Goal: Feedback & Contribution: Submit feedback/report problem

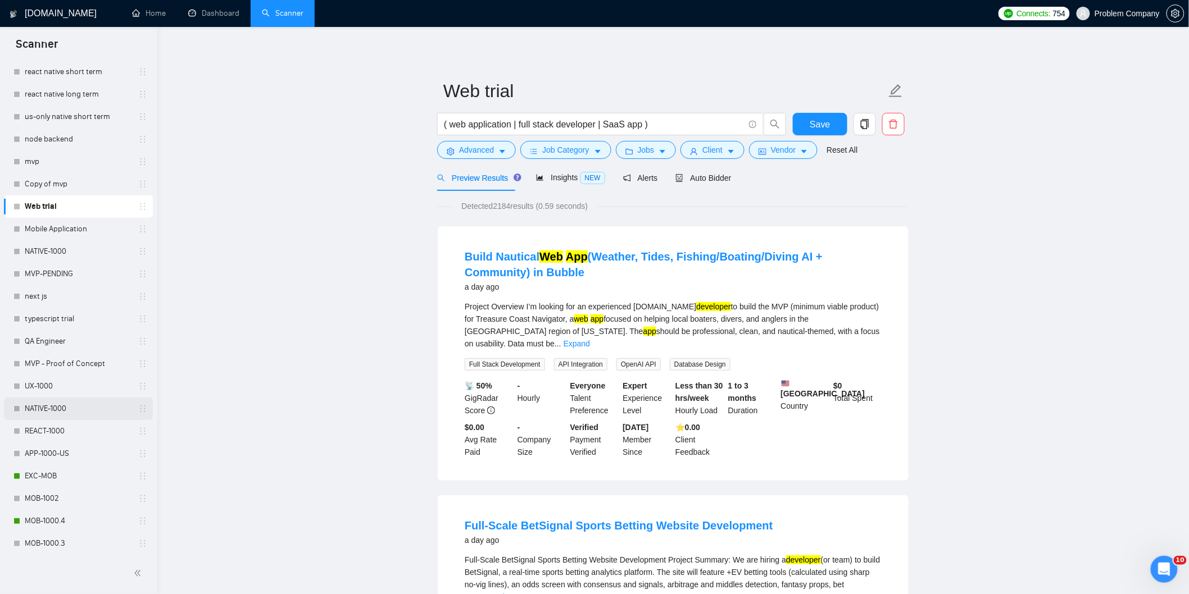
scroll to position [187, 0]
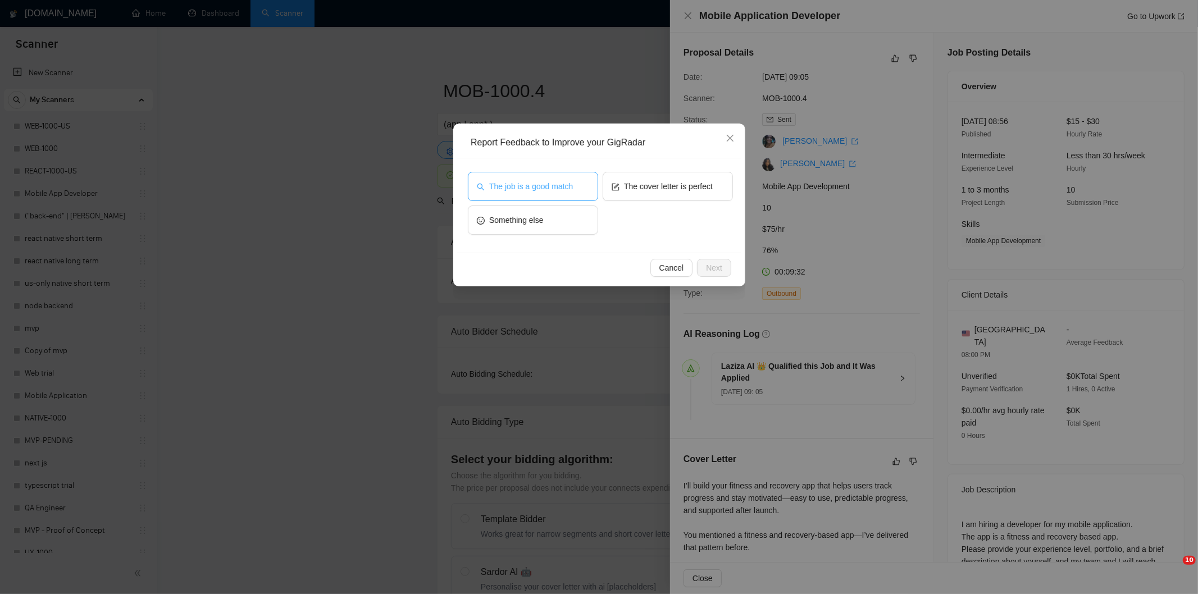
click at [523, 182] on span "The job is a good match" at bounding box center [531, 186] width 84 height 12
click at [722, 270] on button "Next" at bounding box center [714, 268] width 34 height 18
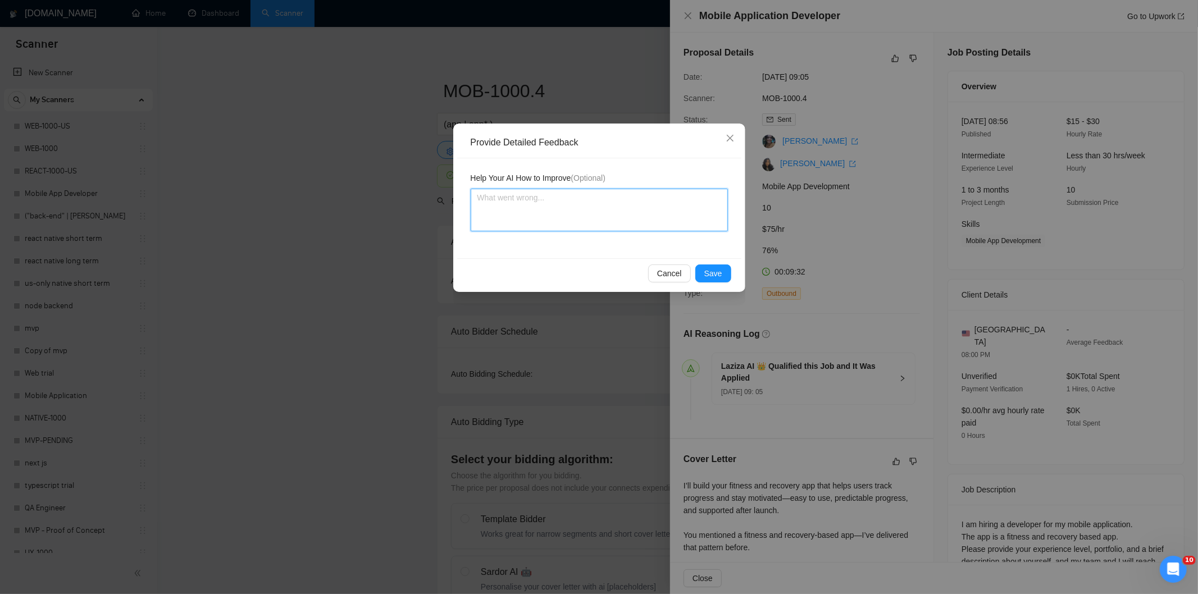
click at [673, 205] on textarea at bounding box center [599, 210] width 257 height 43
paste textarea "Good fit — the project is greenfield (no existing code), welcomes agencies, use…"
type textarea "Good fit — the project is greenfield (no existing code), welcomes agencies, use…"
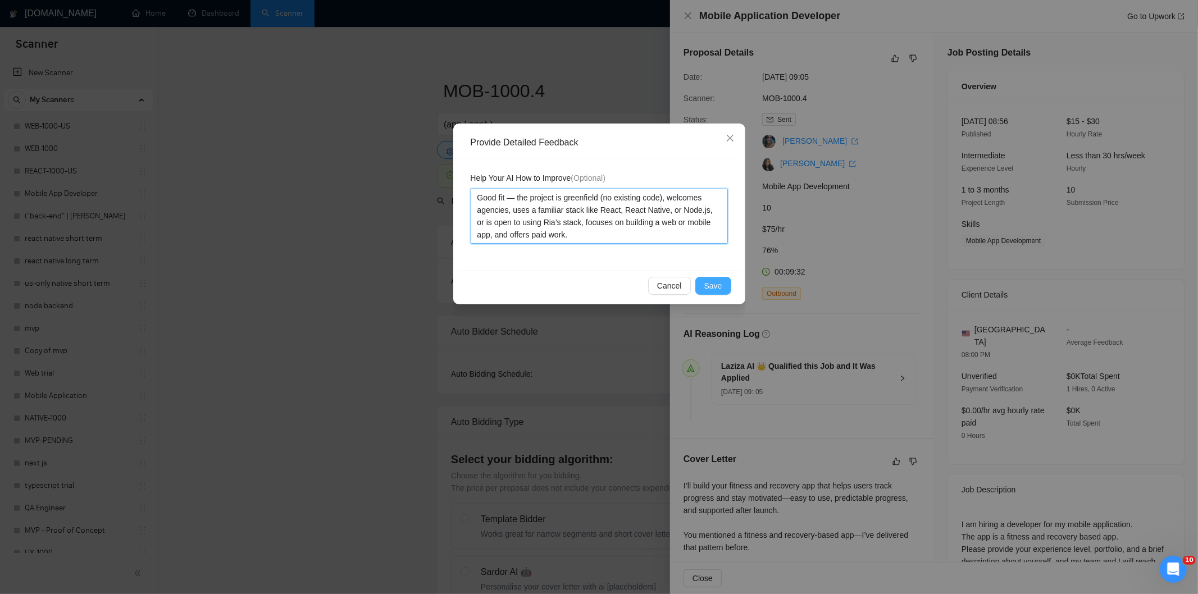
type textarea "Good fit — the project is greenfield (no existing code), welcomes agencies, use…"
click at [715, 285] on span "Save" at bounding box center [714, 286] width 18 height 12
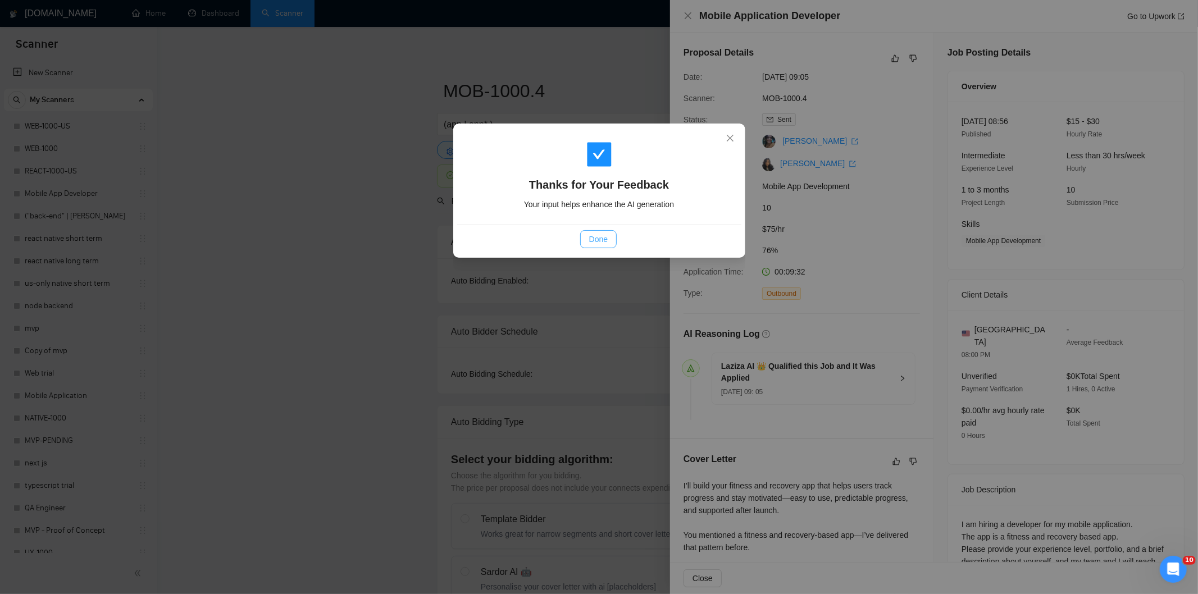
click at [598, 238] on span "Done" at bounding box center [598, 239] width 19 height 12
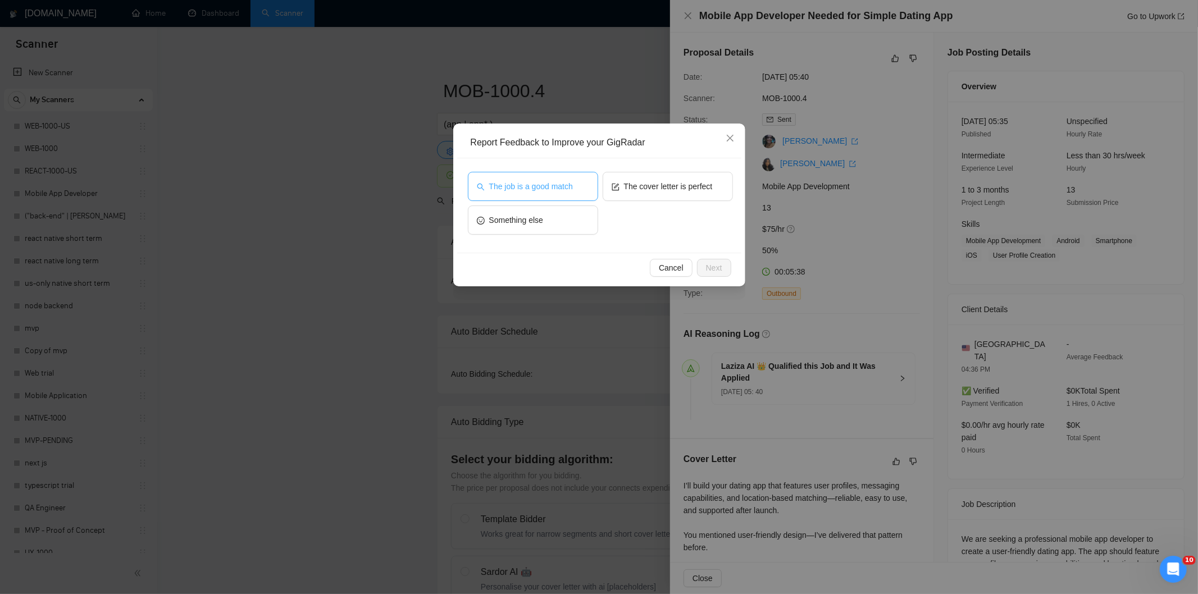
click at [532, 184] on span "The job is a good match" at bounding box center [531, 186] width 84 height 12
click at [714, 267] on span "Next" at bounding box center [714, 268] width 16 height 12
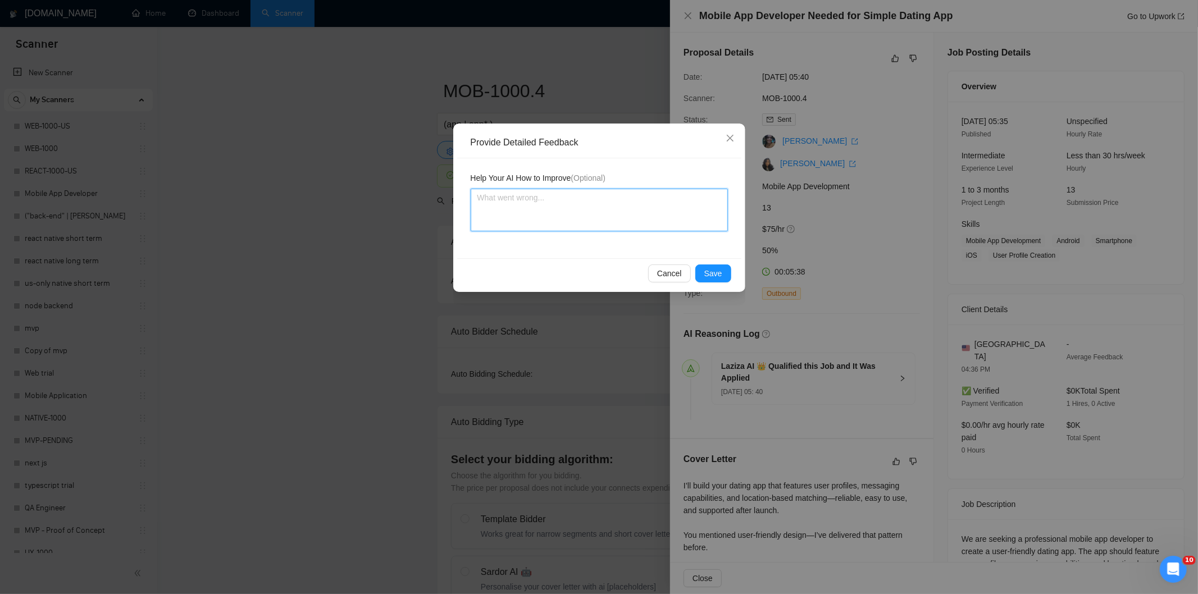
click at [650, 212] on textarea at bounding box center [599, 210] width 257 height 43
paste textarea "Good fit — the project is greenfield (no existing code), welcomes agencies, use…"
type textarea "Good fit — the project is greenfield (no existing code), welcomes agencies, use…"
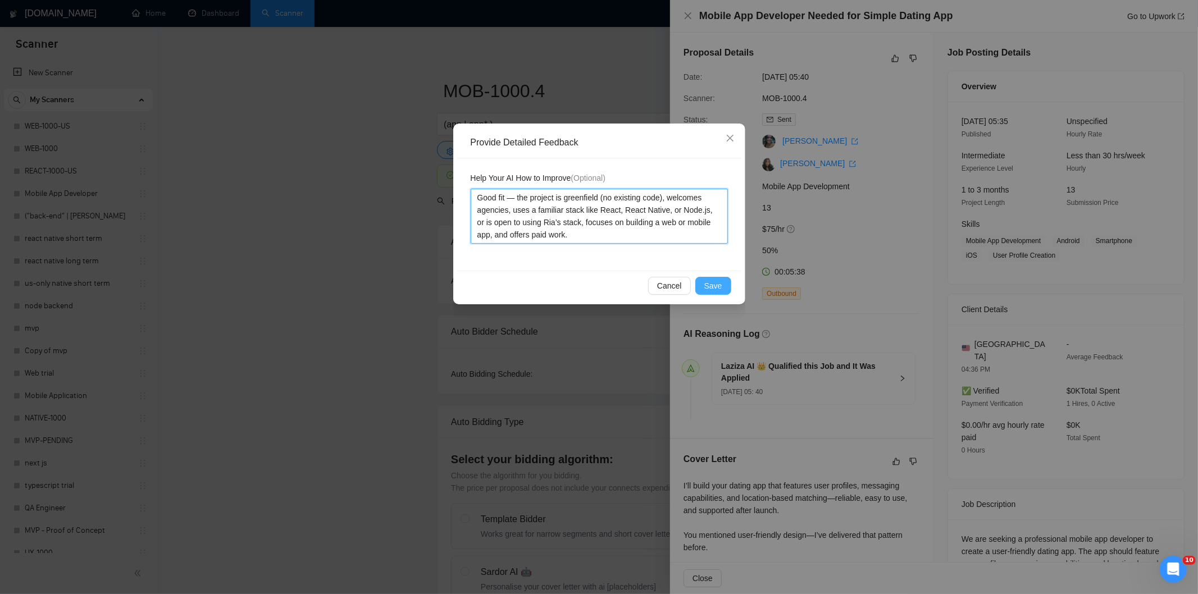
type textarea "Good fit — the project is greenfield (no existing code), welcomes agencies, use…"
click at [717, 280] on span "Save" at bounding box center [714, 286] width 18 height 12
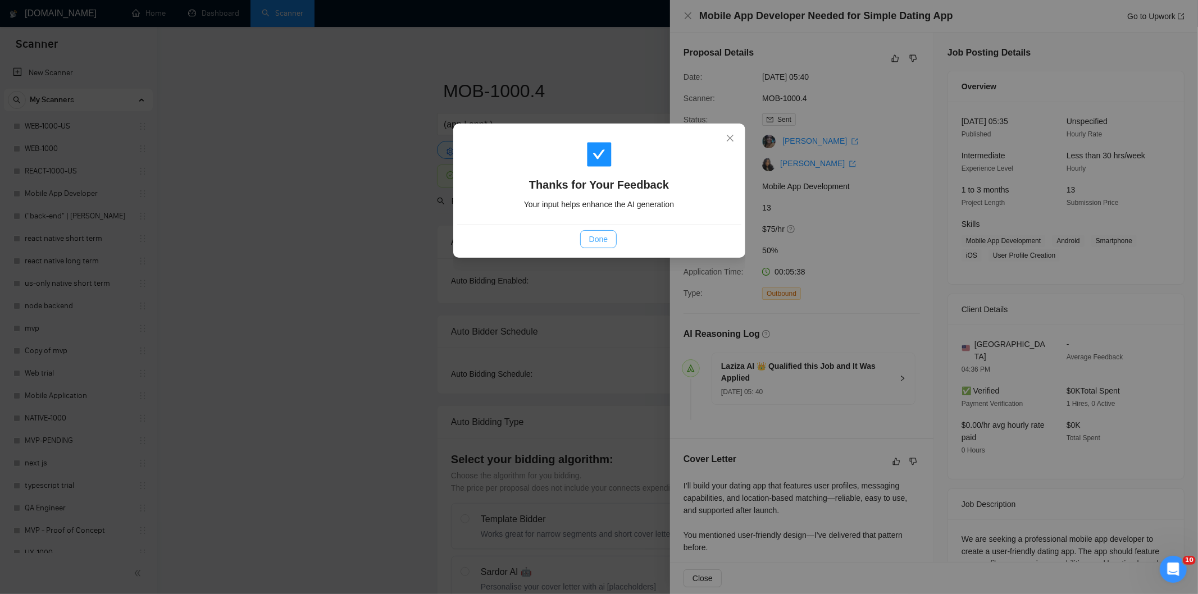
click at [600, 235] on span "Done" at bounding box center [598, 239] width 19 height 12
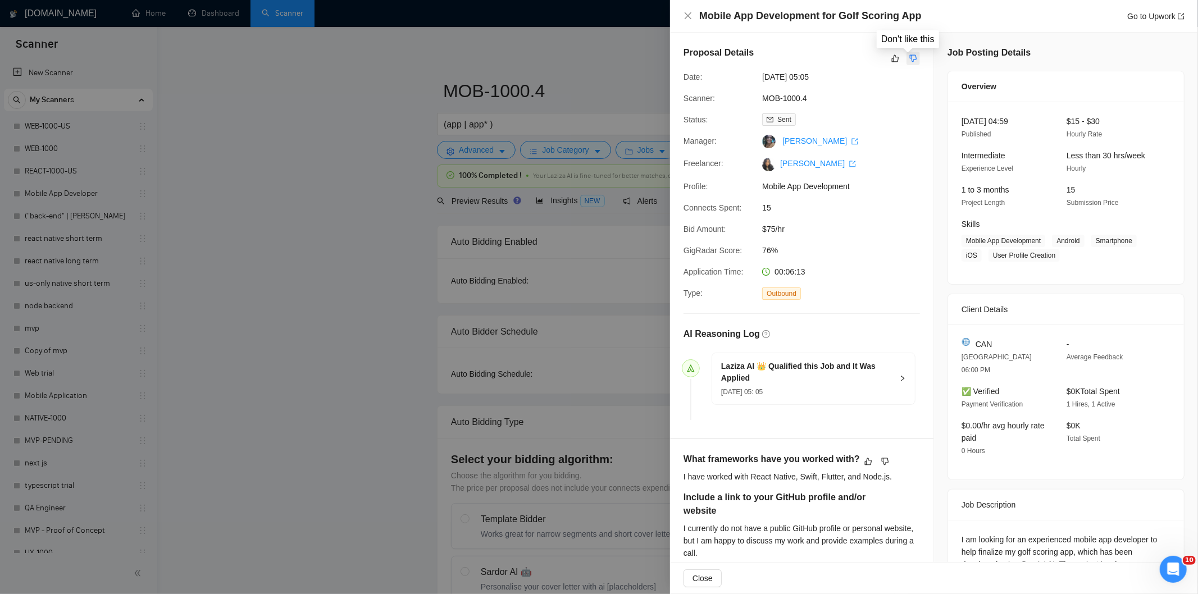
click at [910, 60] on icon "dislike" at bounding box center [913, 58] width 7 height 7
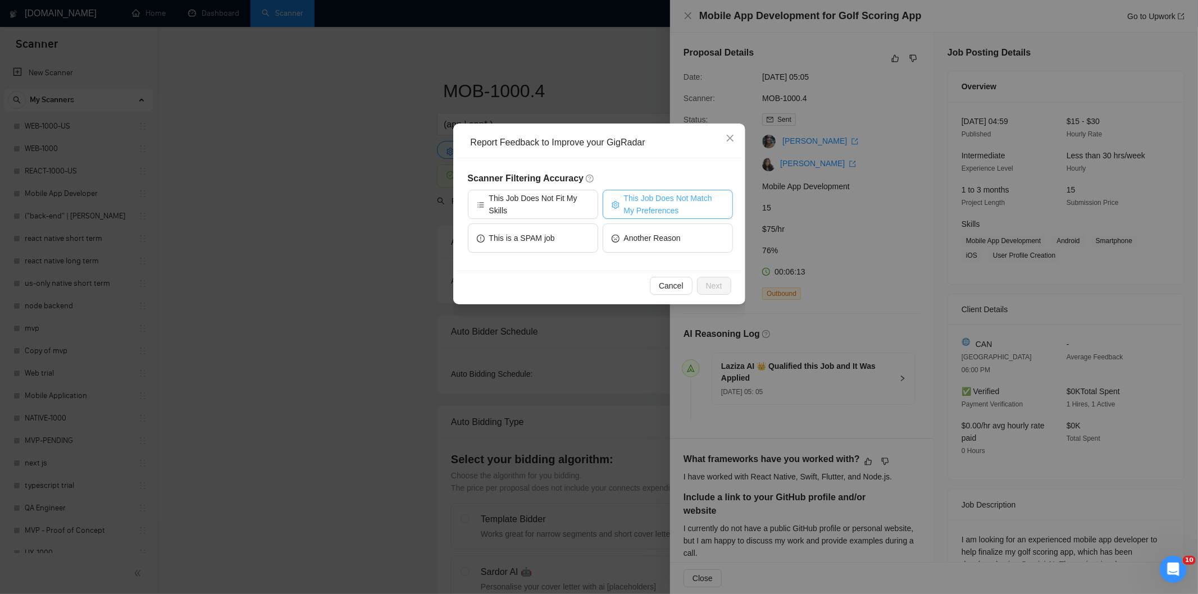
click at [643, 198] on span "This Job Does Not Match My Preferences" at bounding box center [674, 204] width 100 height 25
click at [712, 287] on span "Next" at bounding box center [714, 286] width 16 height 12
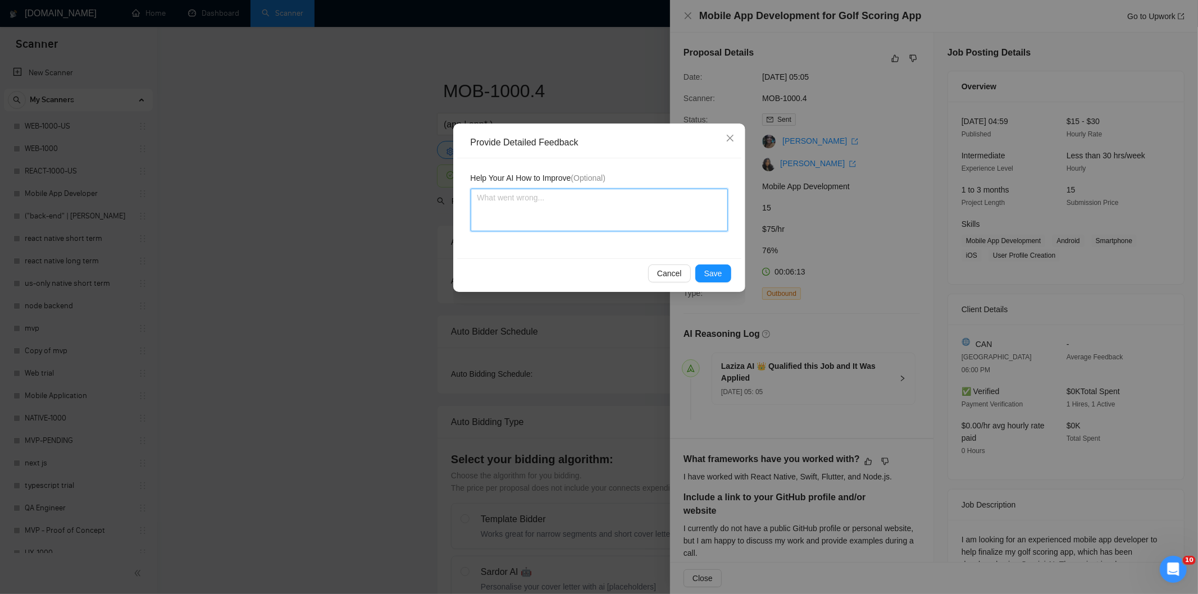
click at [630, 222] on textarea at bounding box center [599, 210] width 257 height 43
paste textarea "Not a fit — the description suggests an existing codebase, but Ria only works o…"
type textarea "Not a fit — the description suggests an existing codebase, but Ria only works o…"
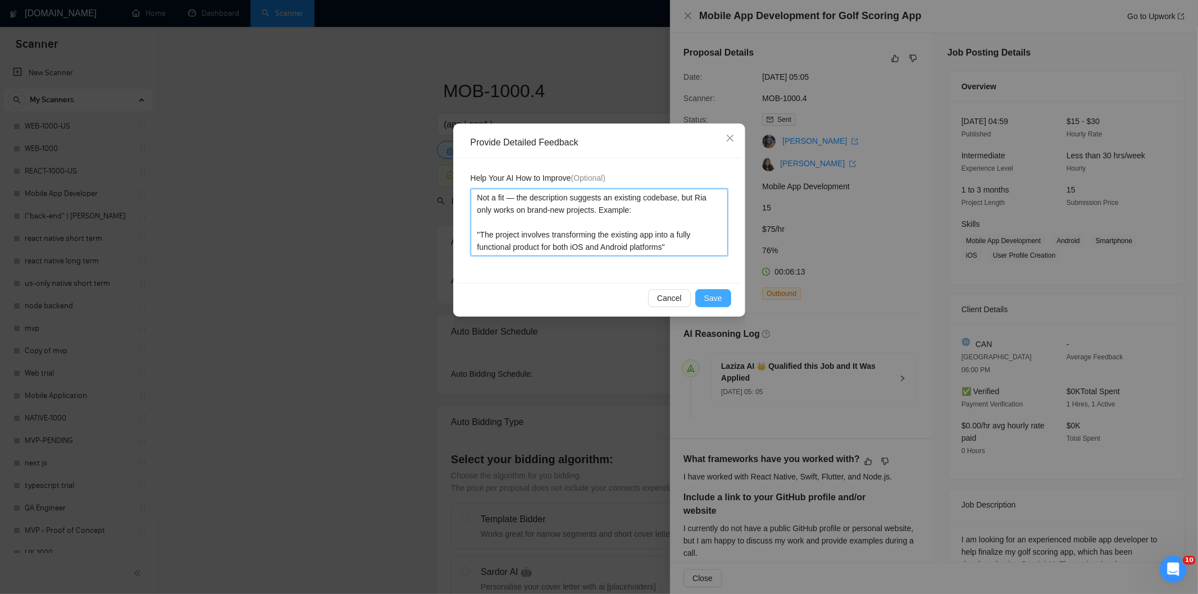
type textarea "Not a fit — the description suggests an existing codebase, but Ria only works o…"
click at [706, 296] on span "Save" at bounding box center [714, 298] width 18 height 12
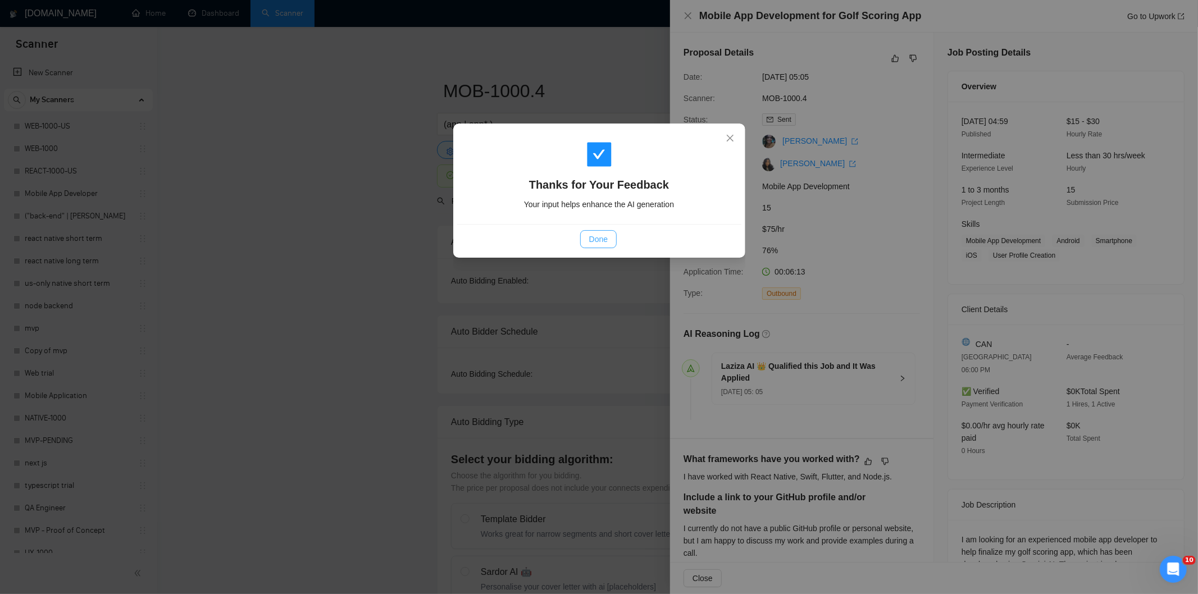
click at [594, 244] on span "Done" at bounding box center [598, 239] width 19 height 12
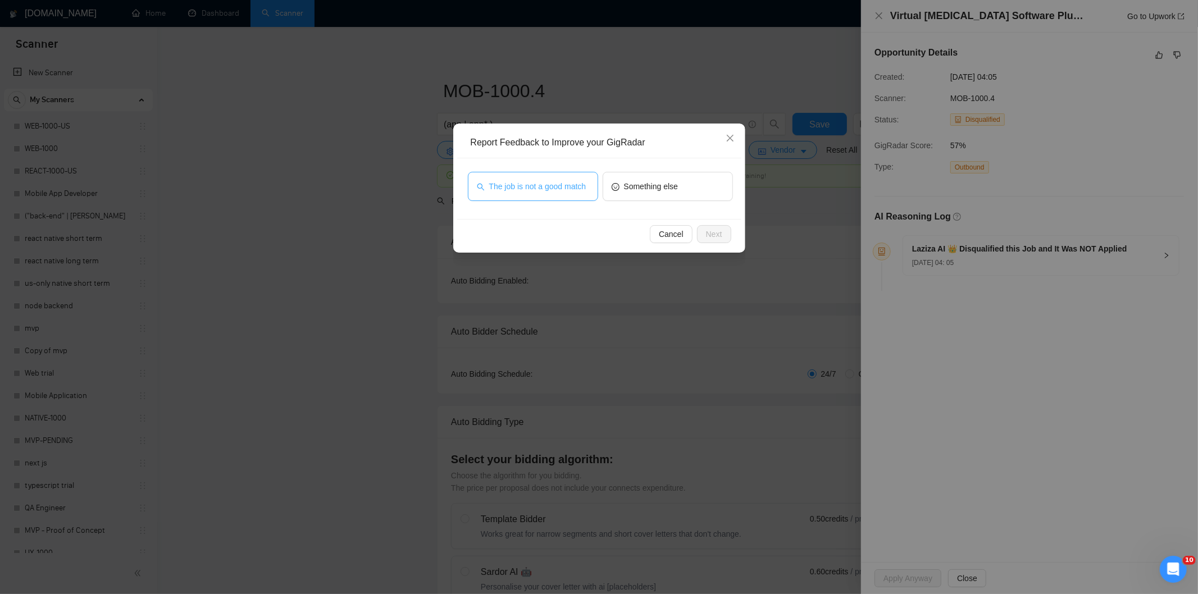
click at [559, 186] on span "The job is not a good match" at bounding box center [537, 186] width 97 height 12
click at [719, 236] on span "Next" at bounding box center [714, 234] width 16 height 12
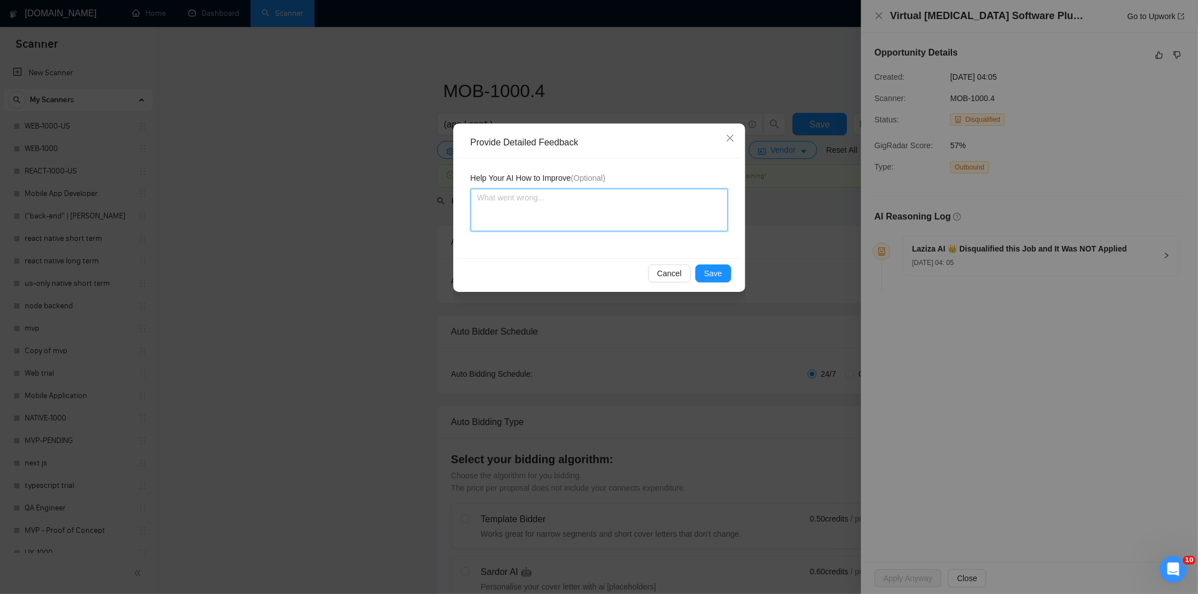
click at [664, 198] on textarea at bounding box center [599, 210] width 257 height 43
paste textarea "Not a fit — this project has been disqualified for other reasons. Example: "The…"
type textarea "Not a fit — this project has been disqualified for other reasons. Example: "The…"
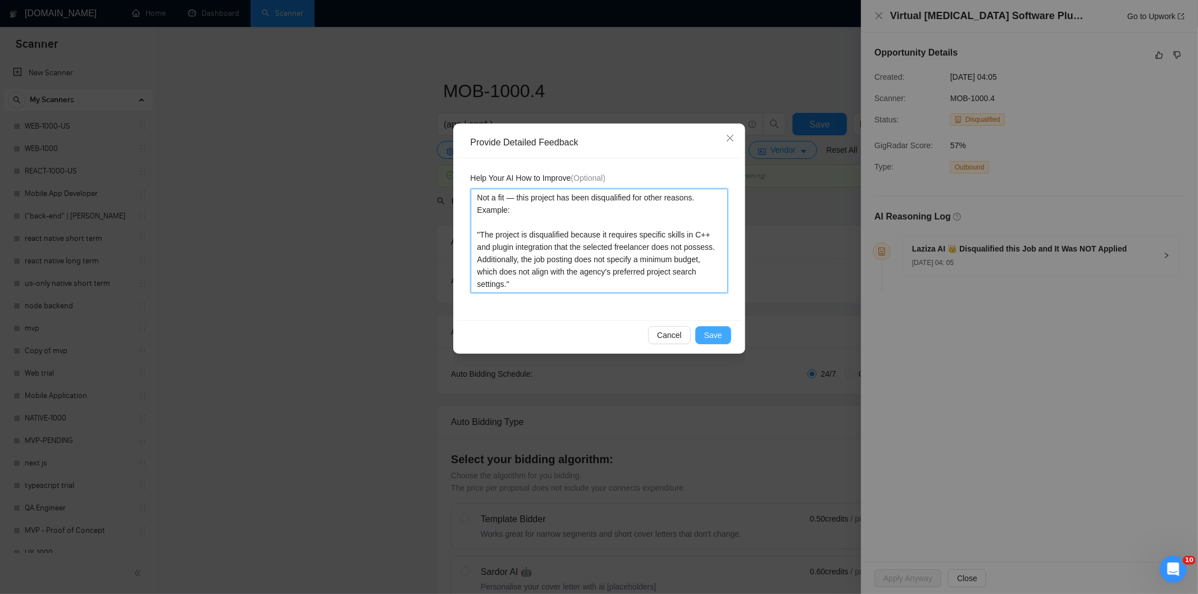
type textarea "Not a fit — this project has been disqualified for other reasons. Example: "The…"
click at [714, 335] on span "Save" at bounding box center [714, 335] width 18 height 12
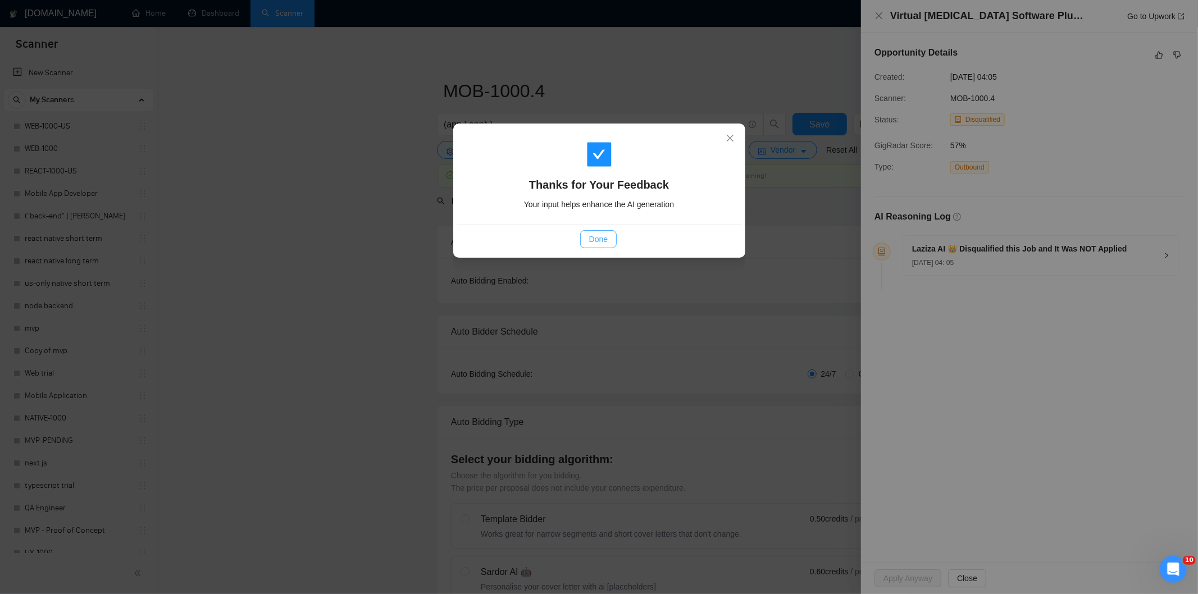
click at [597, 237] on span "Done" at bounding box center [598, 239] width 19 height 12
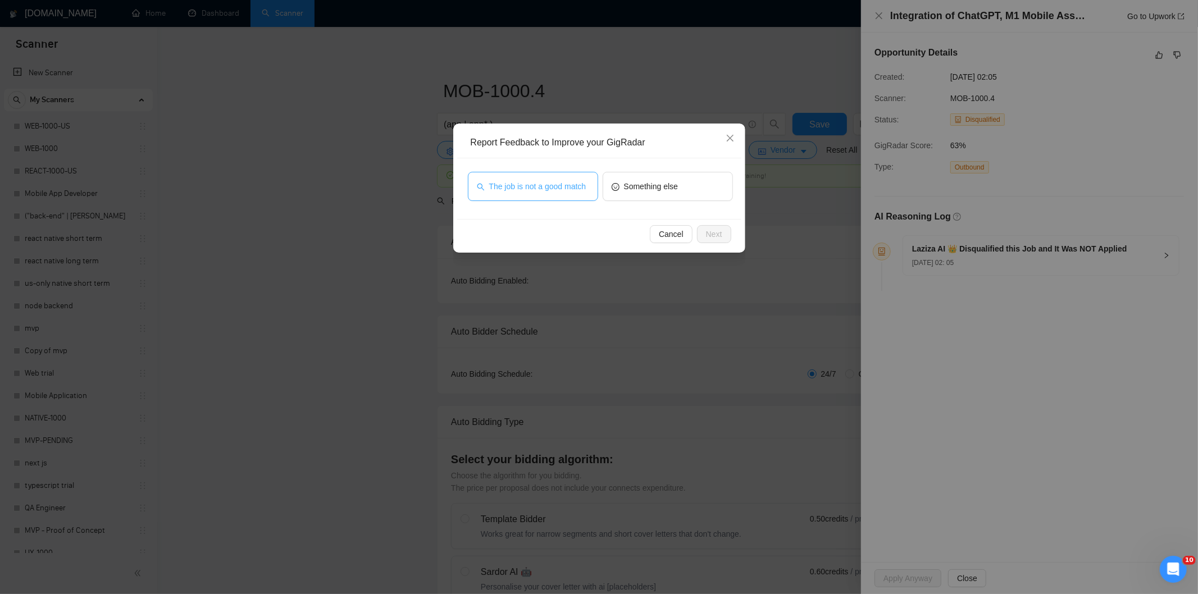
click at [575, 189] on span "The job is not a good match" at bounding box center [537, 186] width 97 height 12
click at [719, 228] on span "Next" at bounding box center [714, 234] width 16 height 12
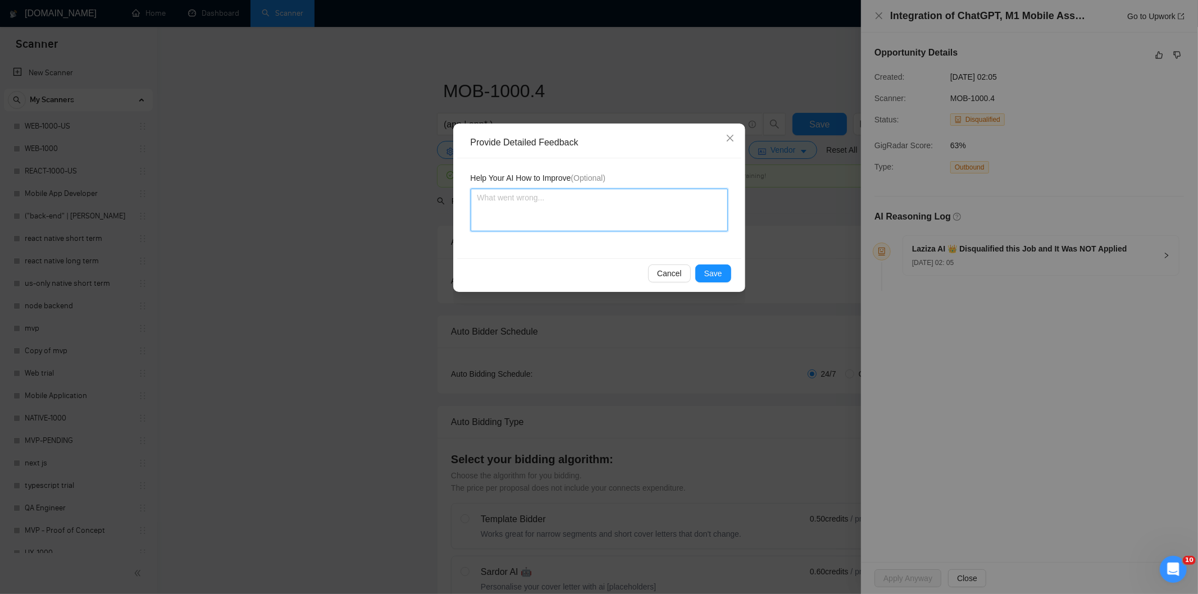
click at [678, 218] on textarea at bounding box center [599, 210] width 257 height 43
paste textarea "Not a fit — this project has been disqualified for other reasons. Example: "The…"
type textarea "Not a fit — this project has been disqualified for other reasons. Example: "The…"
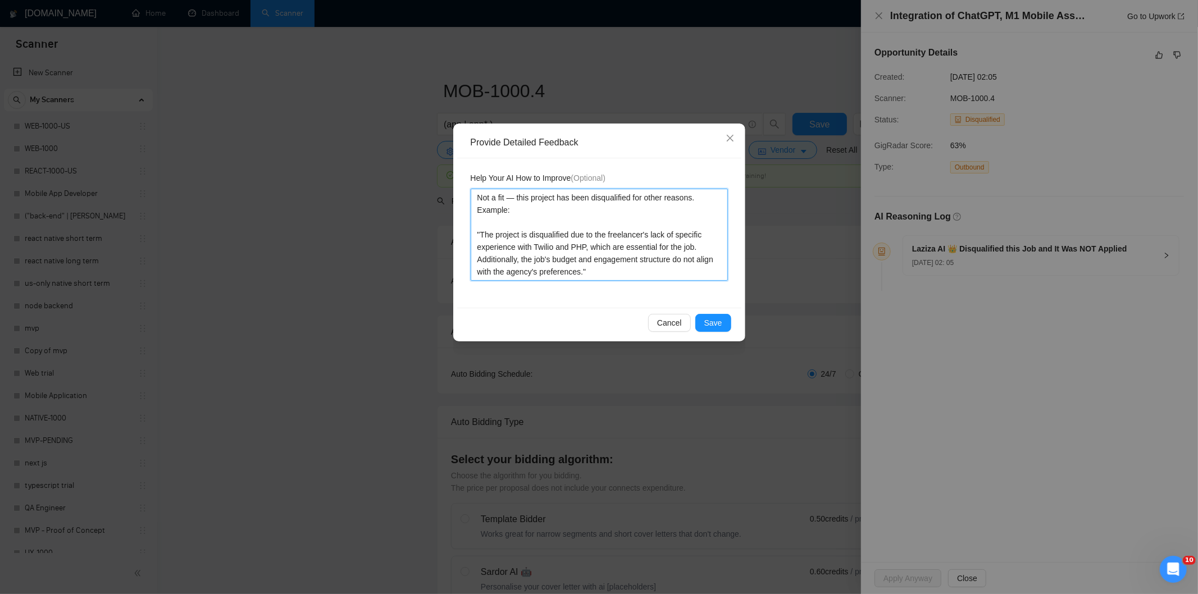
type textarea "Not a fit — this project has been disqualified for other reasons. Example: "The…"
click at [710, 321] on span "Save" at bounding box center [714, 323] width 18 height 12
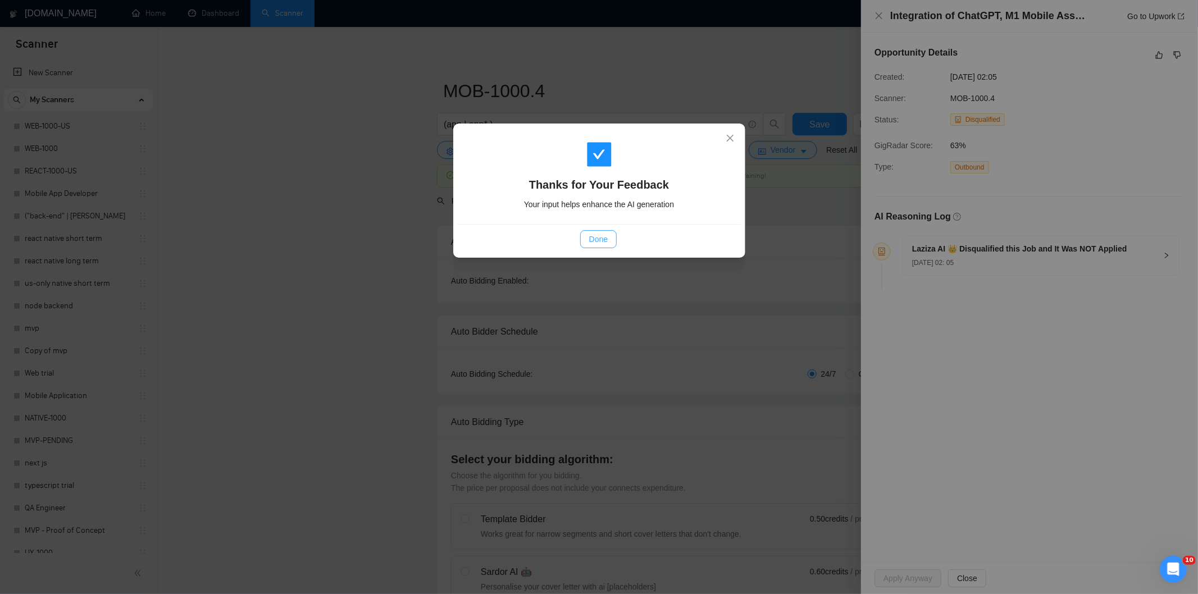
click at [604, 237] on span "Done" at bounding box center [598, 239] width 19 height 12
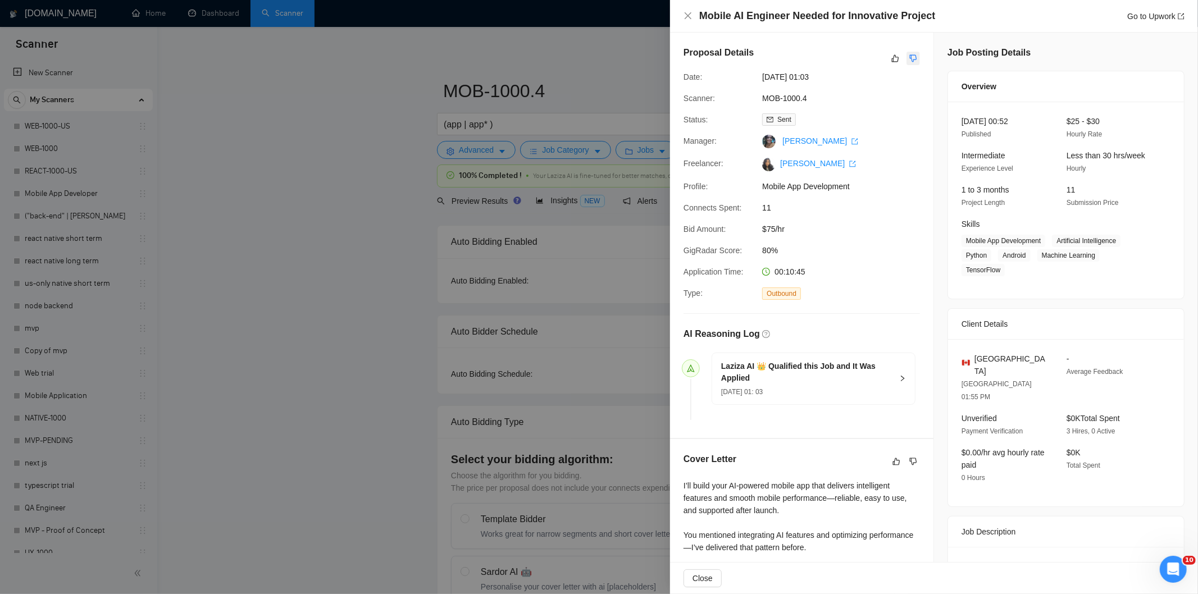
click at [910, 58] on icon "dislike" at bounding box center [914, 58] width 8 height 9
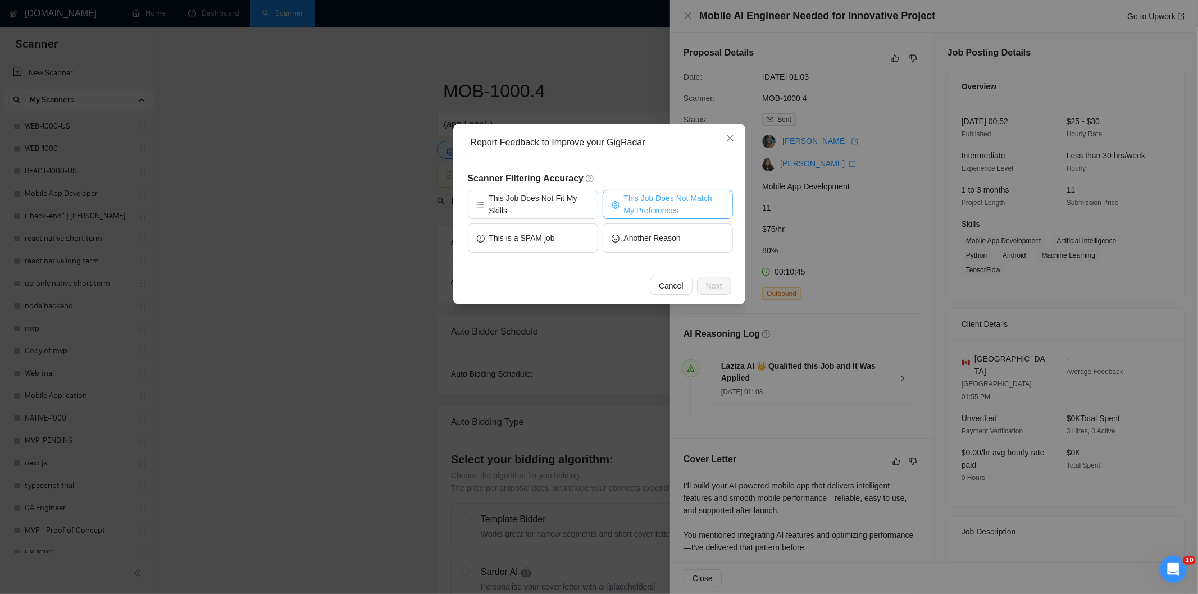
drag, startPoint x: 634, startPoint y: 203, endPoint x: 669, endPoint y: 251, distance: 59.1
click at [635, 203] on span "This Job Does Not Match My Preferences" at bounding box center [674, 204] width 100 height 25
drag, startPoint x: 718, startPoint y: 284, endPoint x: 688, endPoint y: 260, distance: 38.3
click at [715, 285] on span "Next" at bounding box center [714, 286] width 16 height 12
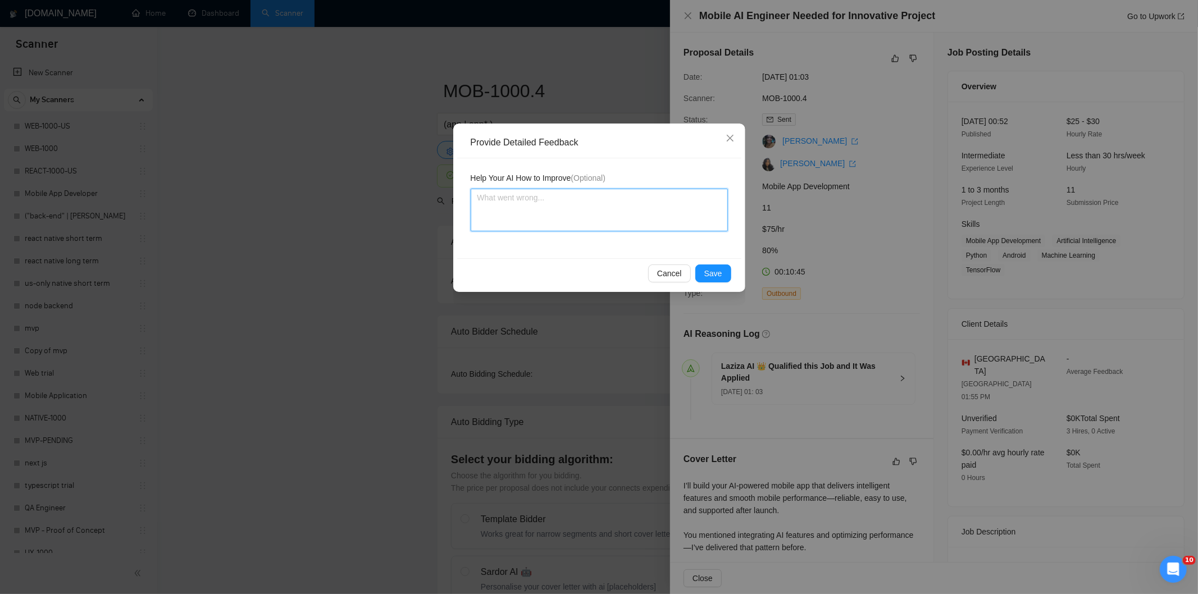
click at [675, 223] on textarea at bounding box center [599, 210] width 257 height 43
paste textarea "Not a fit — the client prefers to hire a solo developer, but Ria is an agency. …"
type textarea "Not a fit — the client prefers to hire a solo developer, but Ria is an agency. …"
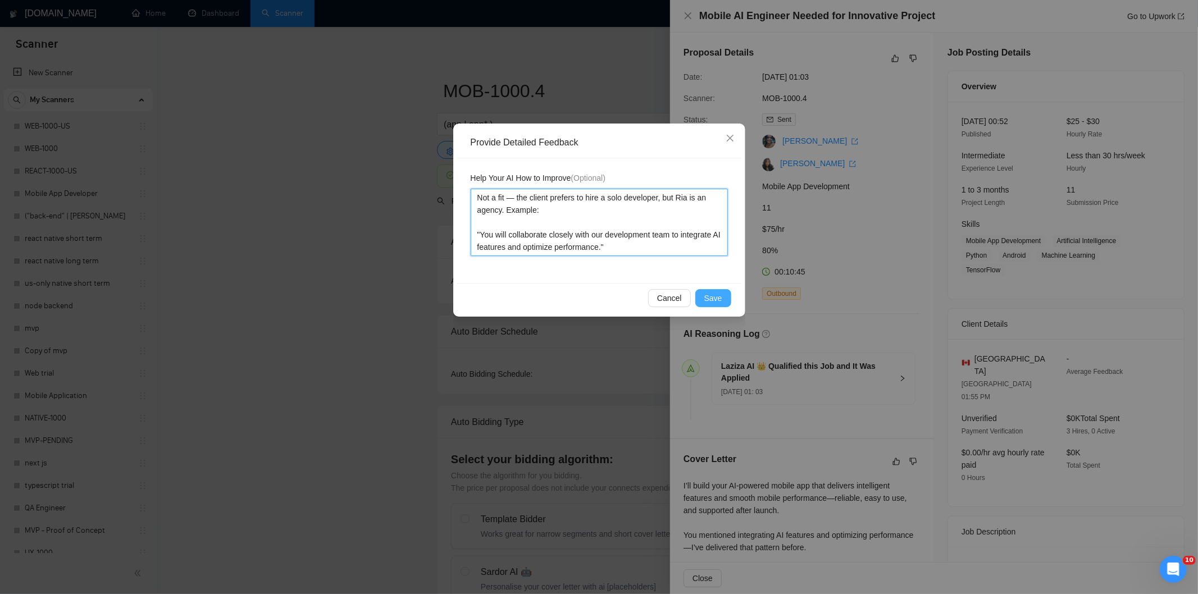
type textarea "Not a fit — the client prefers to hire a solo developer, but Ria is an agency. …"
click at [714, 296] on span "Save" at bounding box center [714, 298] width 18 height 12
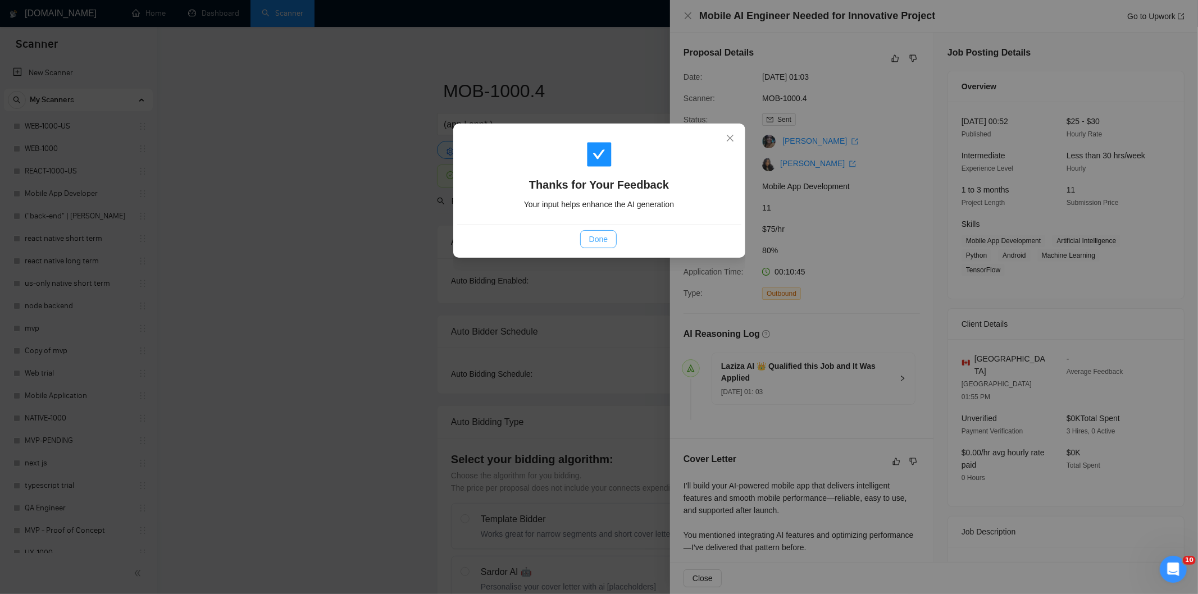
click at [604, 242] on span "Done" at bounding box center [598, 239] width 19 height 12
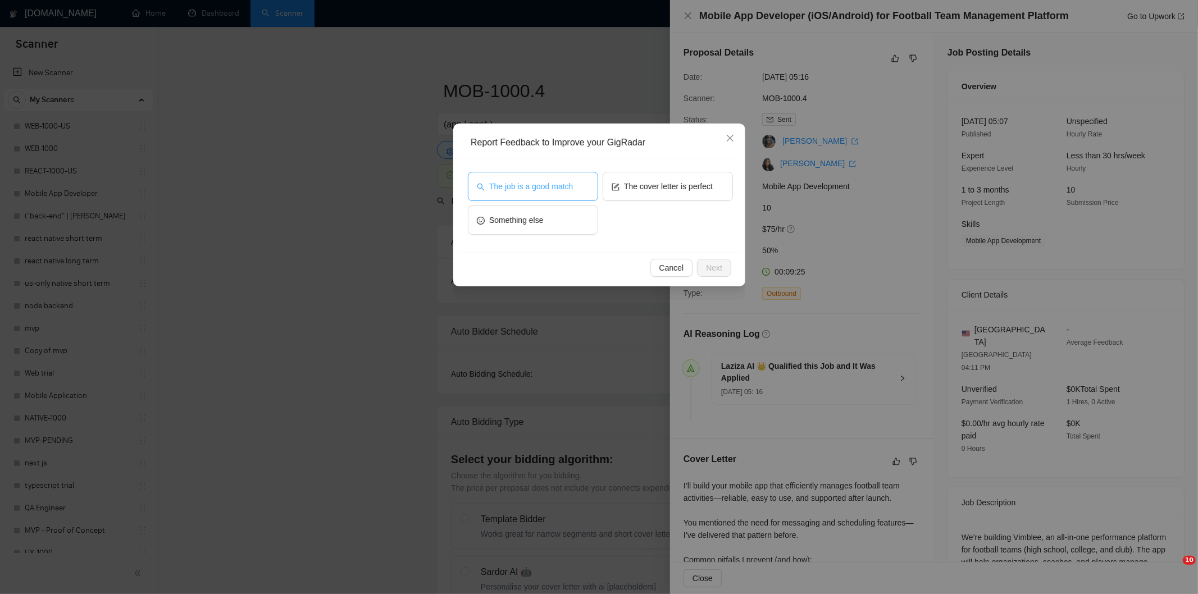
click at [515, 180] on span "The job is a good match" at bounding box center [531, 186] width 84 height 12
click at [716, 265] on span "Next" at bounding box center [714, 268] width 16 height 12
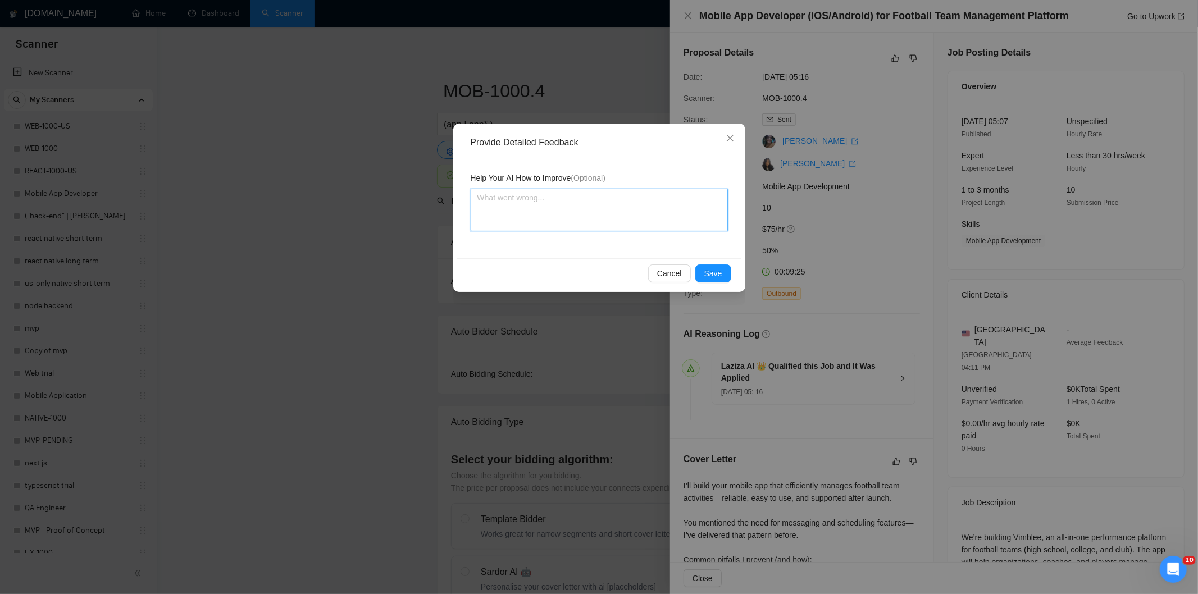
click at [636, 204] on textarea at bounding box center [599, 210] width 257 height 43
paste textarea "Good fit — the project is greenfield (no existing code), welcomes agencies, use…"
type textarea "Good fit — the project is greenfield (no existing code), welcomes agencies, use…"
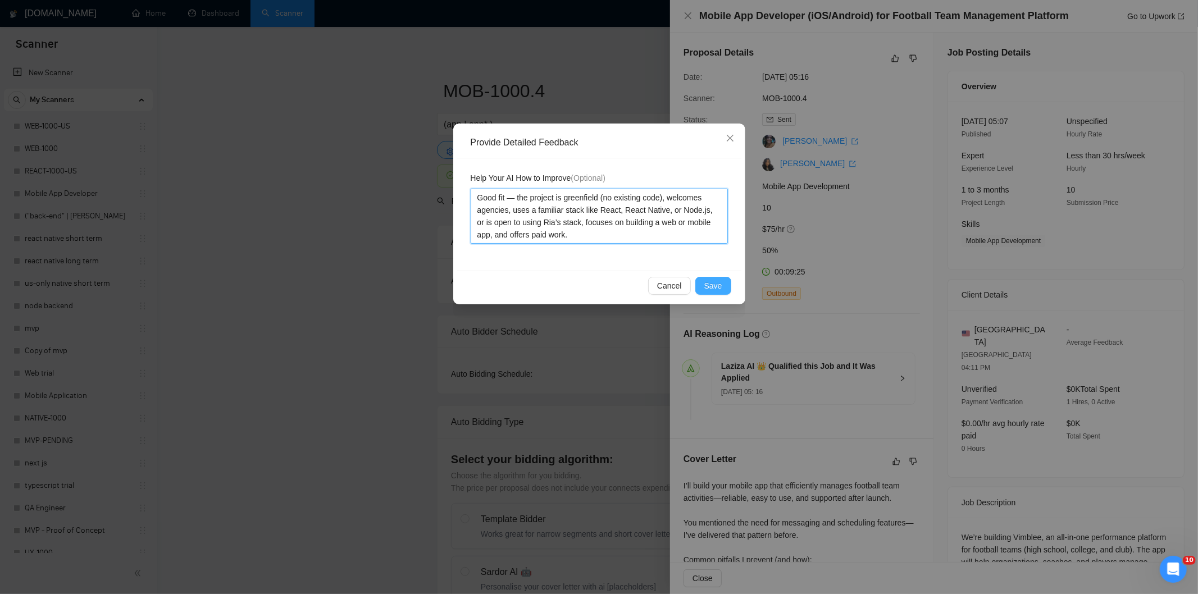
type textarea "Good fit — the project is greenfield (no existing code), welcomes agencies, use…"
drag, startPoint x: 718, startPoint y: 283, endPoint x: 705, endPoint y: 294, distance: 16.8
click at [717, 283] on span "Save" at bounding box center [714, 286] width 18 height 12
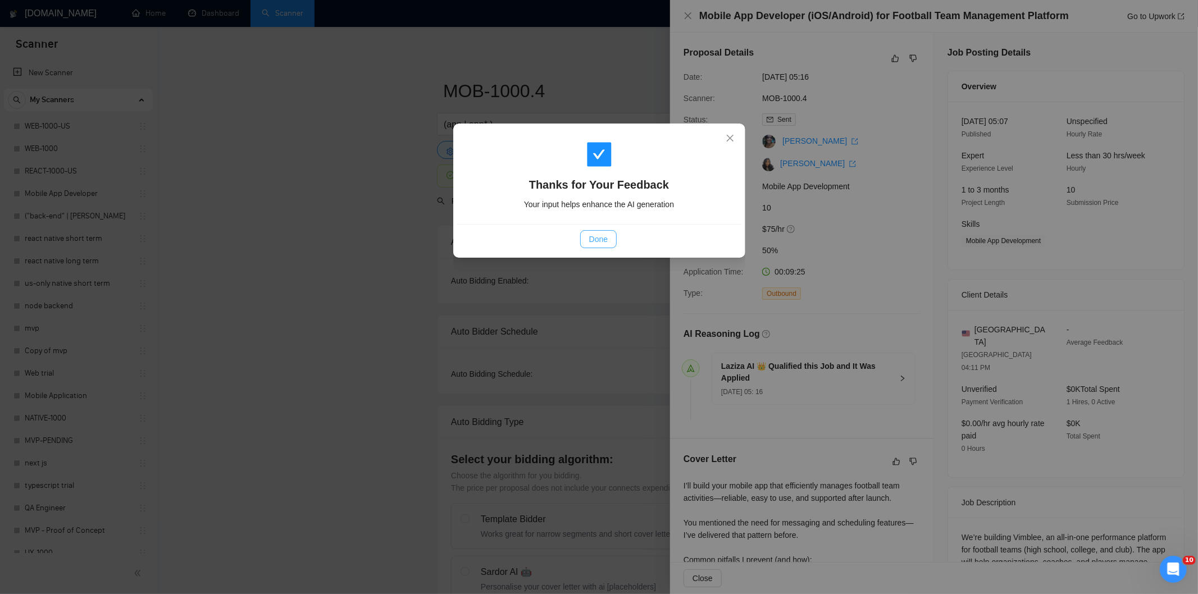
click at [606, 236] on span "Done" at bounding box center [598, 239] width 19 height 12
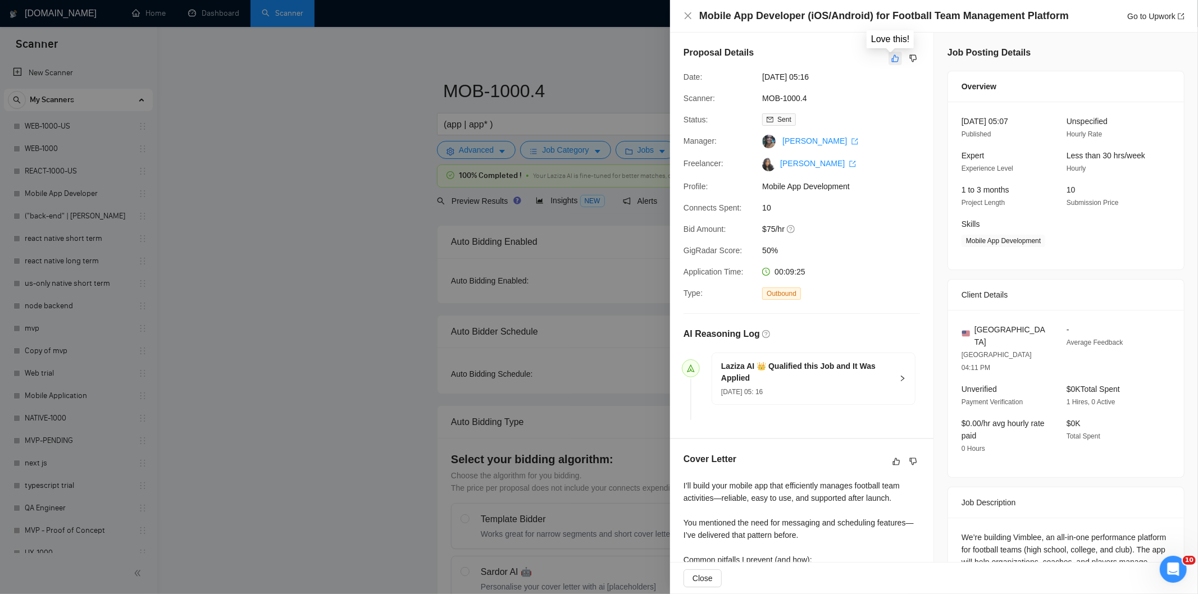
click at [892, 63] on icon "like" at bounding box center [896, 58] width 8 height 9
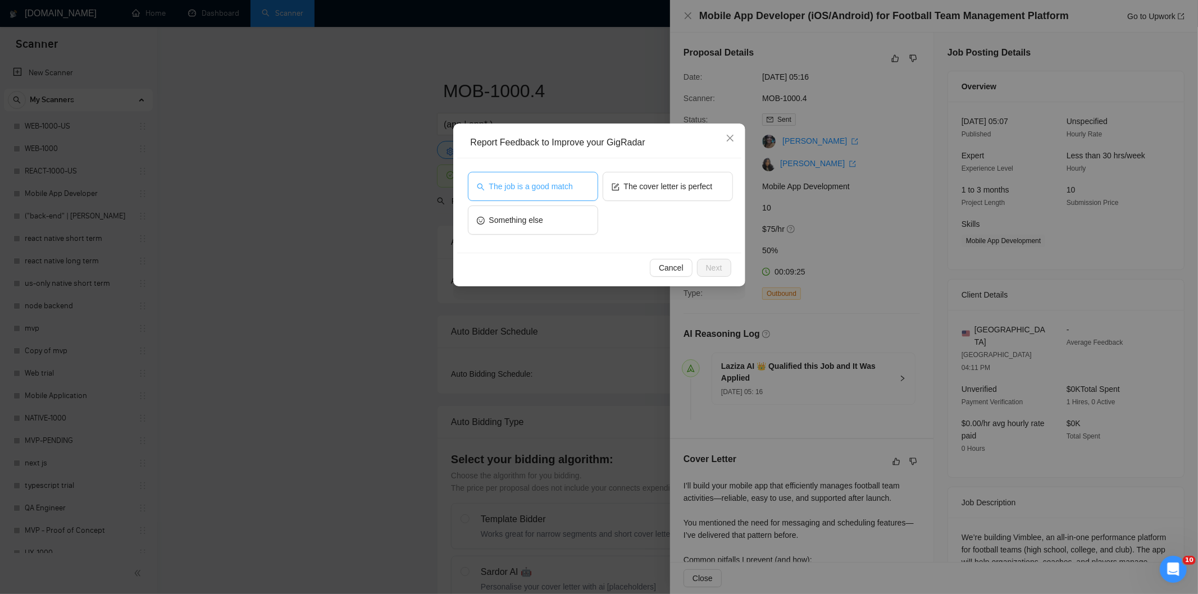
click at [585, 178] on button "The job is a good match" at bounding box center [533, 186] width 130 height 29
click at [709, 266] on span "Next" at bounding box center [714, 268] width 16 height 12
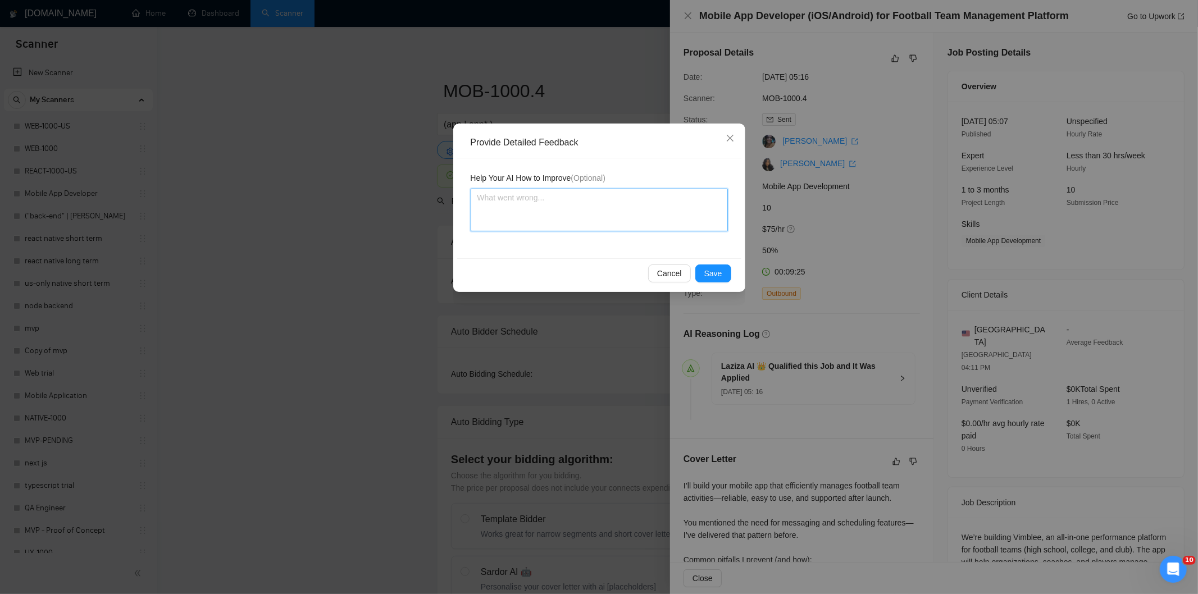
click at [643, 211] on textarea at bounding box center [599, 210] width 257 height 43
paste textarea "Good fit — the project is greenfield (no existing code), welcomes agencies, use…"
type textarea "Good fit — the project is greenfield (no existing code), welcomes agencies, use…"
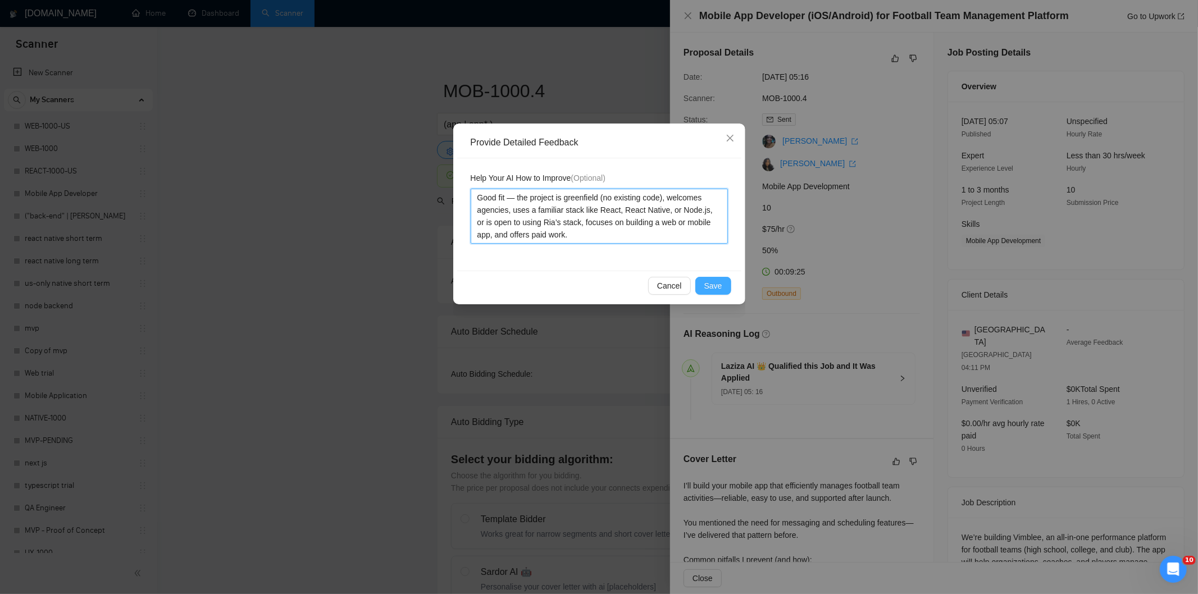
type textarea "Good fit — the project is greenfield (no existing code), welcomes agencies, use…"
click at [717, 284] on span "Save" at bounding box center [714, 286] width 18 height 12
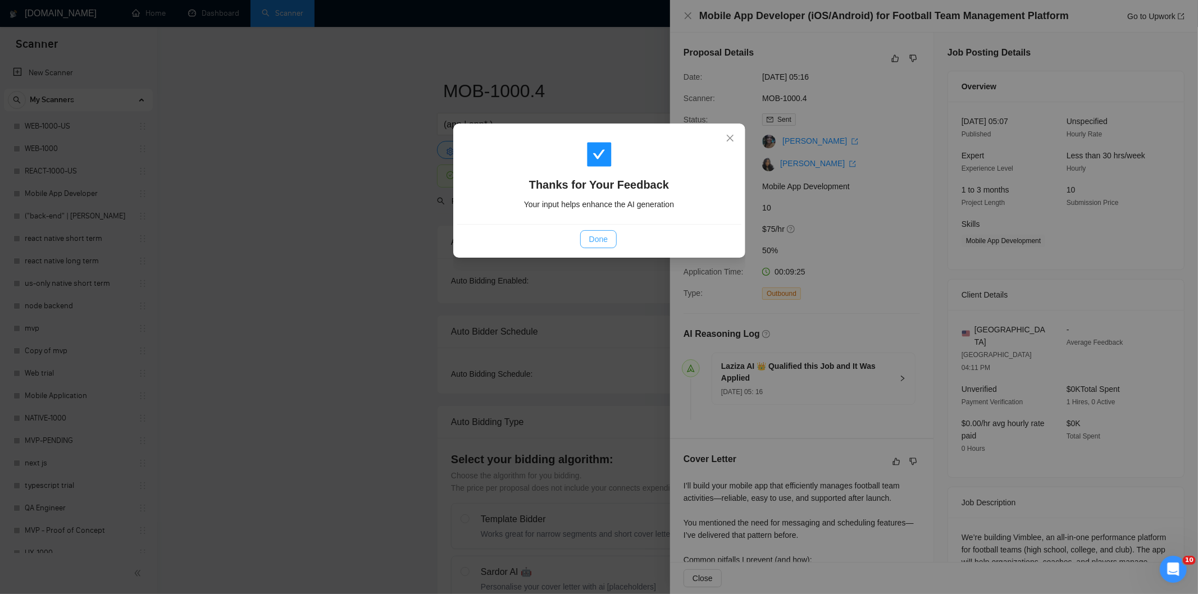
click at [598, 239] on span "Done" at bounding box center [598, 239] width 19 height 12
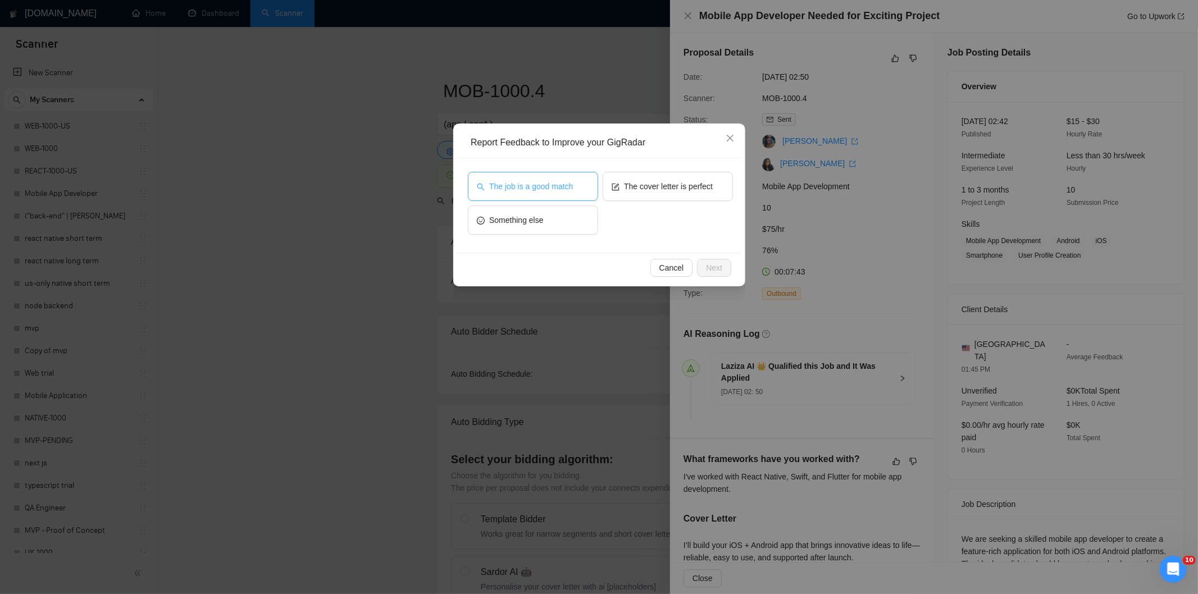
click at [553, 192] on span "The job is a good match" at bounding box center [531, 186] width 84 height 12
click at [711, 263] on span "Next" at bounding box center [714, 268] width 16 height 12
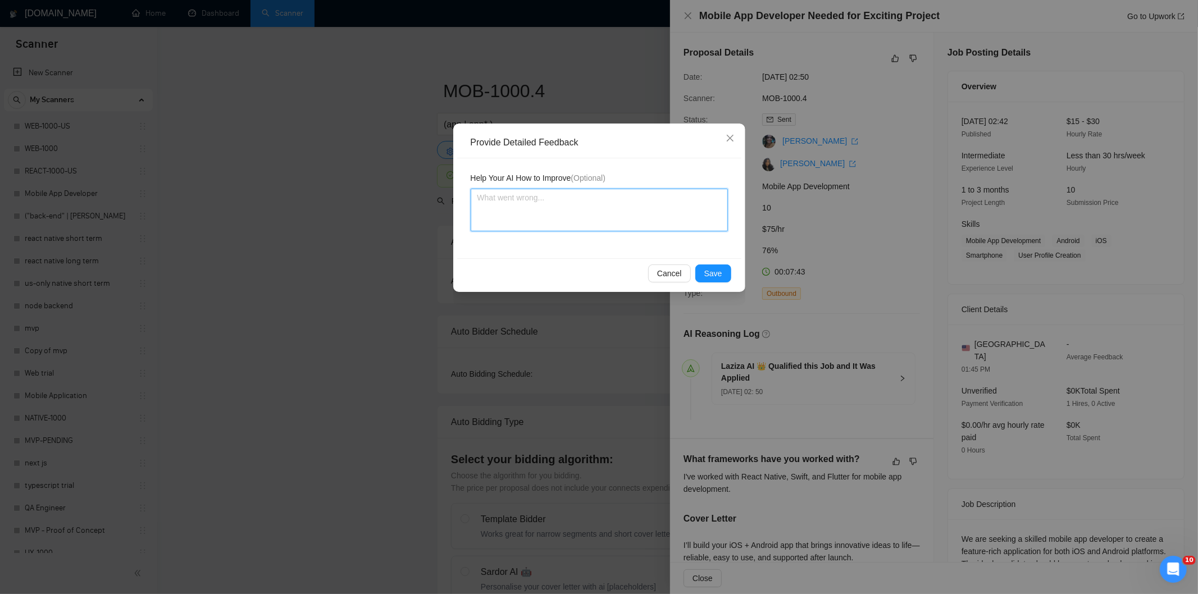
click at [624, 211] on textarea at bounding box center [599, 210] width 257 height 43
paste textarea "Good fit — the project is greenfield (no existing code), welcomes agencies, use…"
type textarea "Good fit — the project is greenfield (no existing code), welcomes agencies, use…"
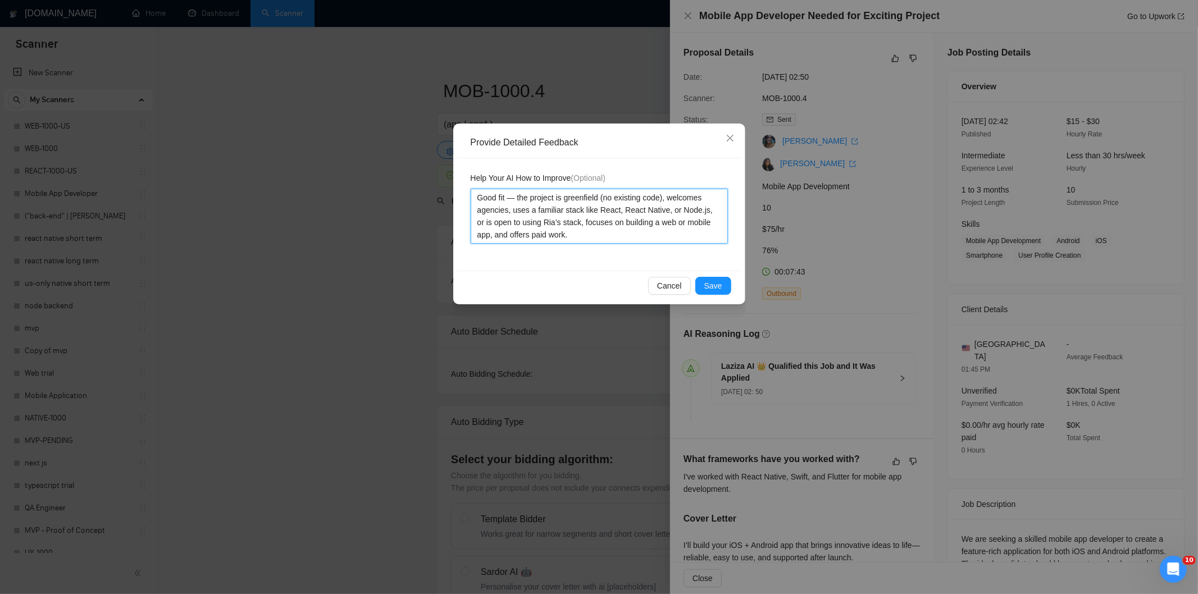
type textarea "Good fit — the project is greenfield (no existing code), welcomes agencies, use…"
click at [715, 283] on span "Save" at bounding box center [714, 286] width 18 height 12
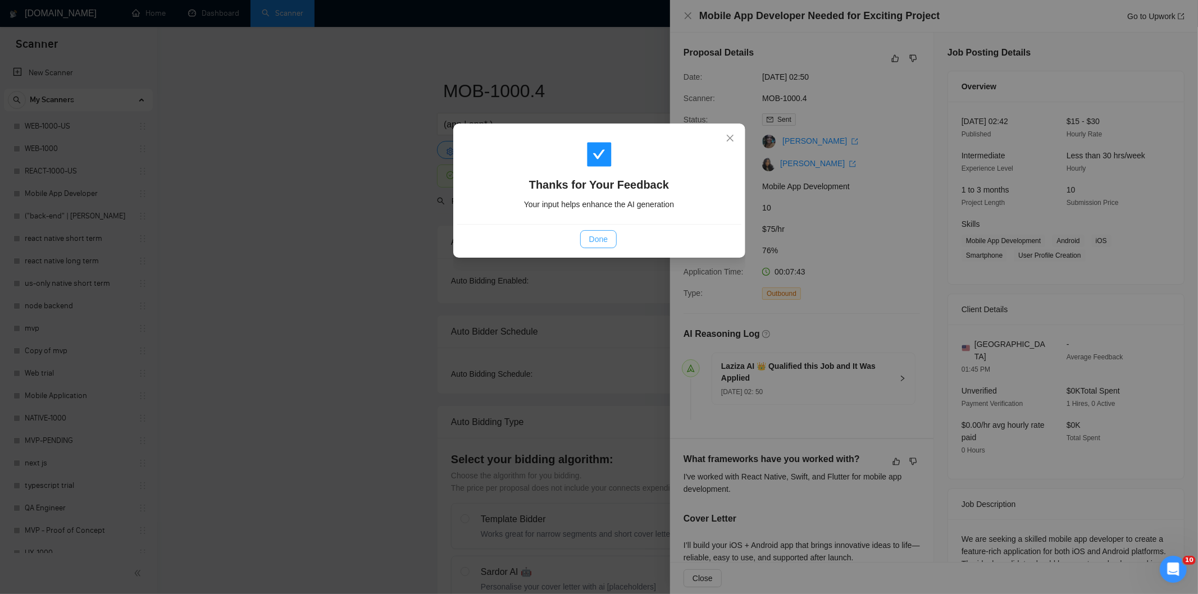
click at [598, 242] on span "Done" at bounding box center [598, 239] width 19 height 12
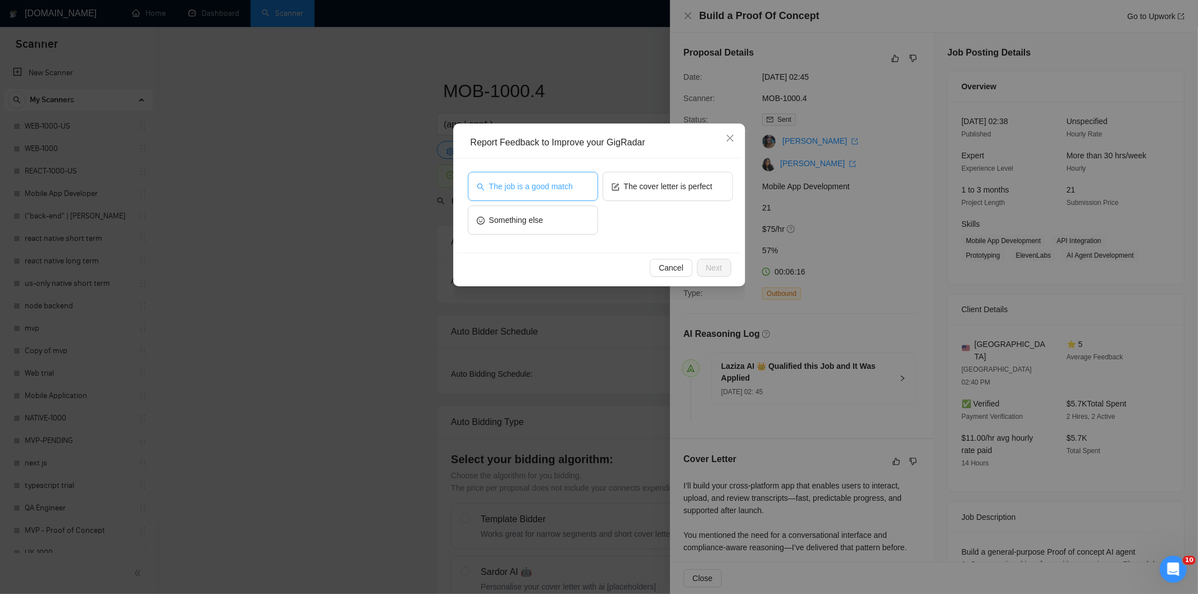
click at [528, 188] on span "The job is a good match" at bounding box center [531, 186] width 84 height 12
drag, startPoint x: 718, startPoint y: 266, endPoint x: 666, endPoint y: 233, distance: 61.6
click at [718, 266] on span "Next" at bounding box center [714, 268] width 16 height 12
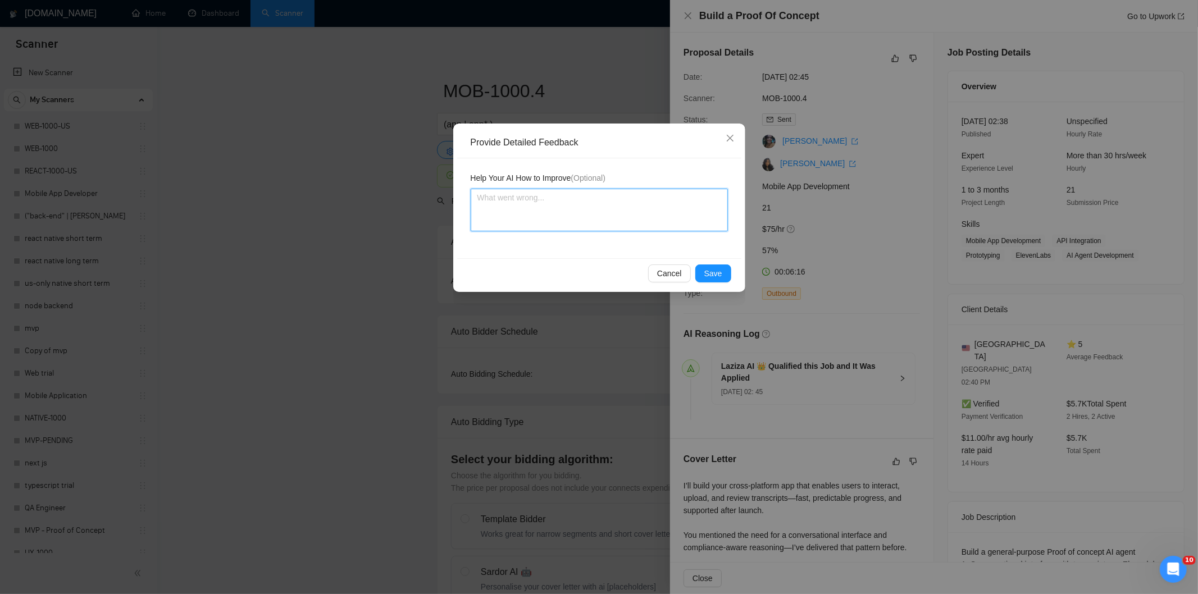
click at [624, 200] on textarea at bounding box center [599, 210] width 257 height 43
paste textarea "Good fit — the project is greenfield (no existing code), welcomes agencies, use…"
type textarea "Good fit — the project is greenfield (no existing code), welcomes agencies, use…"
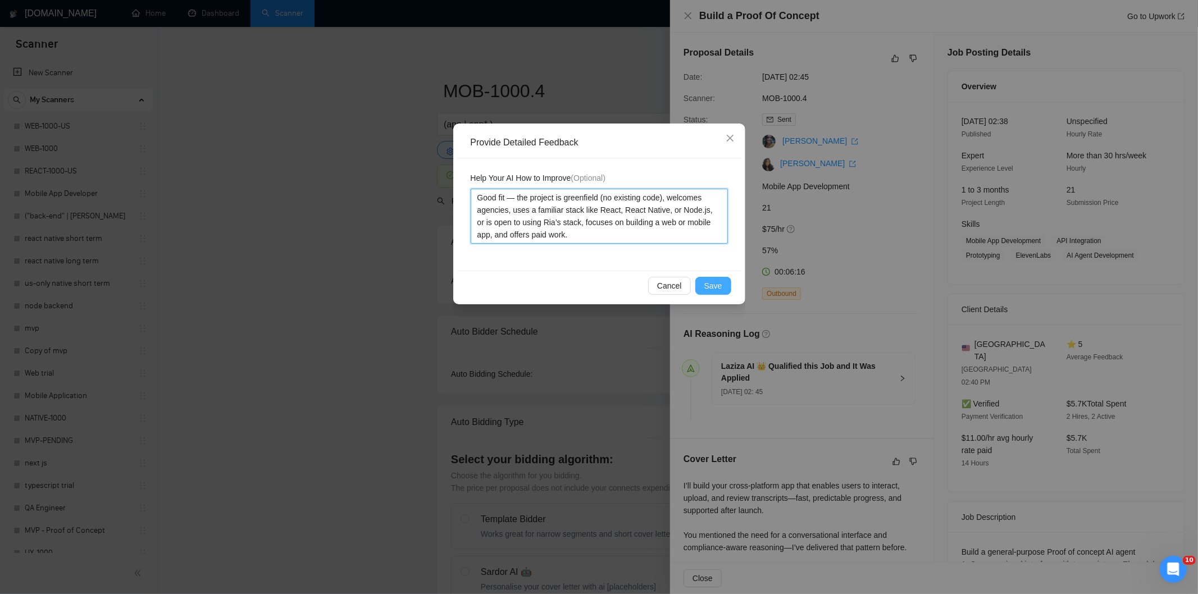
type textarea "Good fit — the project is greenfield (no existing code), welcomes agencies, use…"
click at [721, 285] on span "Save" at bounding box center [714, 286] width 18 height 12
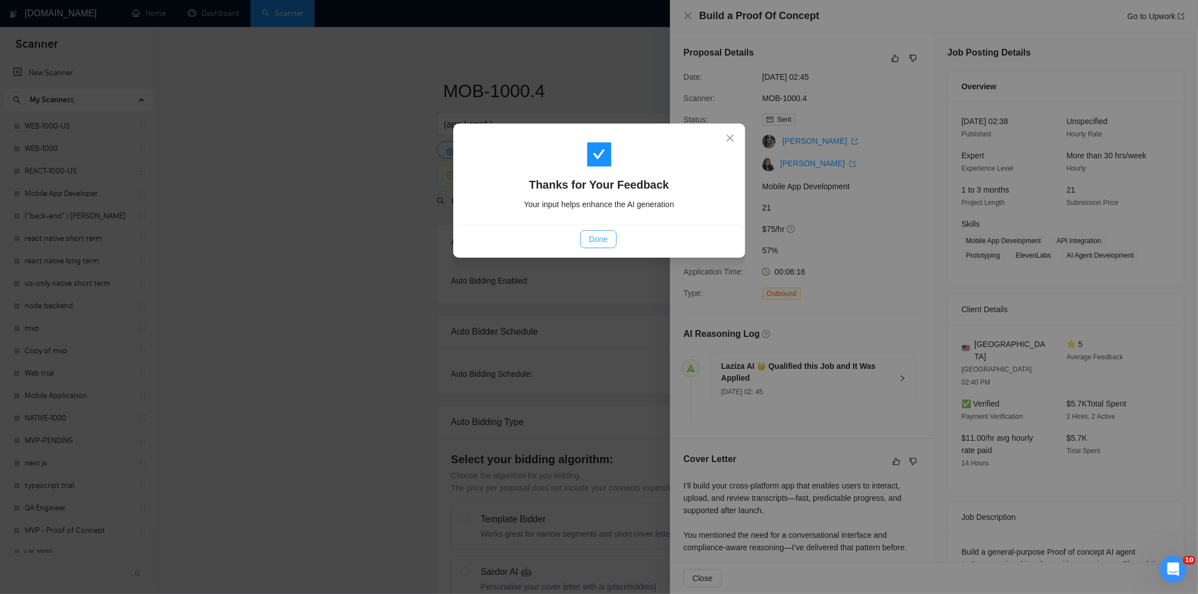
click at [603, 242] on span "Done" at bounding box center [598, 239] width 19 height 12
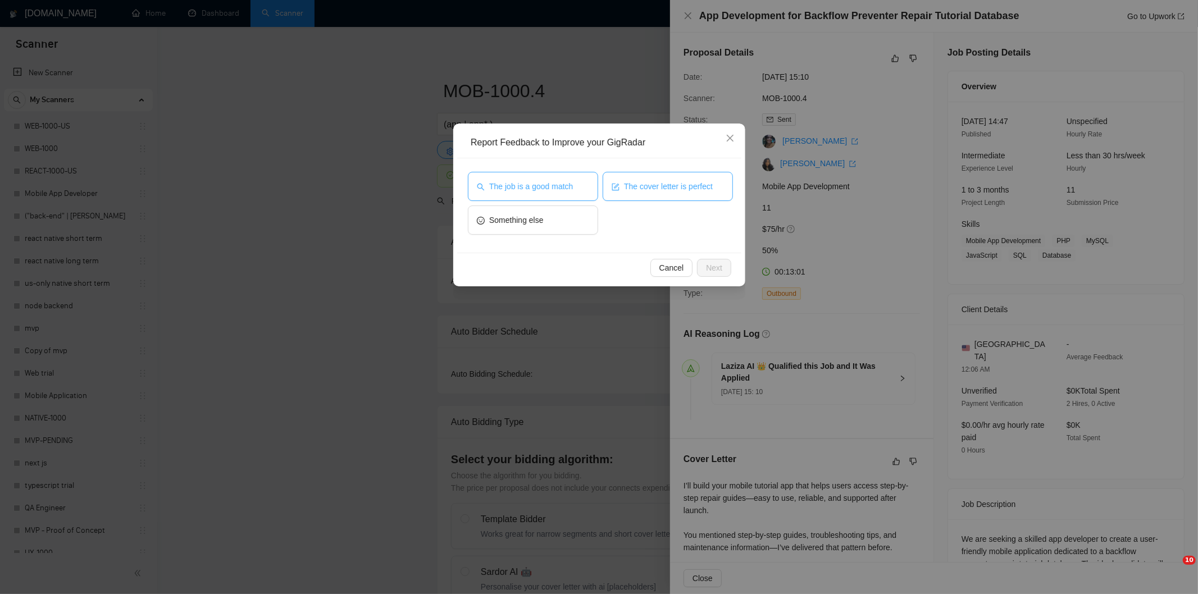
click at [563, 181] on span "The job is a good match" at bounding box center [531, 186] width 84 height 12
drag, startPoint x: 727, startPoint y: 271, endPoint x: 711, endPoint y: 255, distance: 23.1
click at [725, 271] on button "Next" at bounding box center [714, 268] width 34 height 18
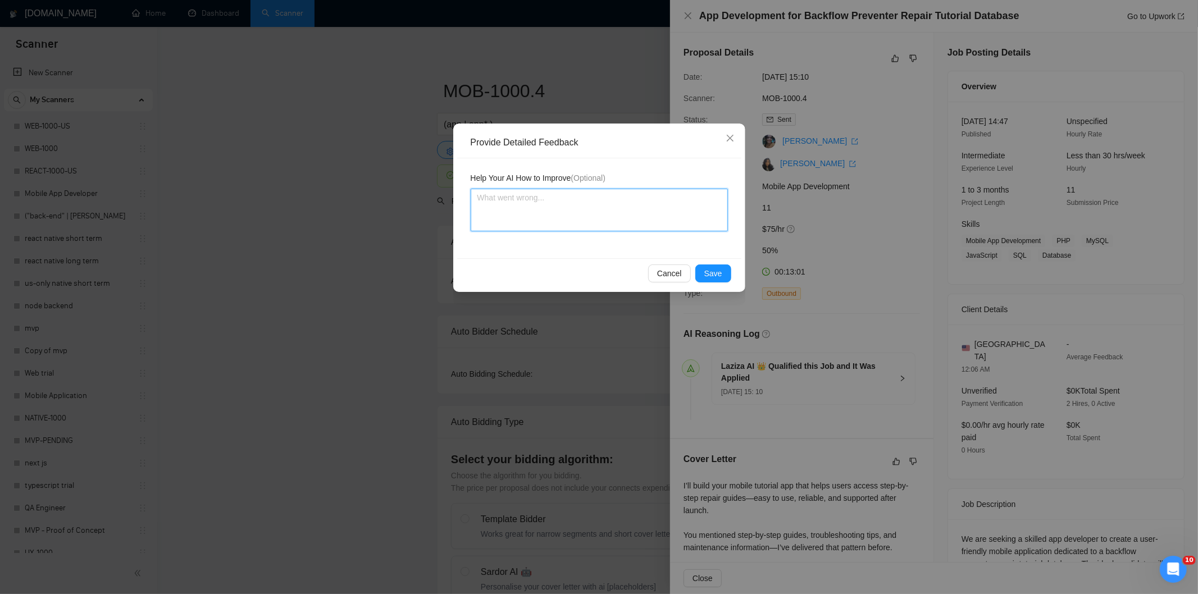
click at [664, 215] on textarea at bounding box center [599, 210] width 257 height 43
paste textarea "Good fit — the project is greenfield (no existing code), welcomes agencies, use…"
type textarea "Good fit — the project is greenfield (no existing code), welcomes agencies, use…"
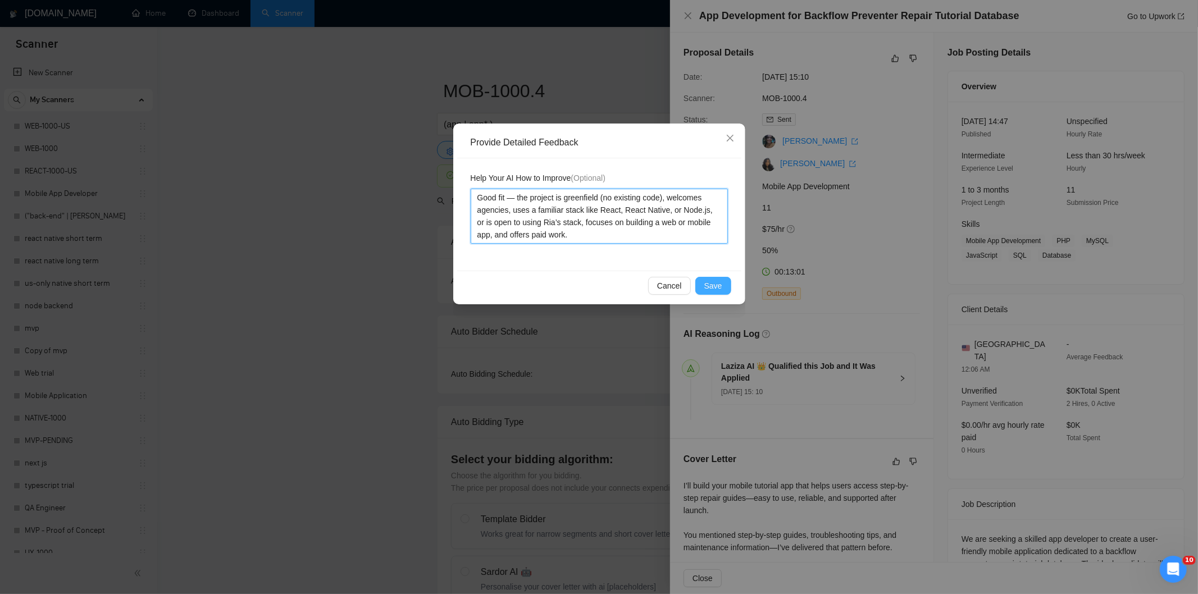
type textarea "Good fit — the project is greenfield (no existing code), welcomes agencies, use…"
drag, startPoint x: 715, startPoint y: 282, endPoint x: 710, endPoint y: 278, distance: 6.4
click at [715, 282] on span "Save" at bounding box center [714, 286] width 18 height 12
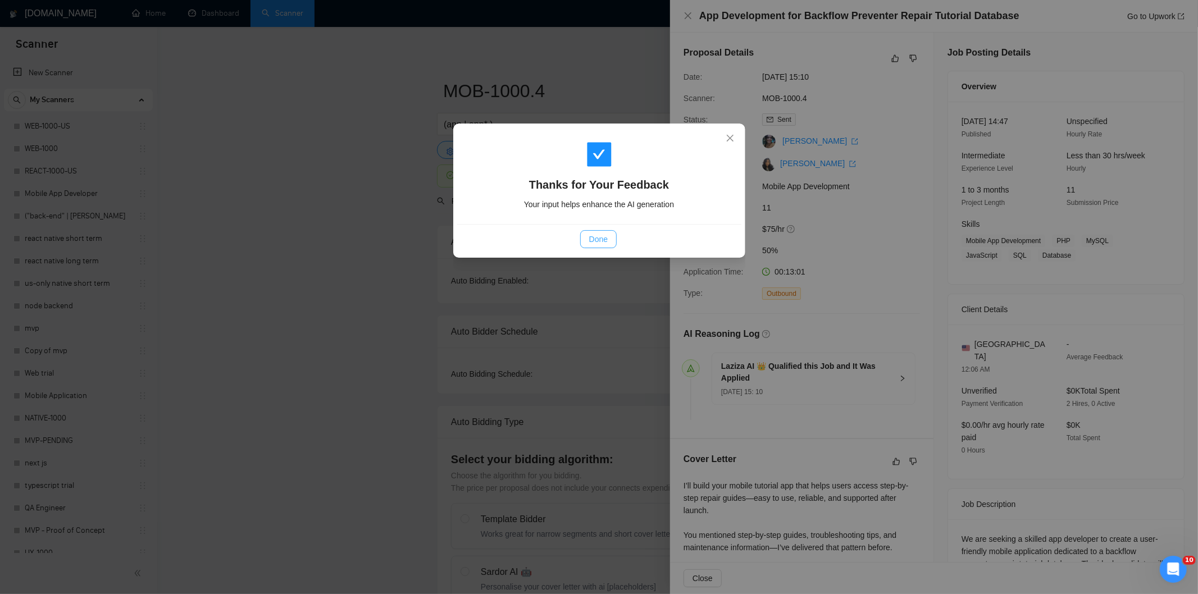
click at [614, 243] on button "Done" at bounding box center [598, 239] width 37 height 18
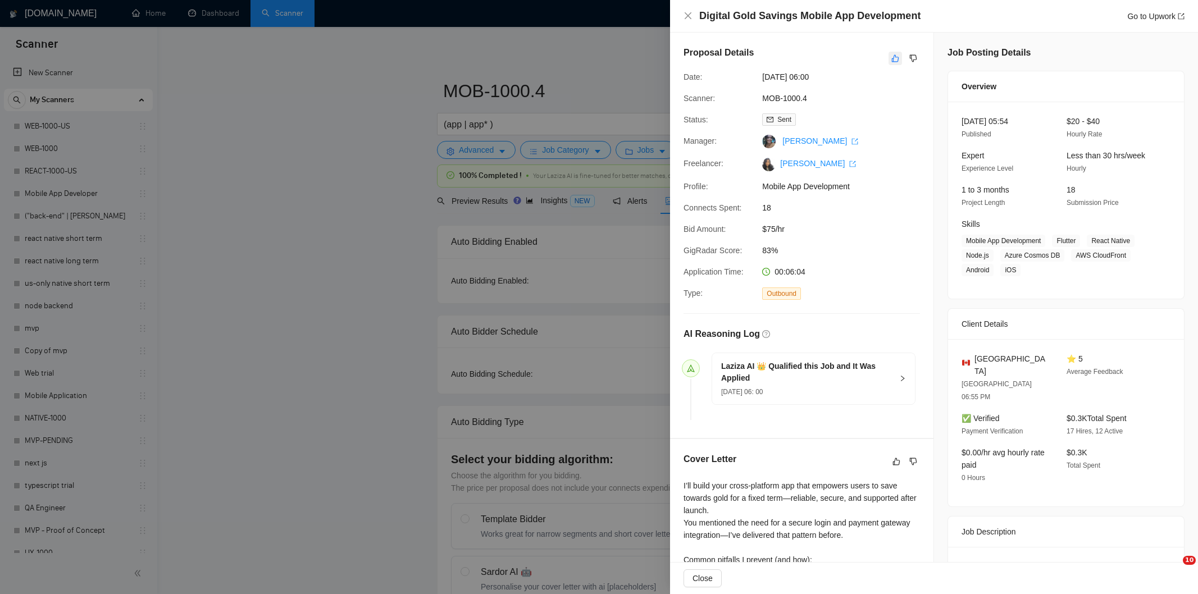
click at [892, 58] on icon "like" at bounding box center [896, 58] width 8 height 9
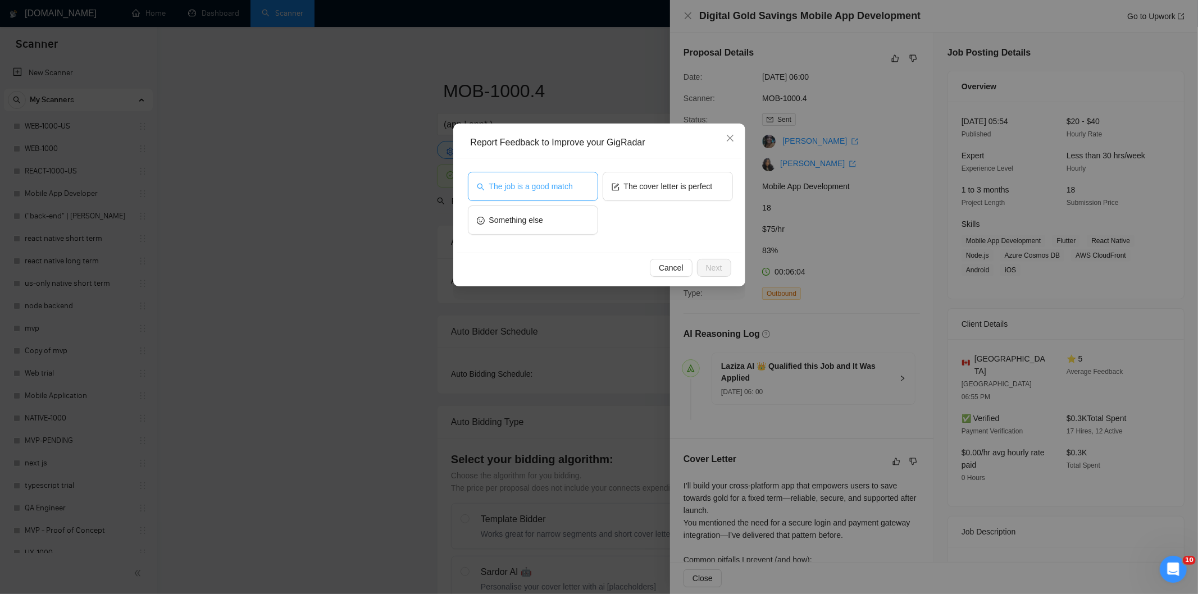
click at [564, 180] on span "The job is a good match" at bounding box center [531, 186] width 84 height 12
click at [716, 265] on span "Next" at bounding box center [714, 268] width 16 height 12
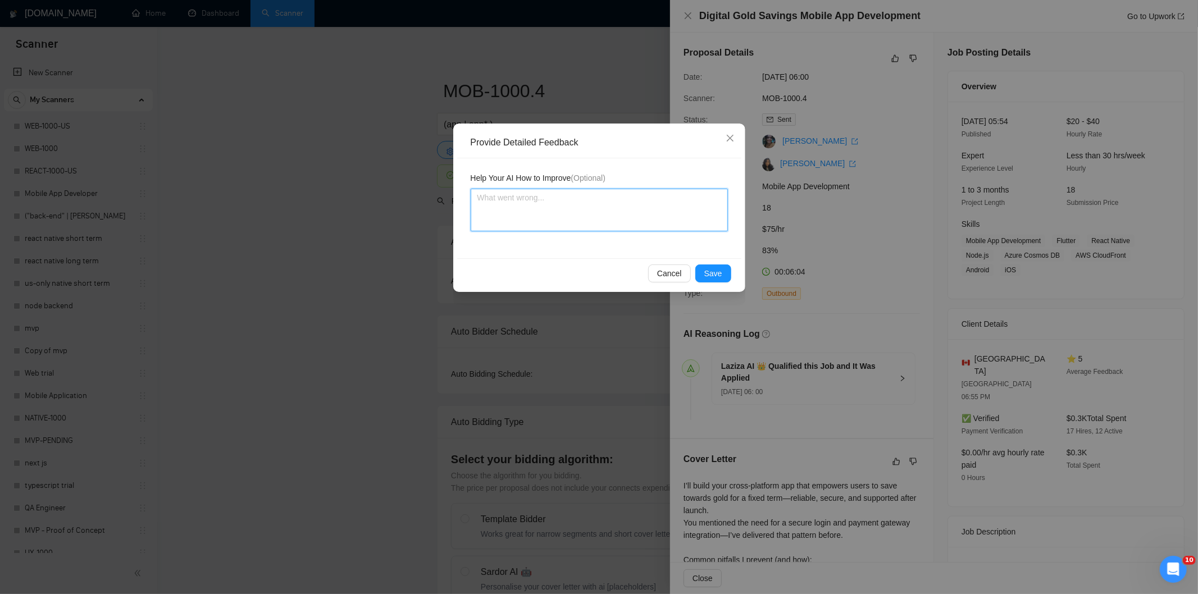
click at [616, 211] on textarea at bounding box center [599, 210] width 257 height 43
paste textarea "Good fit — the project is greenfield (no existing code), welcomes agencies, use…"
type textarea "Good fit — the project is greenfield (no existing code), welcomes agencies, use…"
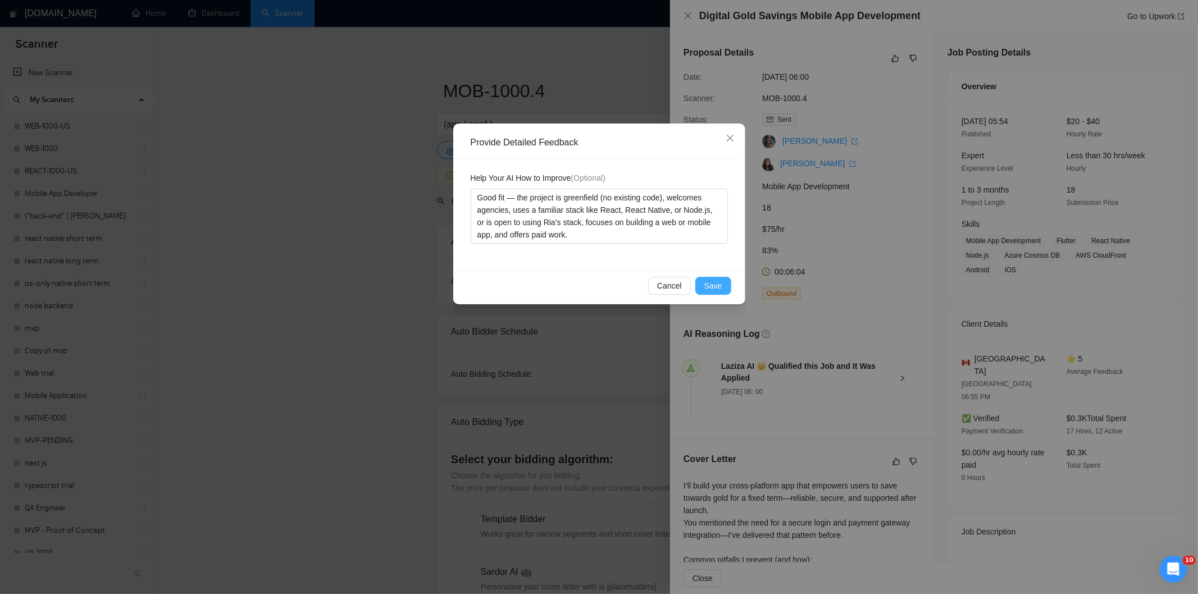
click at [716, 282] on span "Save" at bounding box center [714, 286] width 18 height 12
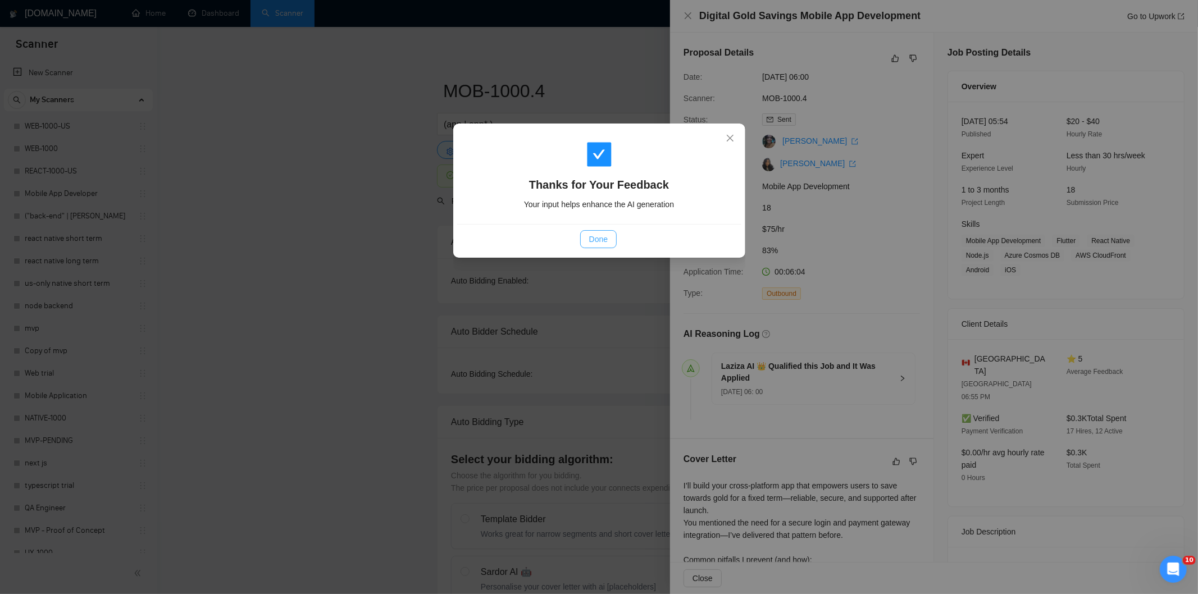
click at [597, 234] on span "Done" at bounding box center [598, 239] width 19 height 12
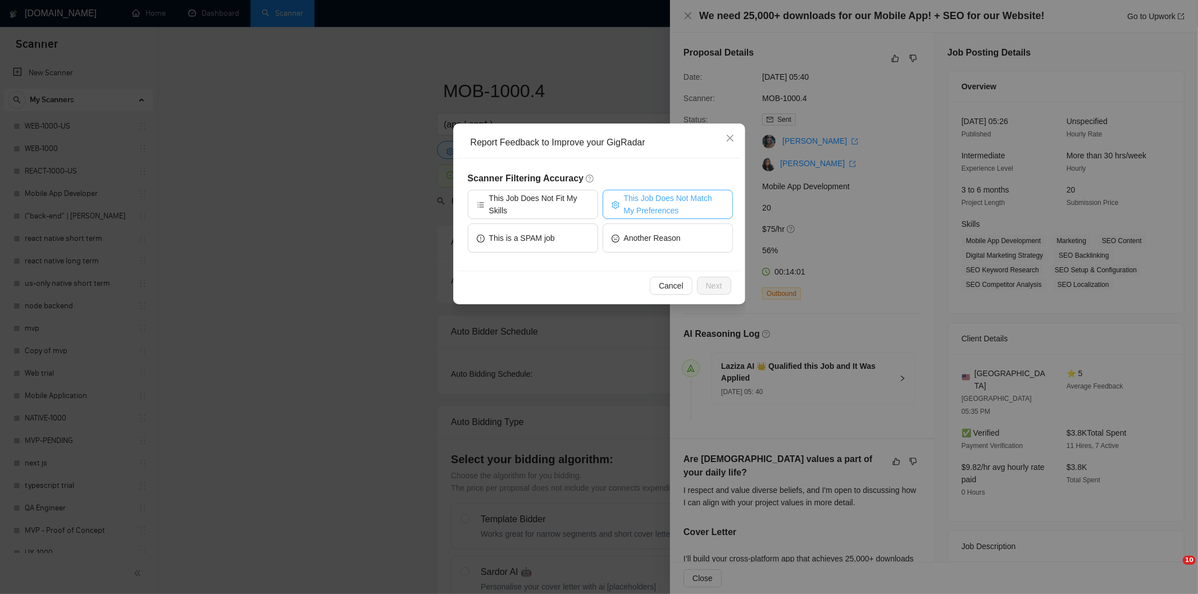
click at [677, 203] on span "This Job Does Not Match My Preferences" at bounding box center [674, 204] width 100 height 25
click at [710, 283] on span "Next" at bounding box center [714, 286] width 16 height 12
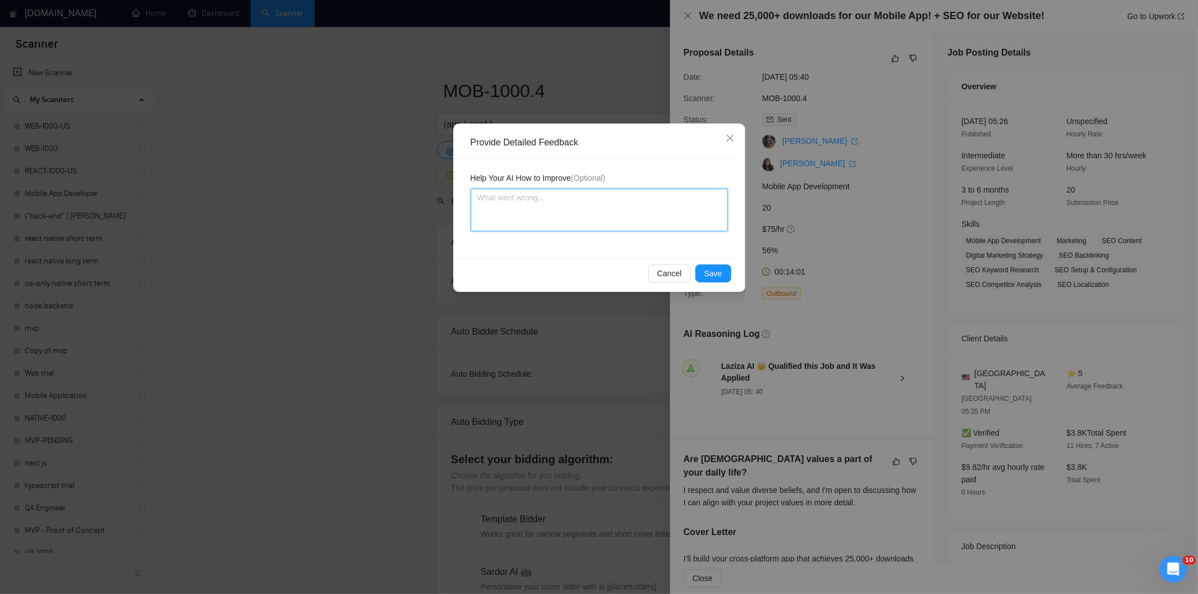
click at [624, 216] on textarea at bounding box center [599, 210] width 257 height 43
paste textarea "Not a fit — the project isn't for a web or mobile app, which is Ria's focus. Ex…"
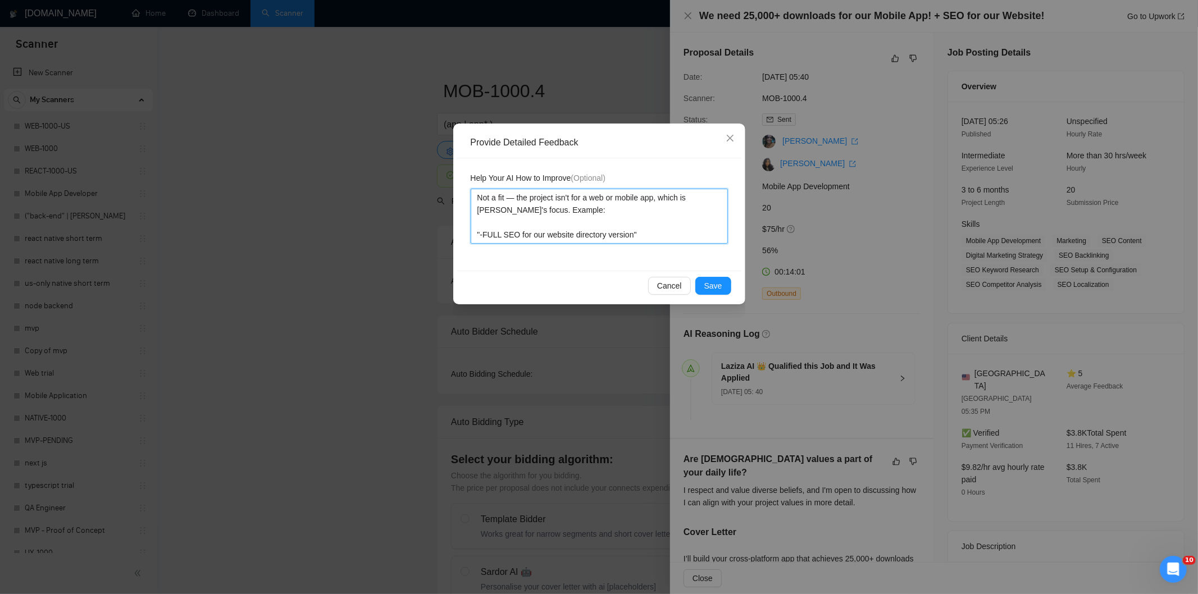
type textarea "Not a fit — the project isn't for a web or mobile app, which is Ria's focus. Ex…"
click at [718, 277] on button "Save" at bounding box center [714, 286] width 36 height 18
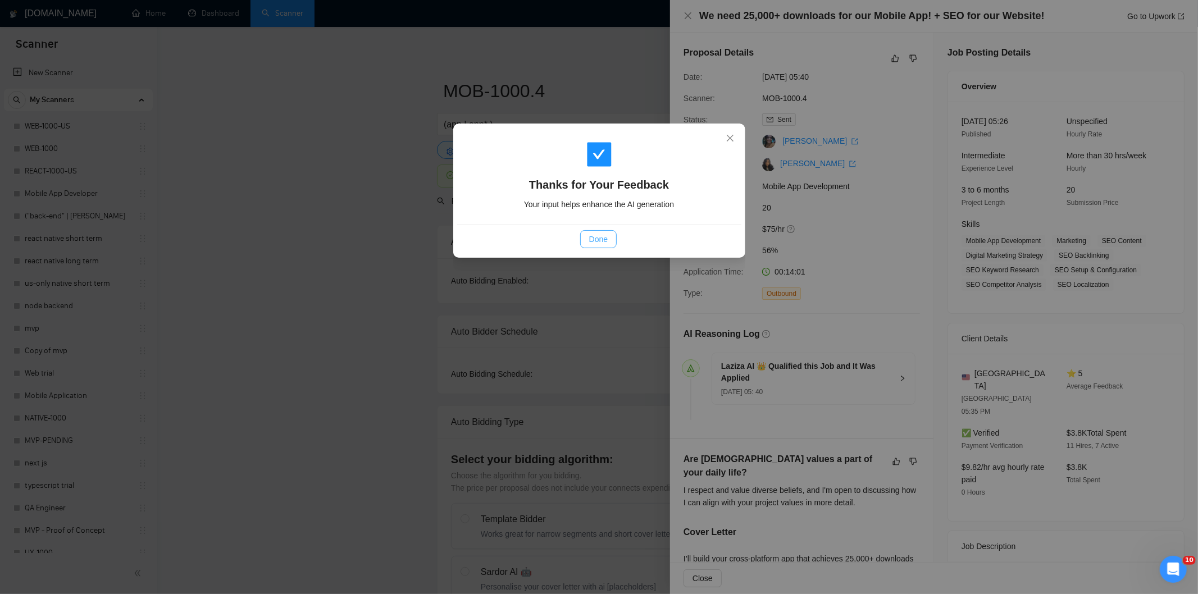
click at [607, 238] on span "Done" at bounding box center [598, 239] width 19 height 12
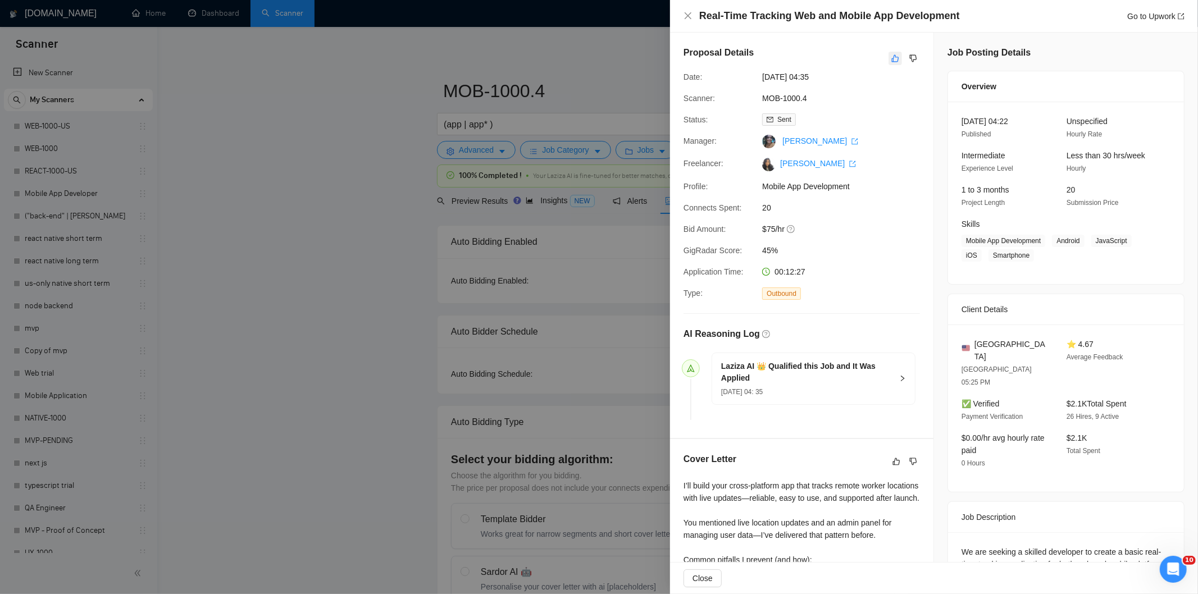
click at [892, 60] on icon "like" at bounding box center [896, 58] width 8 height 9
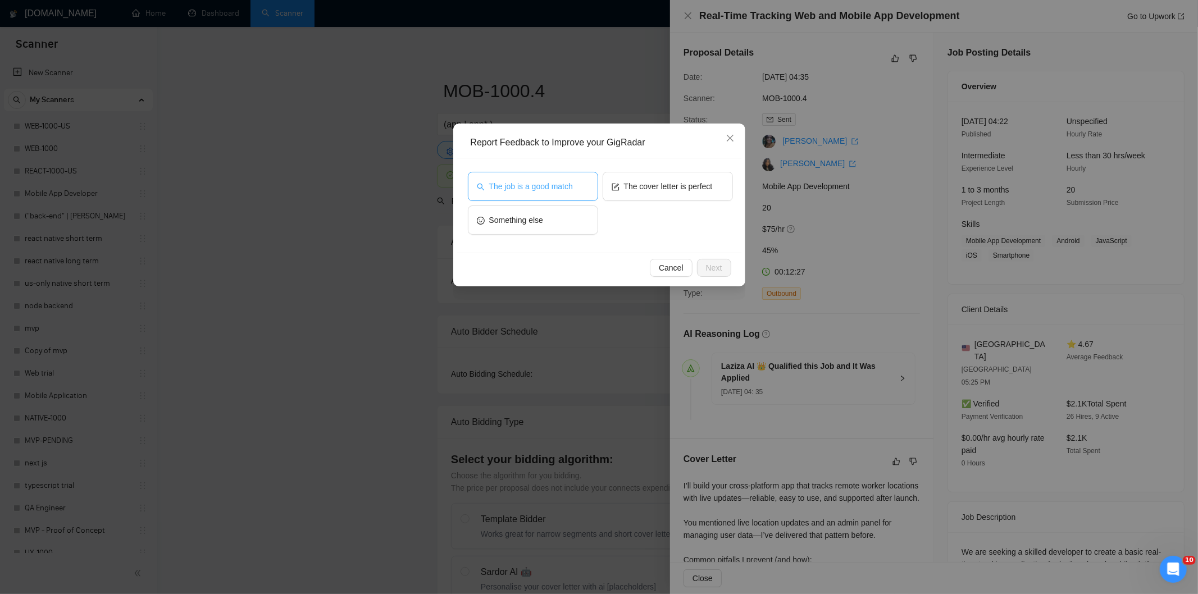
click at [512, 192] on span "The job is a good match" at bounding box center [531, 186] width 84 height 12
click at [715, 265] on span "Next" at bounding box center [714, 268] width 16 height 12
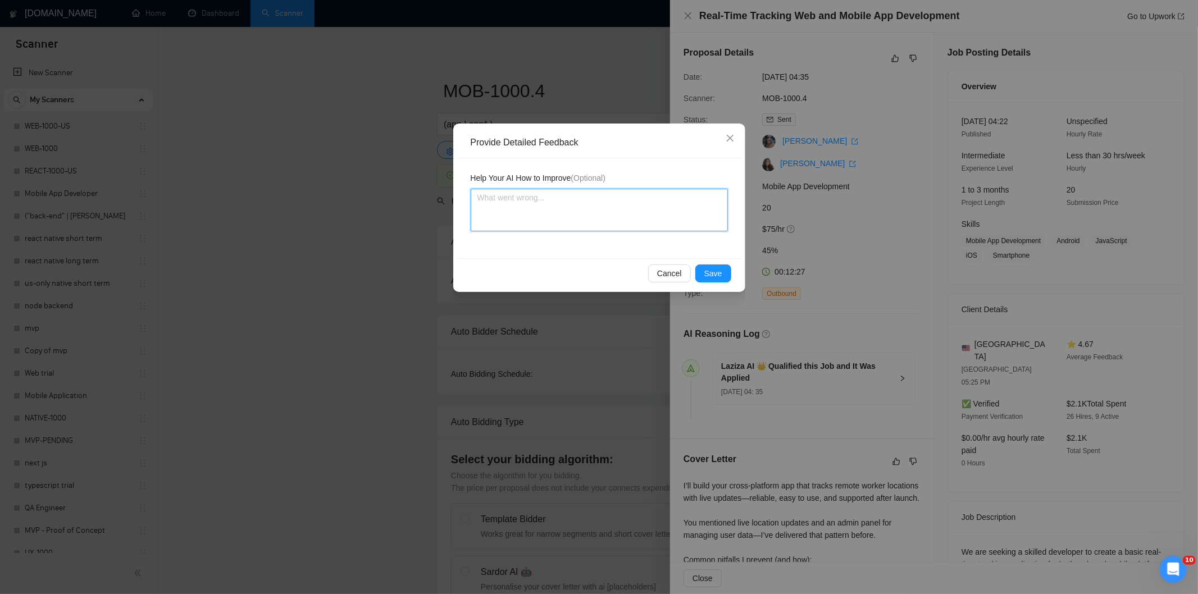
click at [618, 203] on textarea at bounding box center [599, 210] width 257 height 43
paste textarea "Good fit — the project is greenfield (no existing code), welcomes agencies, use…"
type textarea "Good fit — the project is greenfield (no existing code), welcomes agencies, use…"
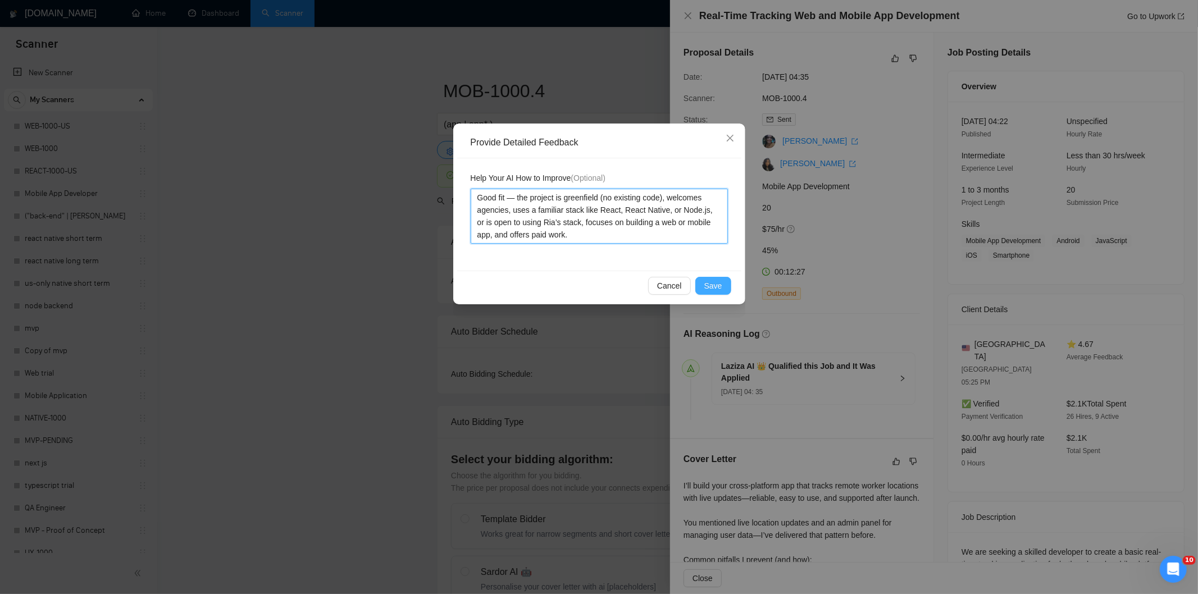
type textarea "Good fit — the project is greenfield (no existing code), welcomes agencies, use…"
click at [722, 280] on button "Save" at bounding box center [714, 286] width 36 height 18
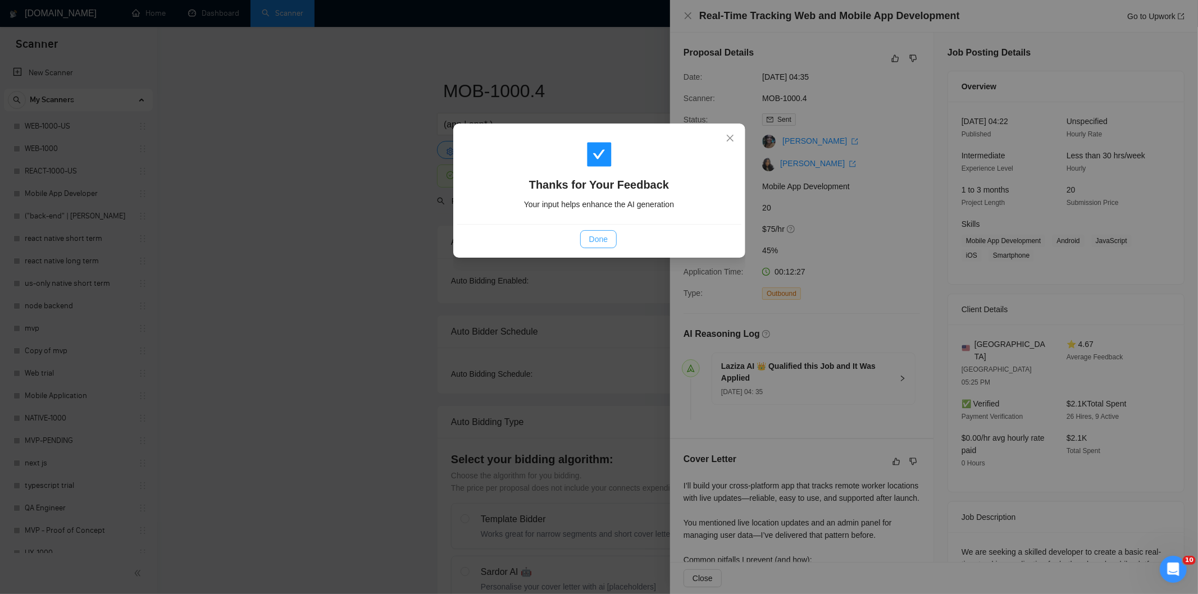
drag, startPoint x: 601, startPoint y: 236, endPoint x: 606, endPoint y: 218, distance: 18.5
click at [602, 237] on span "Done" at bounding box center [598, 239] width 19 height 12
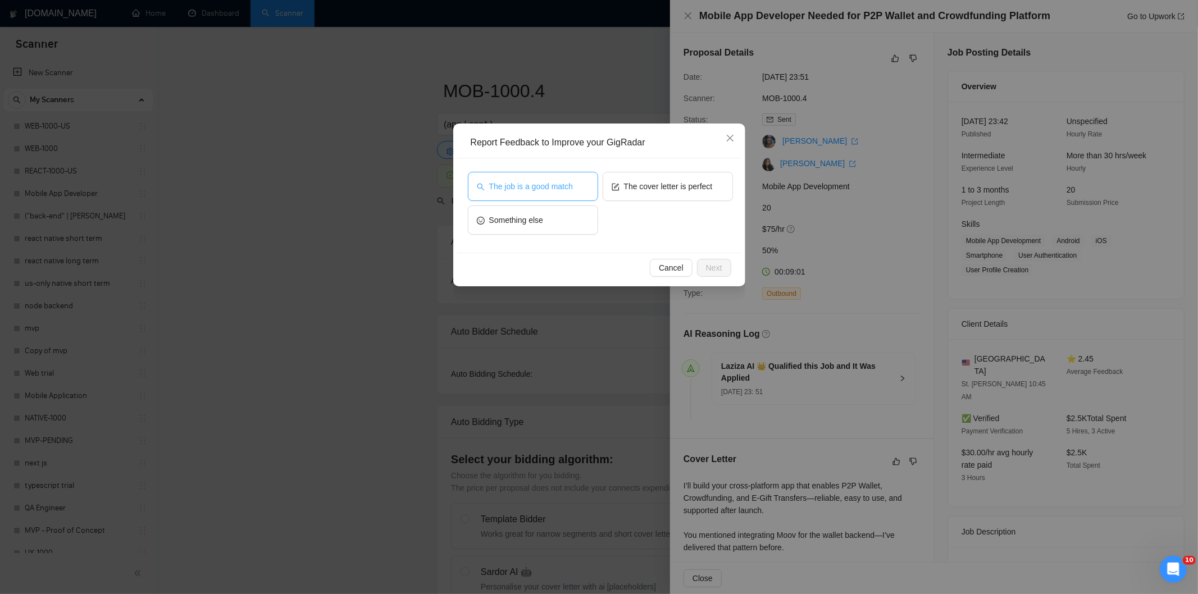
click at [553, 180] on span "The job is a good match" at bounding box center [531, 186] width 84 height 12
click at [712, 266] on span "Next" at bounding box center [714, 268] width 16 height 12
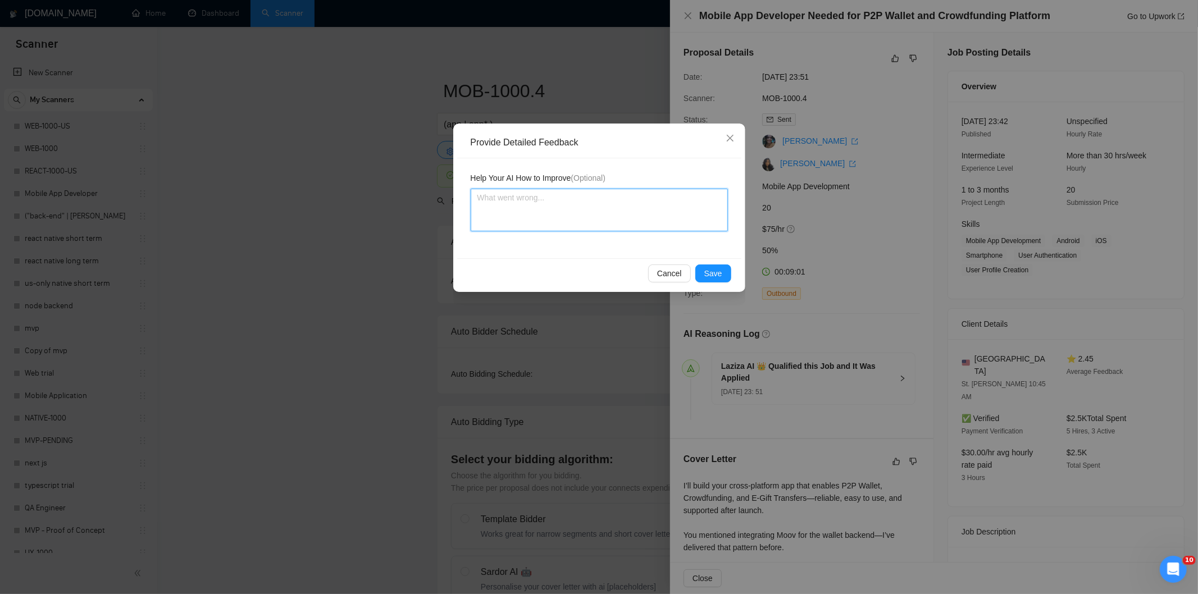
click at [668, 225] on textarea at bounding box center [599, 210] width 257 height 43
paste textarea "Good fit — the project is greenfield (no existing code), welcomes agencies, use…"
type textarea "Good fit — the project is greenfield (no existing code), welcomes agencies, use…"
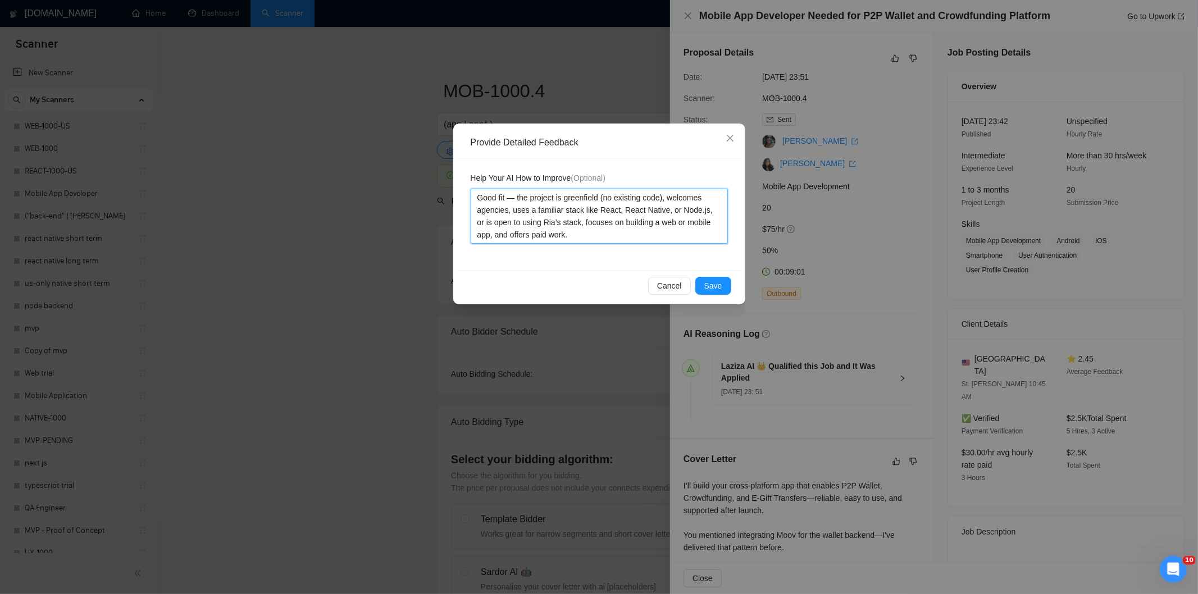
type textarea "Good fit — the project is greenfield (no existing code), welcomes agencies, use…"
click at [723, 283] on button "Save" at bounding box center [714, 286] width 36 height 18
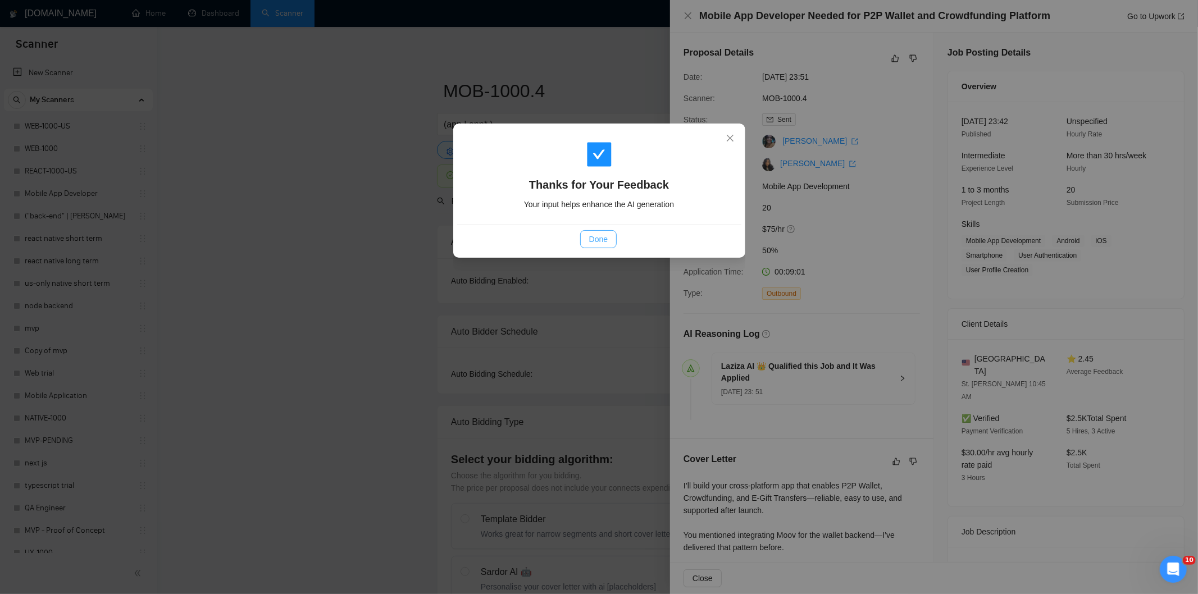
click at [593, 239] on span "Done" at bounding box center [598, 239] width 19 height 12
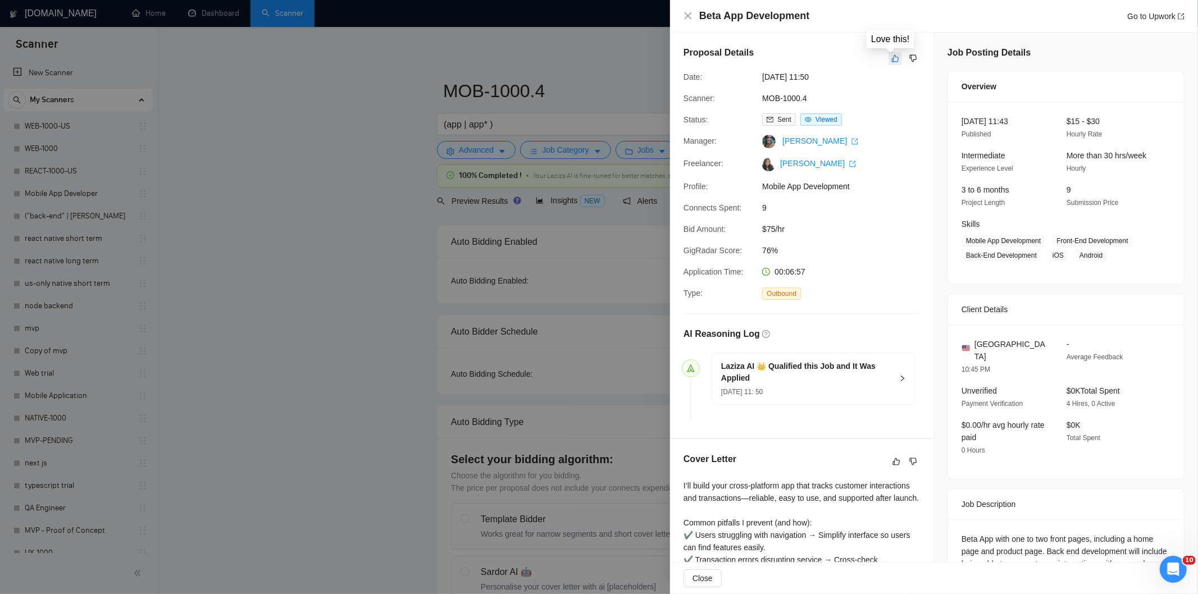
click at [889, 60] on button "button" at bounding box center [895, 58] width 13 height 13
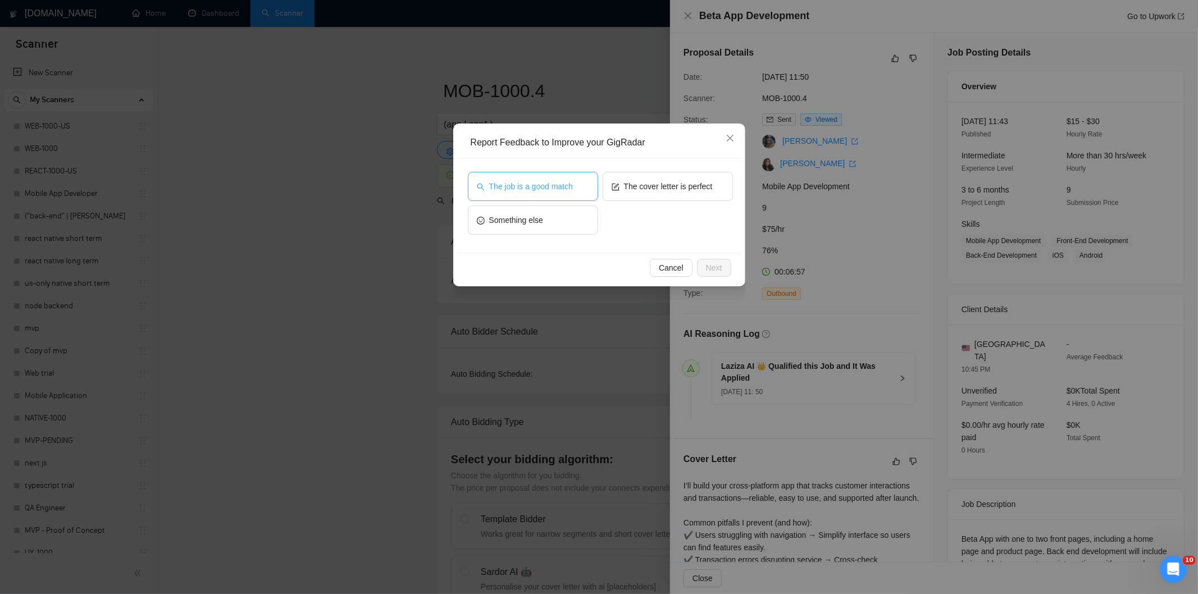
click at [514, 184] on span "The job is a good match" at bounding box center [531, 186] width 84 height 12
click at [712, 266] on span "Next" at bounding box center [714, 268] width 16 height 12
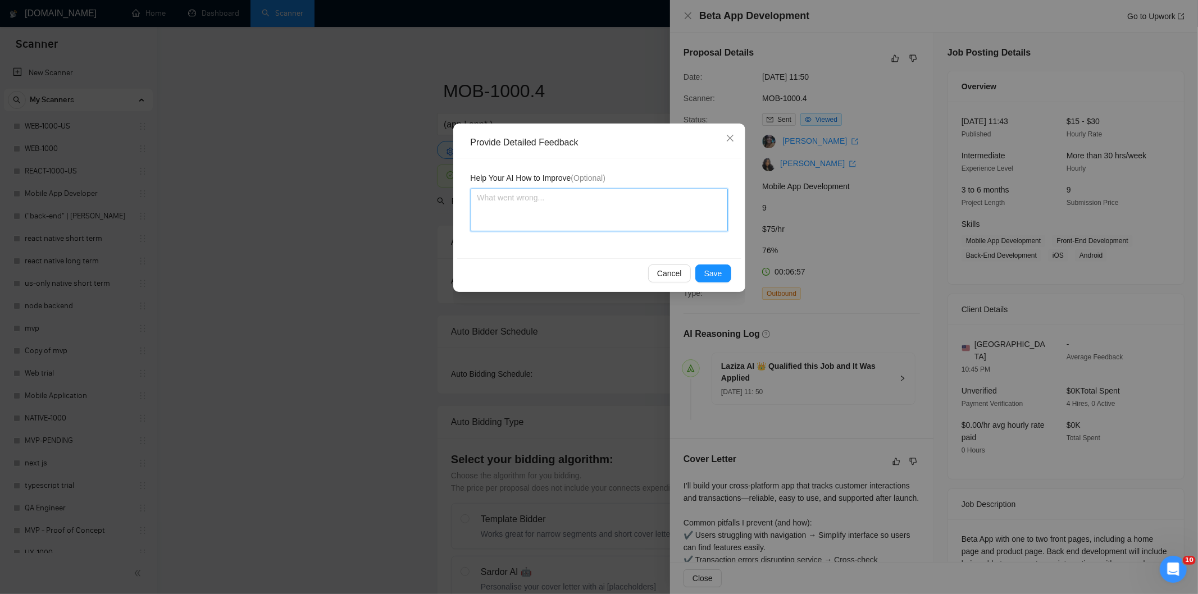
click at [619, 221] on textarea at bounding box center [599, 210] width 257 height 43
paste textarea "Good fit — the project is greenfield (no existing code), welcomes agencies, use…"
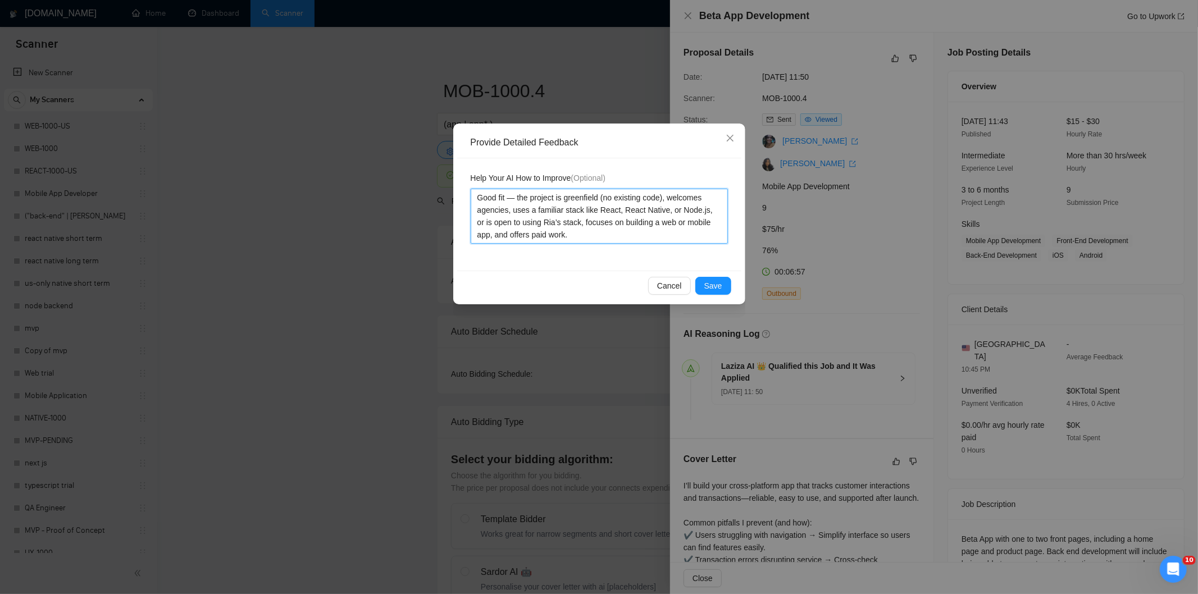
type textarea "Good fit — the project is greenfield (no existing code), welcomes agencies, use…"
click at [729, 282] on button "Save" at bounding box center [714, 286] width 36 height 18
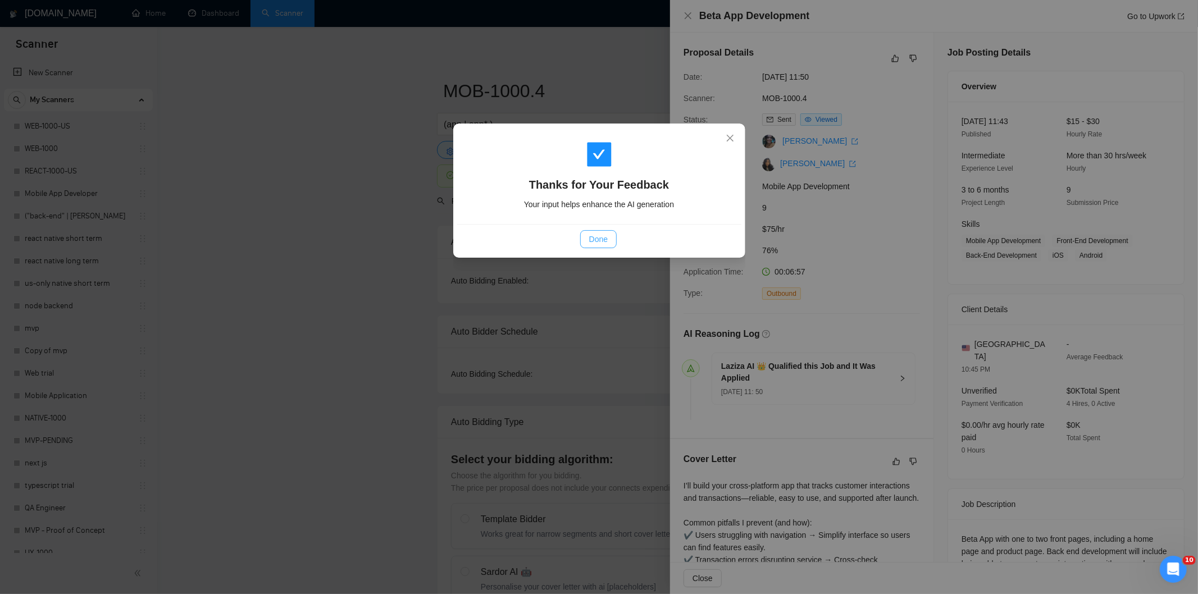
click at [594, 239] on span "Done" at bounding box center [598, 239] width 19 height 12
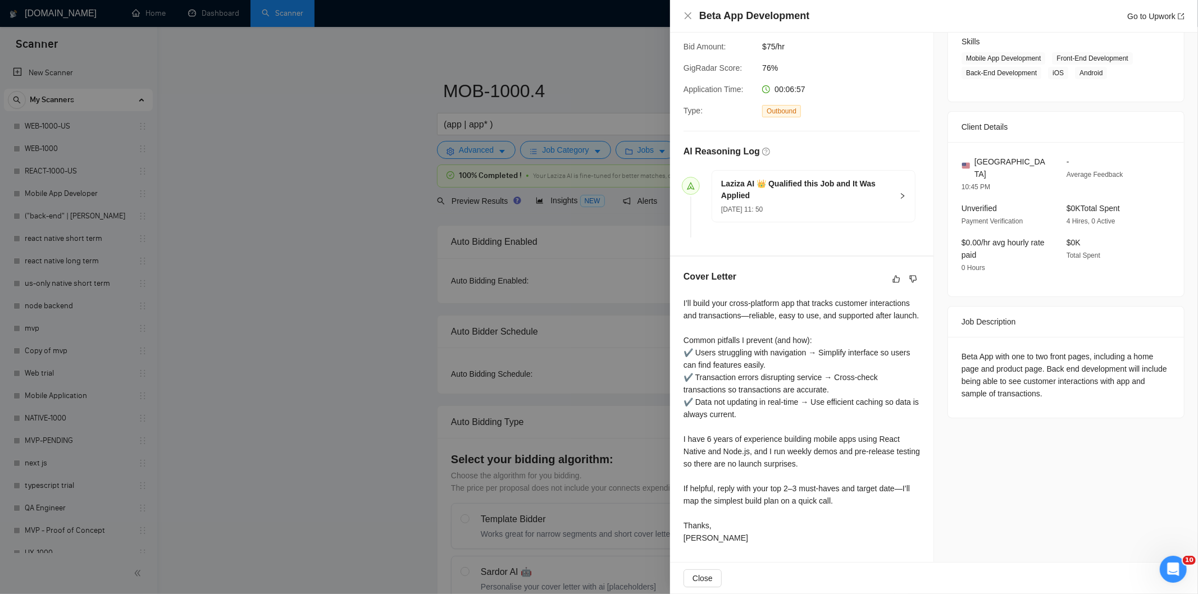
scroll to position [195, 0]
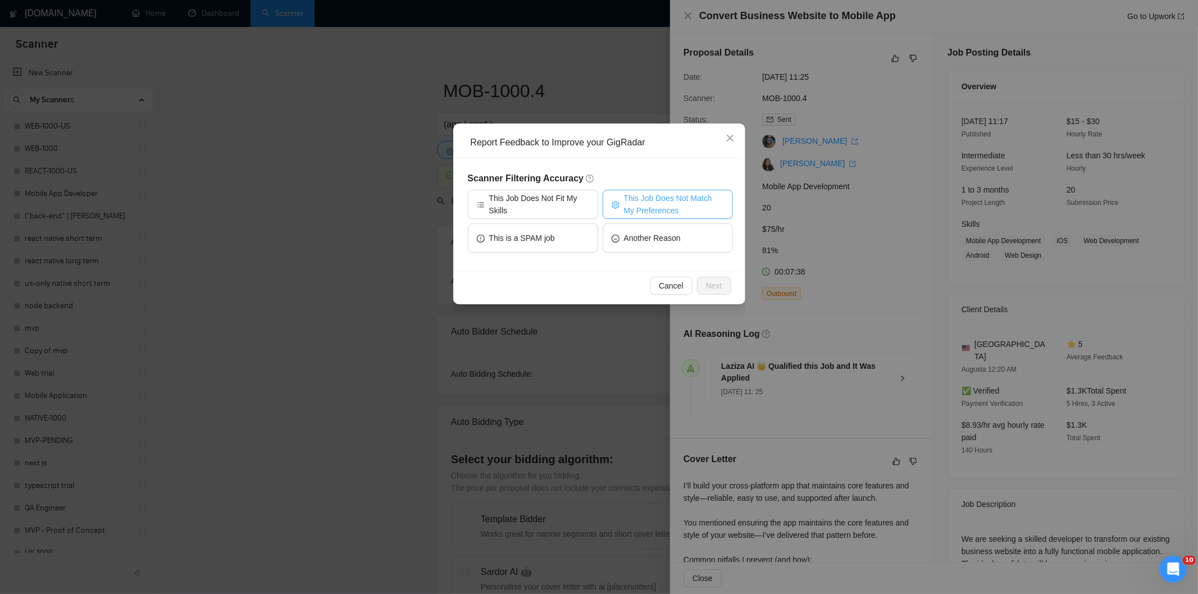
click at [683, 203] on span "This Job Does Not Match My Preferences" at bounding box center [674, 204] width 100 height 25
drag, startPoint x: 718, startPoint y: 278, endPoint x: 670, endPoint y: 253, distance: 53.5
click at [714, 279] on button "Next" at bounding box center [714, 286] width 34 height 18
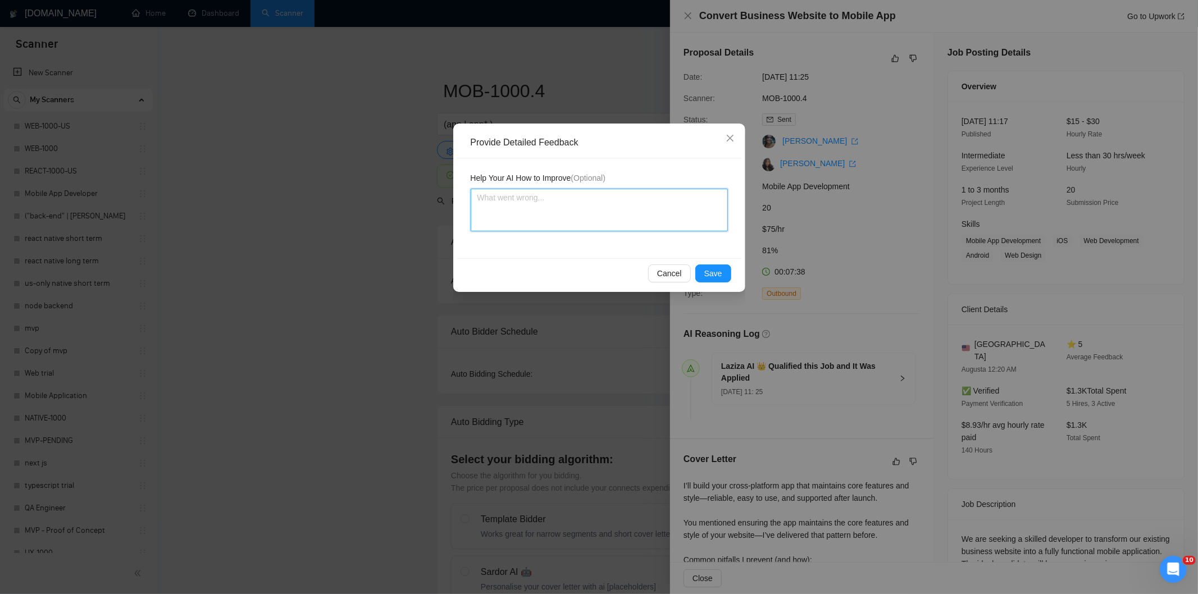
click at [605, 216] on textarea at bounding box center [599, 210] width 257 height 43
paste textarea "Not a fit — the description suggests an existing codebase, but Ria only works o…"
type textarea "Not a fit — the description suggests an existing codebase, but Ria only works o…"
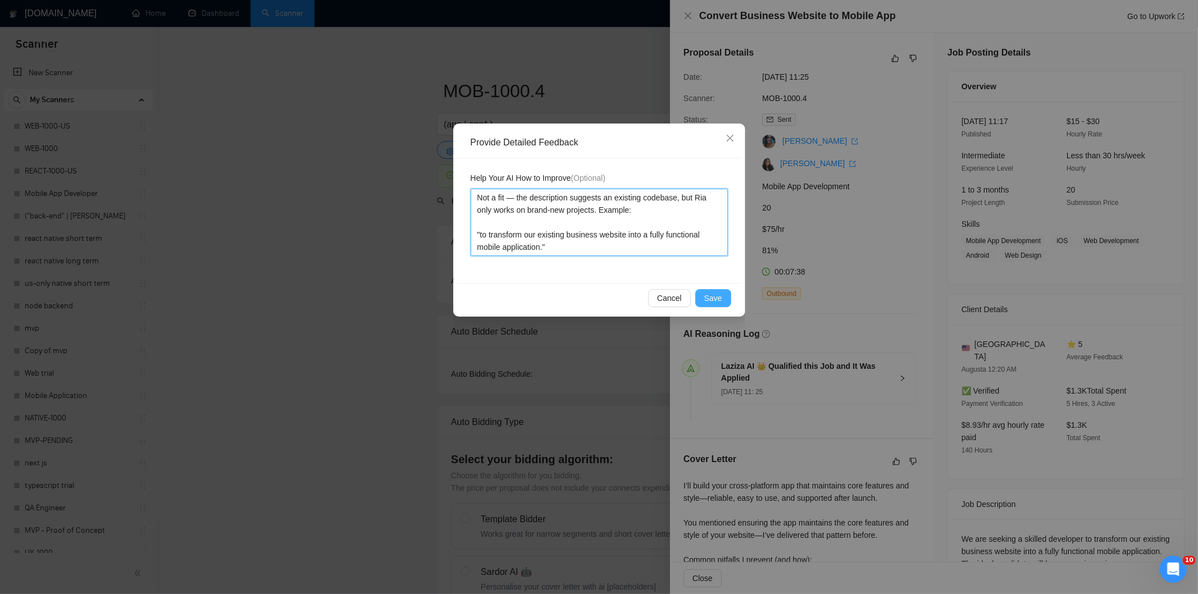
type textarea "Not a fit — the description suggests an existing codebase, but Ria only works o…"
click at [718, 296] on span "Save" at bounding box center [714, 298] width 18 height 12
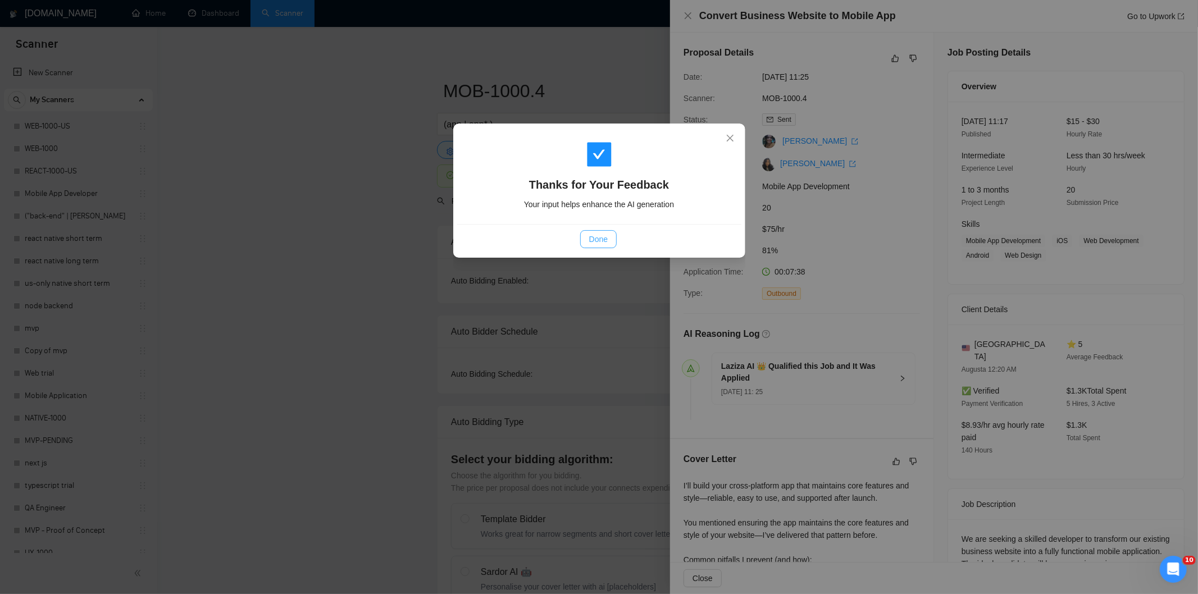
click at [600, 230] on button "Done" at bounding box center [598, 239] width 37 height 18
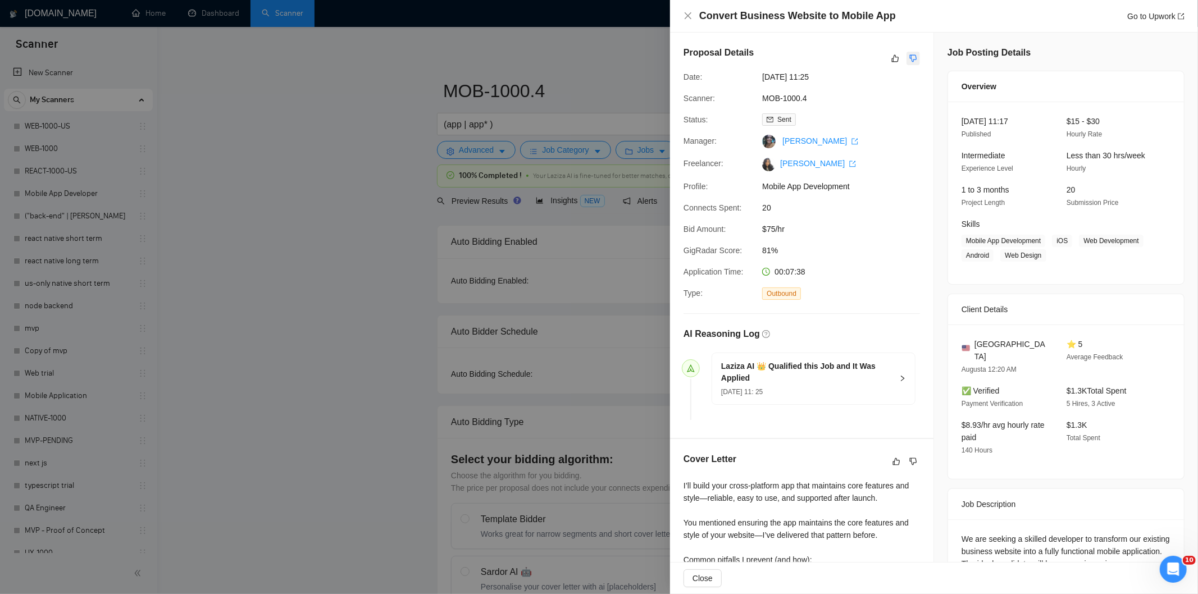
click at [911, 57] on icon "dislike" at bounding box center [914, 58] width 8 height 9
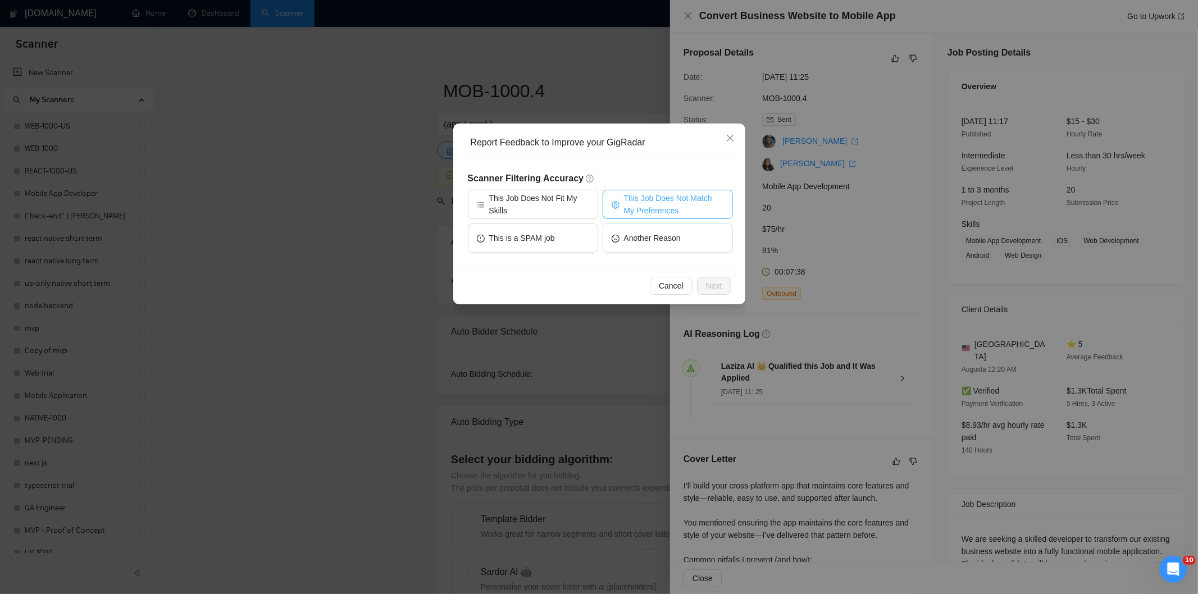
click at [643, 194] on span "This Job Does Not Match My Preferences" at bounding box center [674, 204] width 100 height 25
click at [714, 284] on span "Next" at bounding box center [714, 286] width 16 height 12
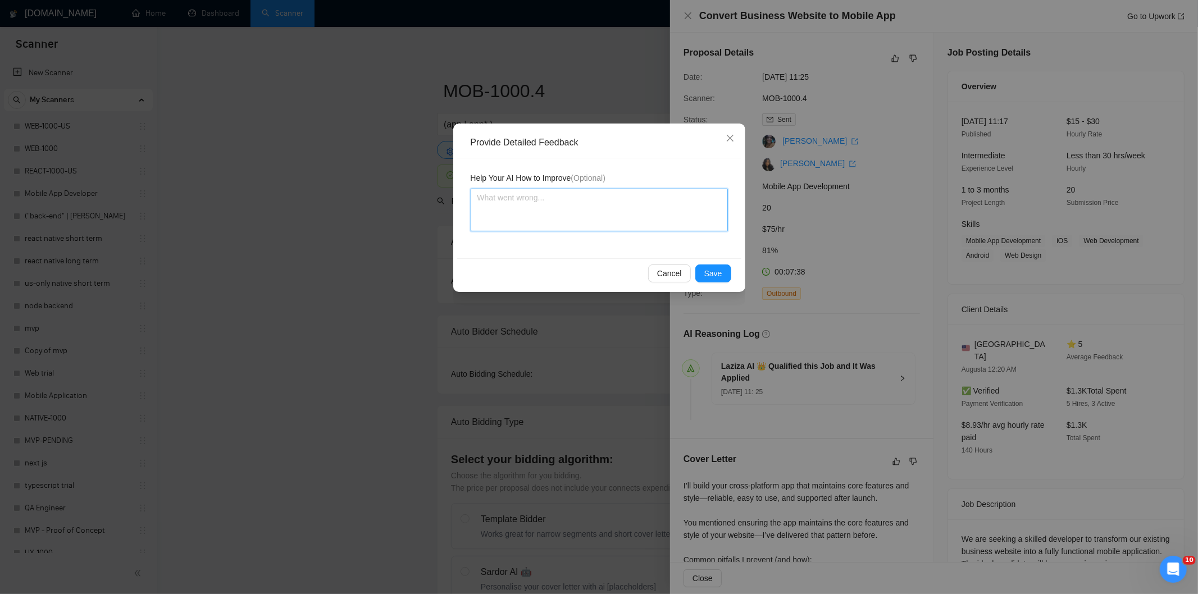
click at [656, 220] on textarea at bounding box center [599, 210] width 257 height 43
paste textarea "Not a fit — the description suggests an existing codebase, but Ria only works o…"
type textarea "Not a fit — the description suggests an existing codebase, but Ria only works o…"
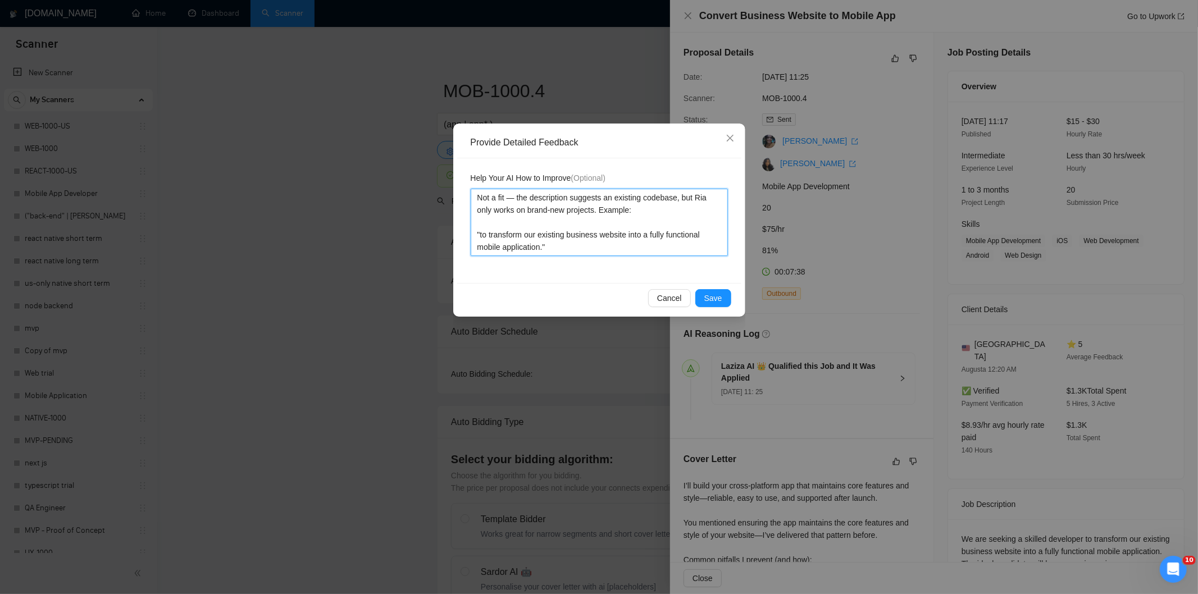
type textarea "Not a fit — the description suggests an existing codebase, but Ria only works o…"
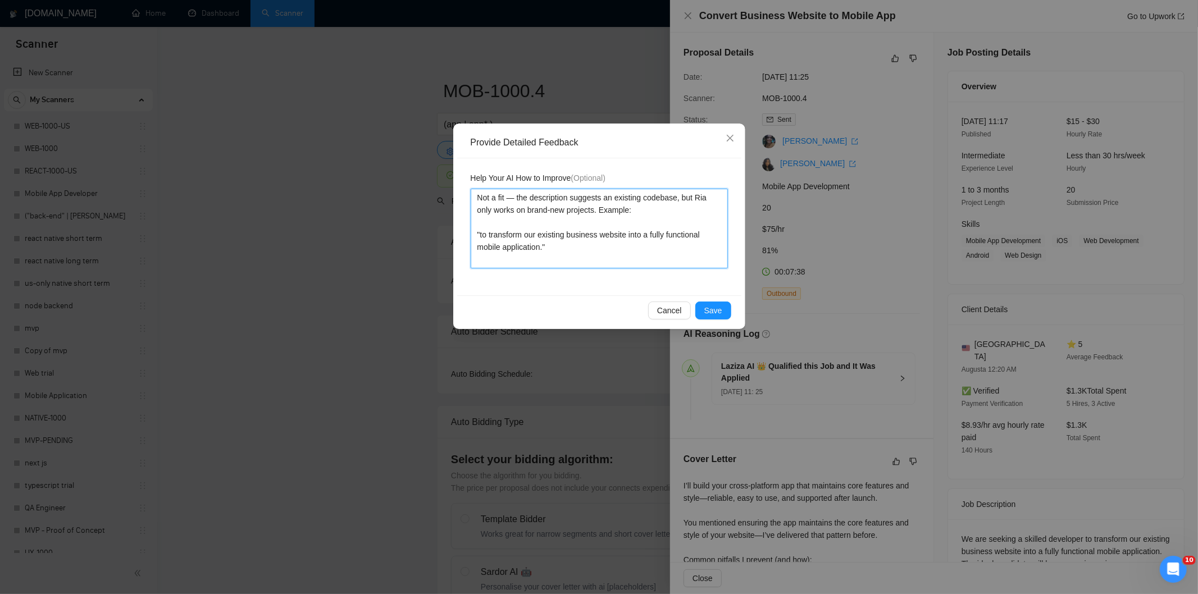
type textarea "Not a fit — the description suggests an existing codebase, but Ria only works o…"
click at [719, 306] on span "Save" at bounding box center [714, 311] width 18 height 12
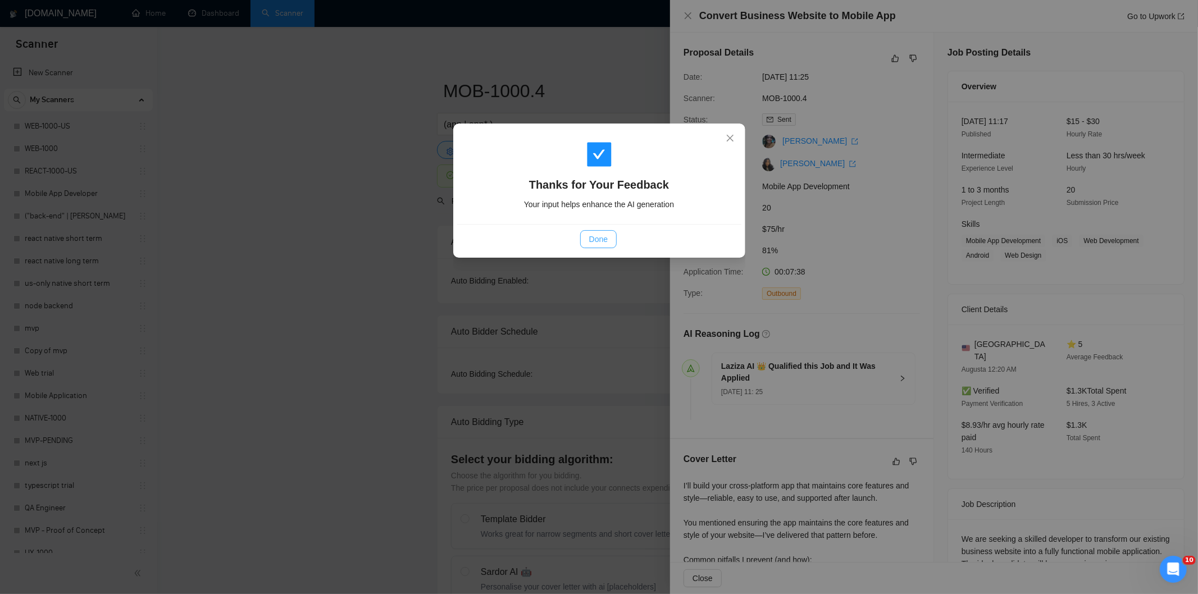
drag, startPoint x: 603, startPoint y: 231, endPoint x: 569, endPoint y: 315, distance: 90.5
click at [602, 231] on button "Done" at bounding box center [598, 239] width 37 height 18
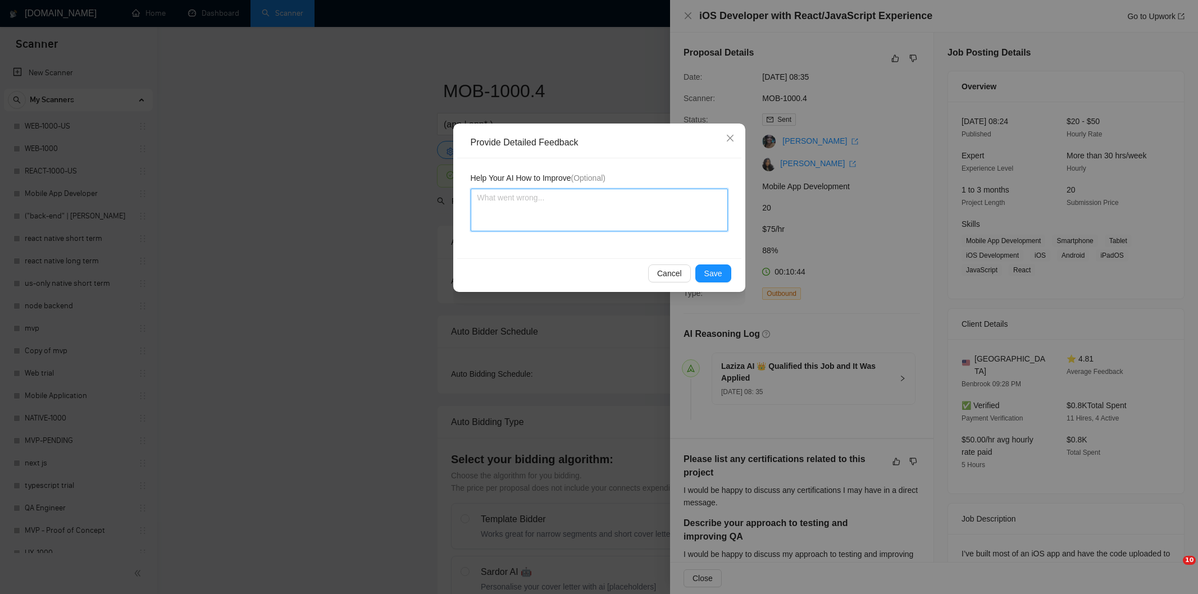
click at [664, 220] on textarea at bounding box center [599, 210] width 257 height 43
paste textarea "Not a fit — the description suggests an existing codebase, but Ria only works o…"
type textarea "Not a fit — the description suggests an existing codebase, but Ria only works o…"
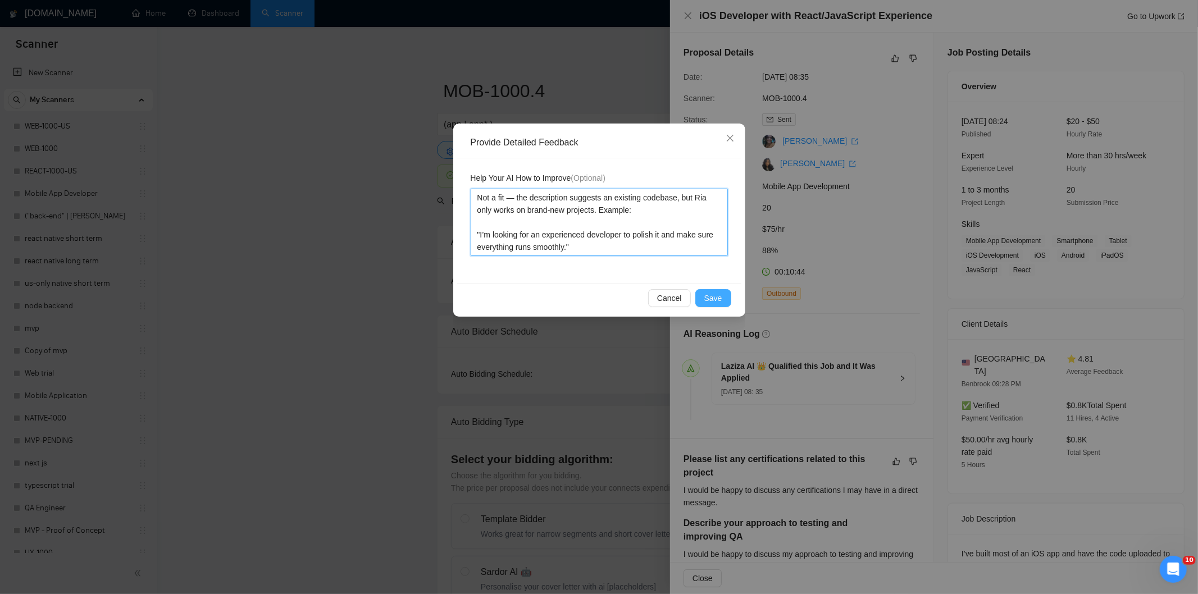
type textarea "Not a fit — the description suggests an existing codebase, but Ria only works o…"
drag, startPoint x: 722, startPoint y: 294, endPoint x: 673, endPoint y: 267, distance: 55.6
click at [721, 294] on button "Save" at bounding box center [714, 298] width 36 height 18
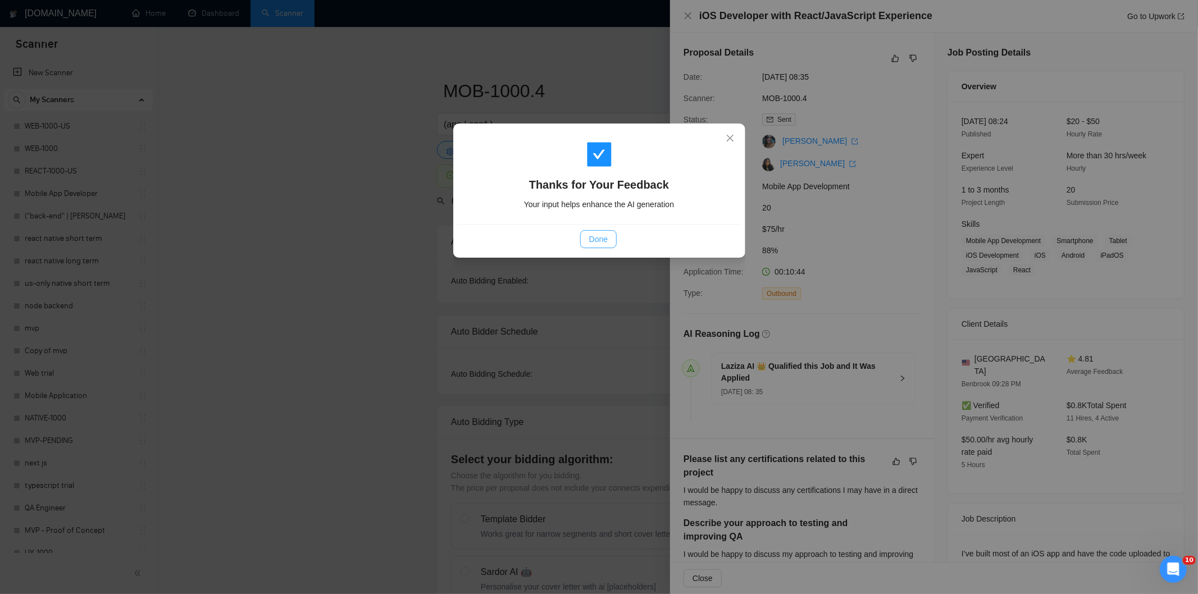
click at [596, 242] on span "Done" at bounding box center [598, 239] width 19 height 12
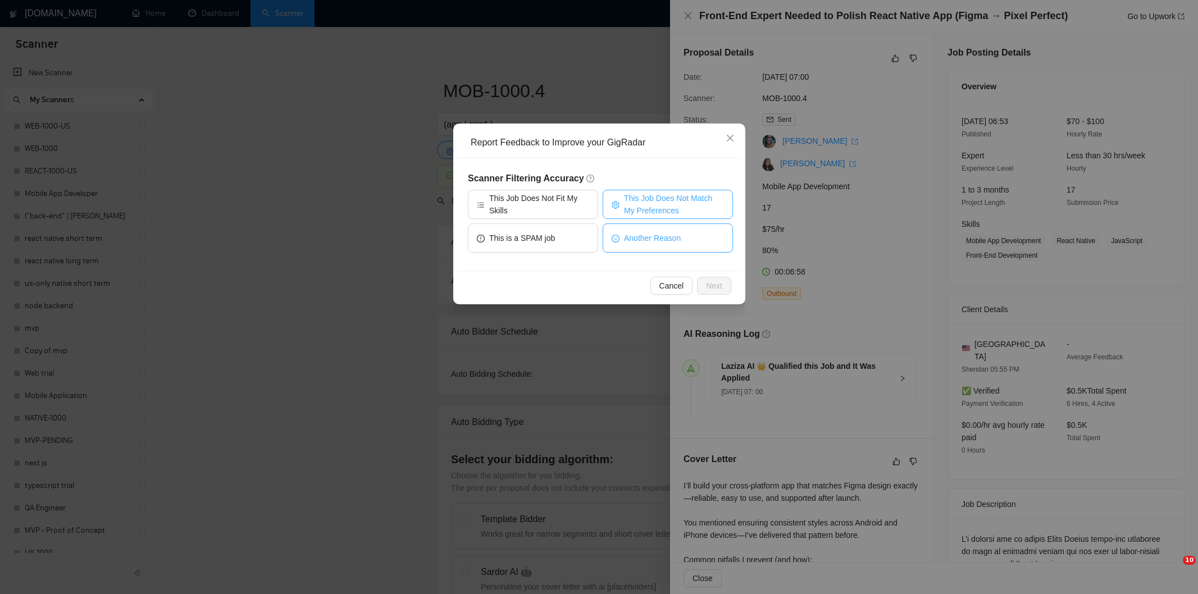
click at [671, 209] on span "This Job Does Not Match My Preferences" at bounding box center [674, 204] width 100 height 25
click at [720, 287] on span "Next" at bounding box center [714, 286] width 16 height 12
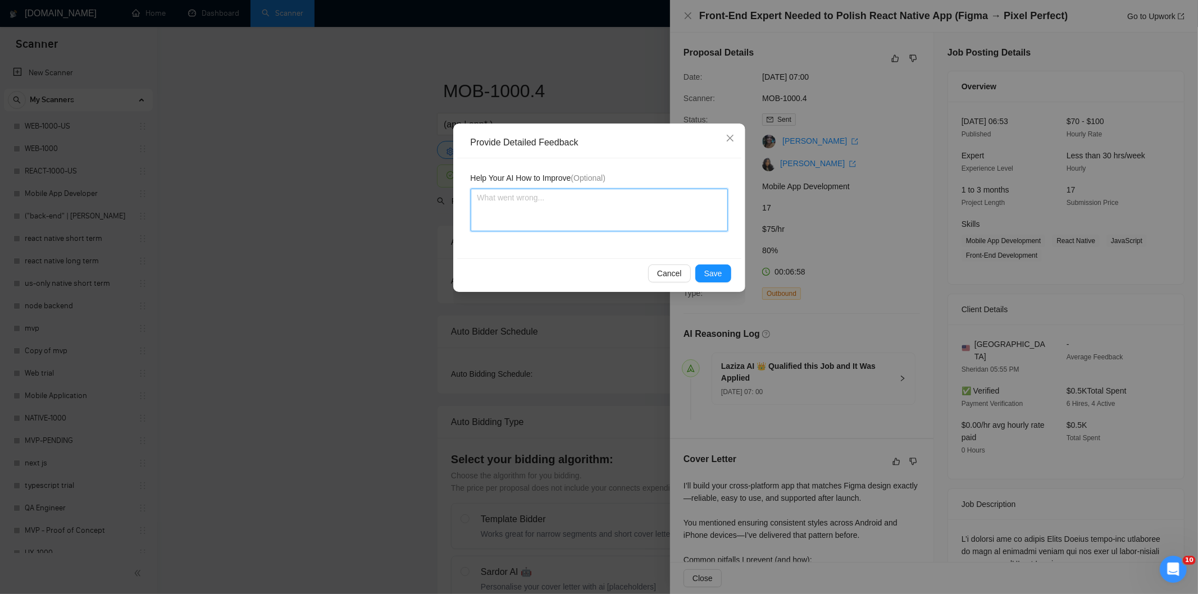
click at [673, 206] on textarea at bounding box center [599, 210] width 257 height 43
paste textarea "Not a fit — the description suggests an existing codebase, but Ria only works o…"
type textarea "Not a fit — the description suggests an existing codebase, but Ria only works o…"
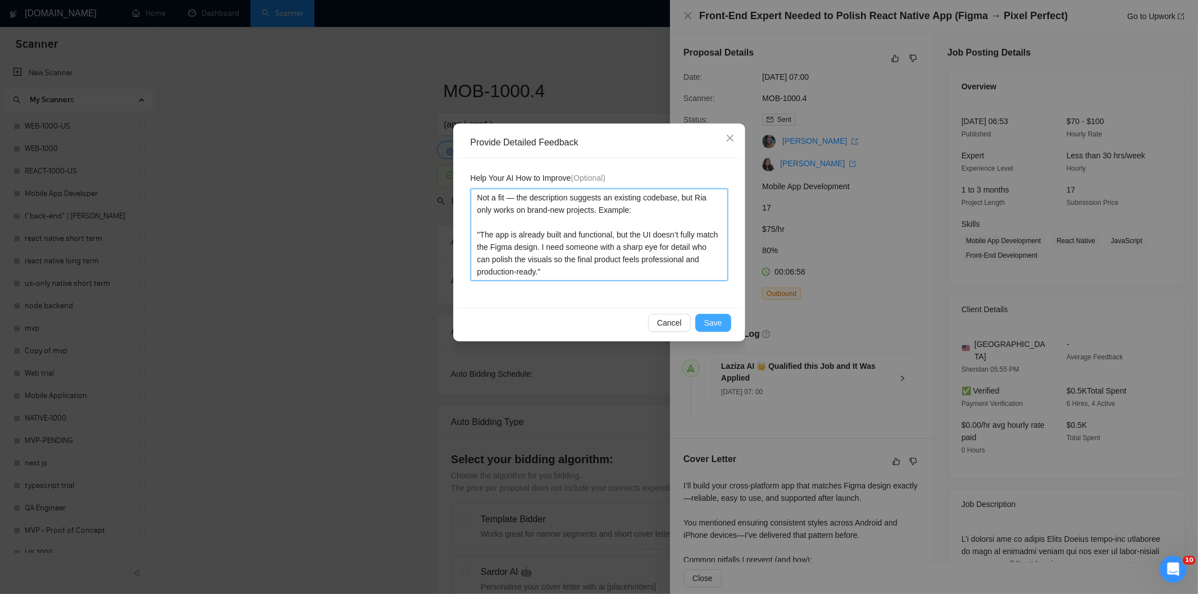
type textarea "Not a fit — the description suggests an existing codebase, but Ria only works o…"
click at [718, 323] on span "Save" at bounding box center [714, 323] width 18 height 12
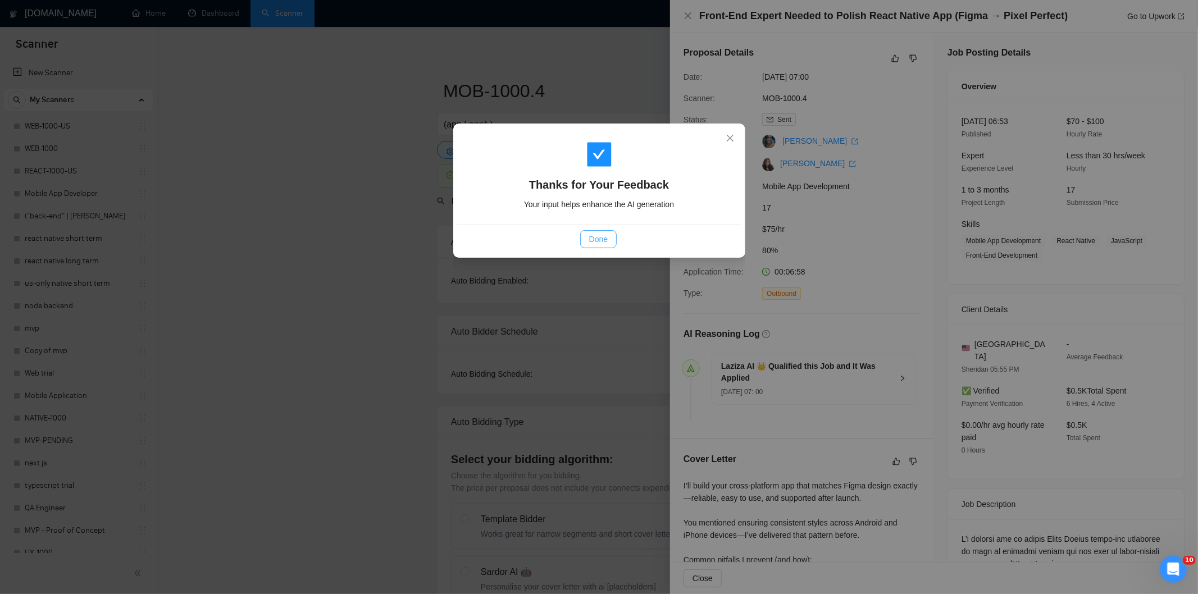
click at [592, 233] on span "Done" at bounding box center [598, 239] width 19 height 12
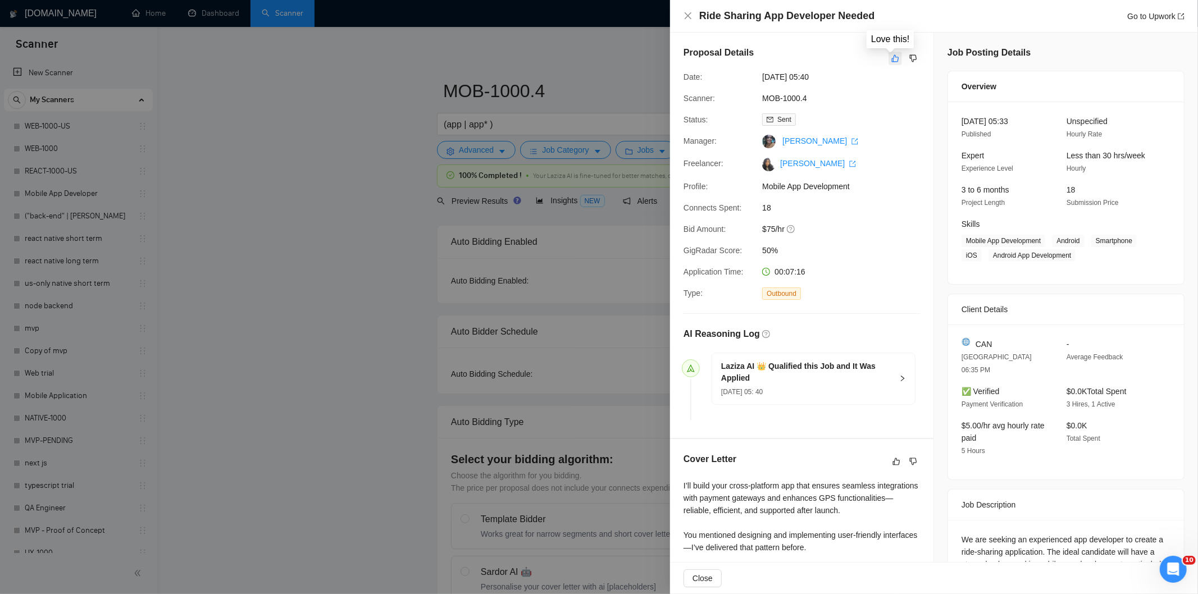
click at [892, 58] on icon "like" at bounding box center [896, 58] width 8 height 9
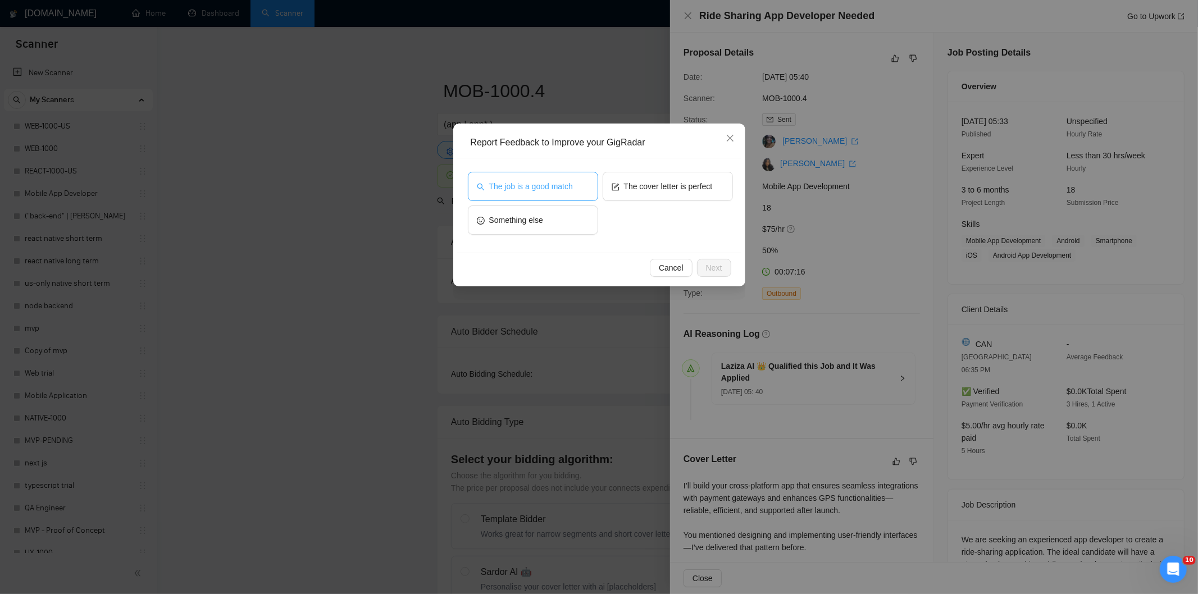
click at [557, 188] on span "The job is a good match" at bounding box center [531, 186] width 84 height 12
click at [723, 269] on button "Next" at bounding box center [714, 268] width 34 height 18
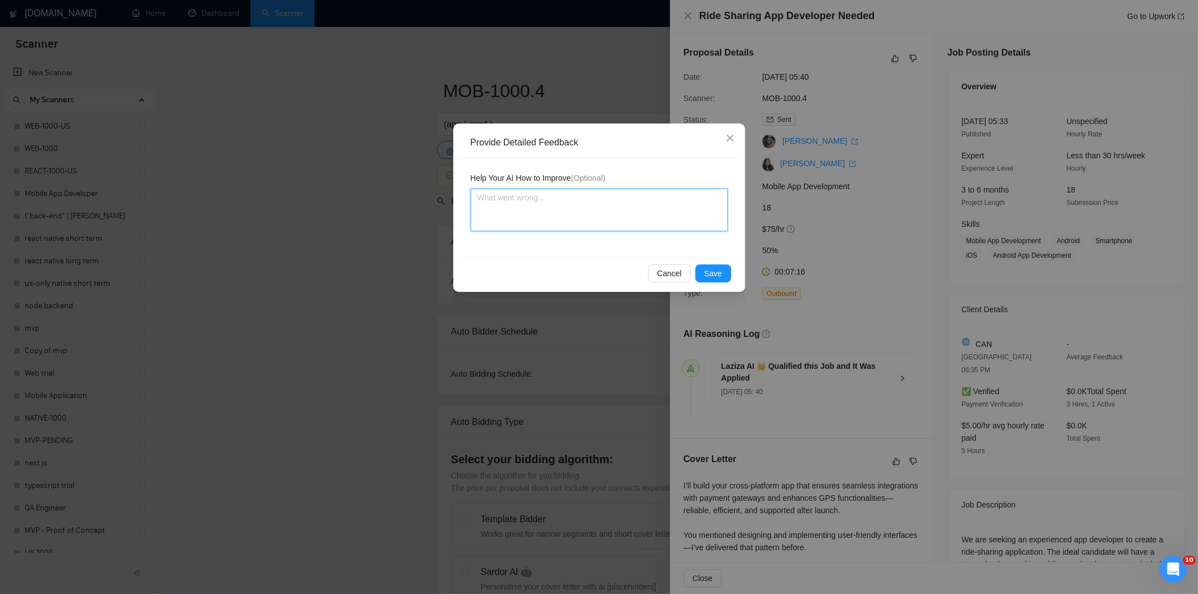
click at [656, 224] on textarea at bounding box center [599, 210] width 257 height 43
paste textarea "Good fit — the project is greenfield (no existing code), welcomes agencies, use…"
type textarea "Good fit — the project is greenfield (no existing code), welcomes agencies, use…"
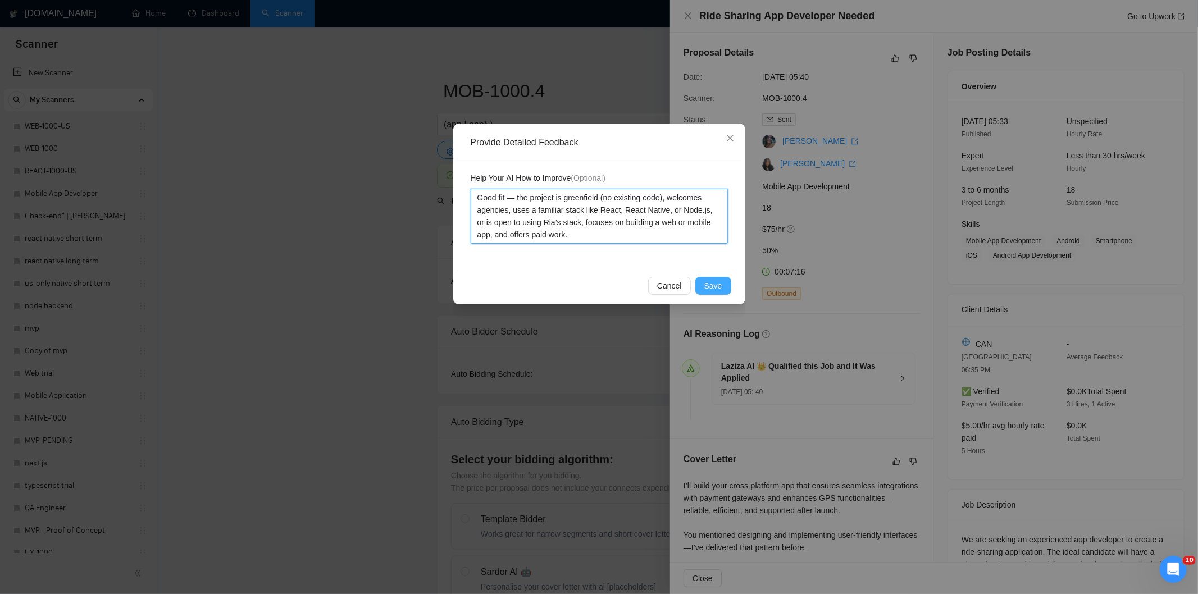
type textarea "Good fit — the project is greenfield (no existing code), welcomes agencies, use…"
drag, startPoint x: 715, startPoint y: 287, endPoint x: 710, endPoint y: 284, distance: 6.3
click at [711, 285] on span "Save" at bounding box center [714, 286] width 18 height 12
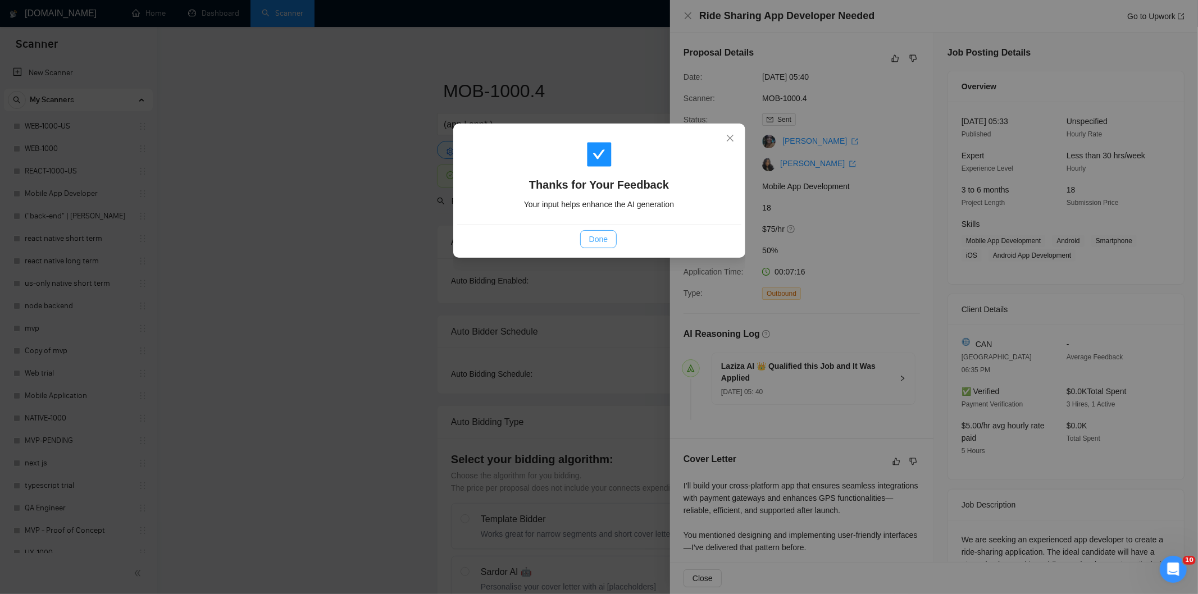
click at [615, 242] on button "Done" at bounding box center [598, 239] width 37 height 18
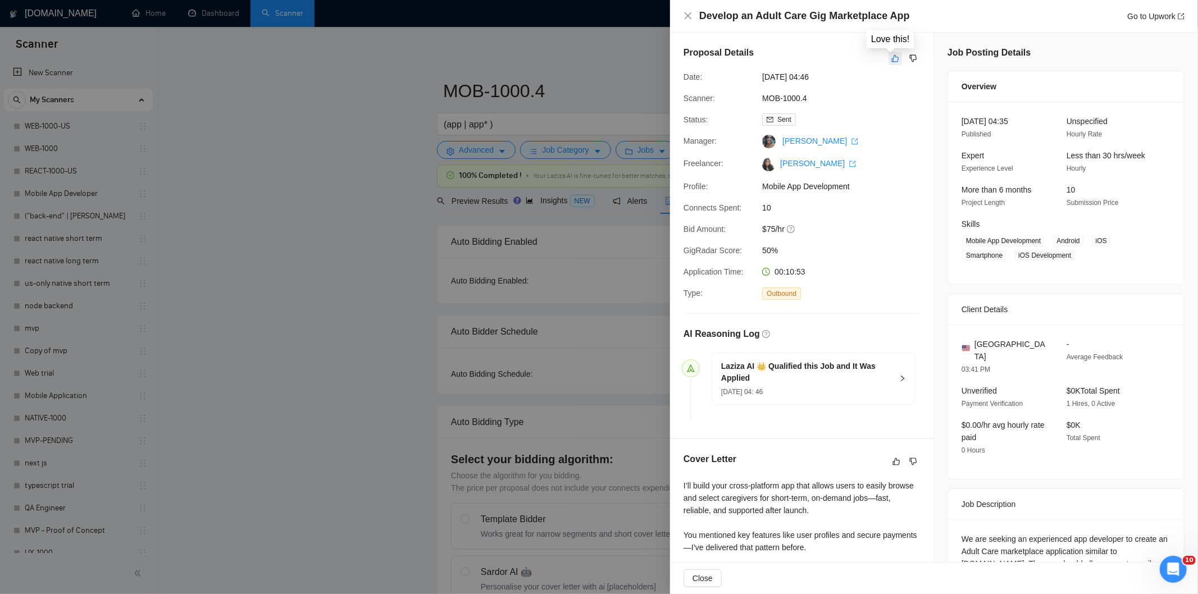
click at [895, 60] on button "button" at bounding box center [895, 58] width 13 height 13
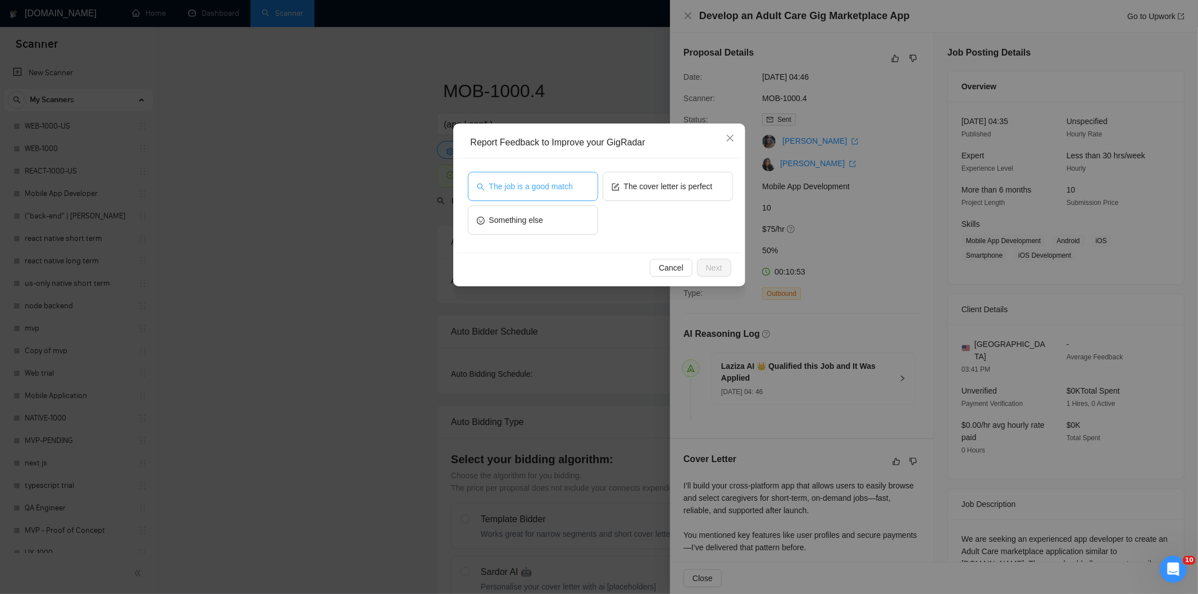
click at [564, 184] on span "The job is a good match" at bounding box center [531, 186] width 84 height 12
click at [712, 265] on span "Next" at bounding box center [714, 268] width 16 height 12
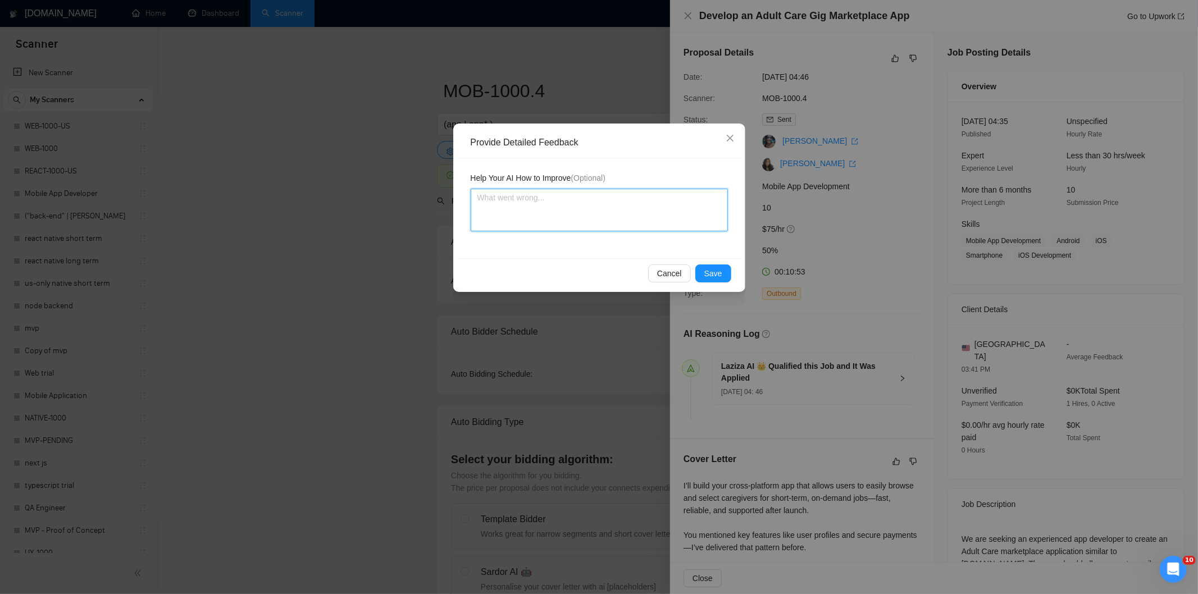
click at [641, 216] on textarea at bounding box center [599, 210] width 257 height 43
paste textarea "Good fit — the project is greenfield (no existing code), welcomes agencies, use…"
type textarea "Good fit — the project is greenfield (no existing code), welcomes agencies, use…"
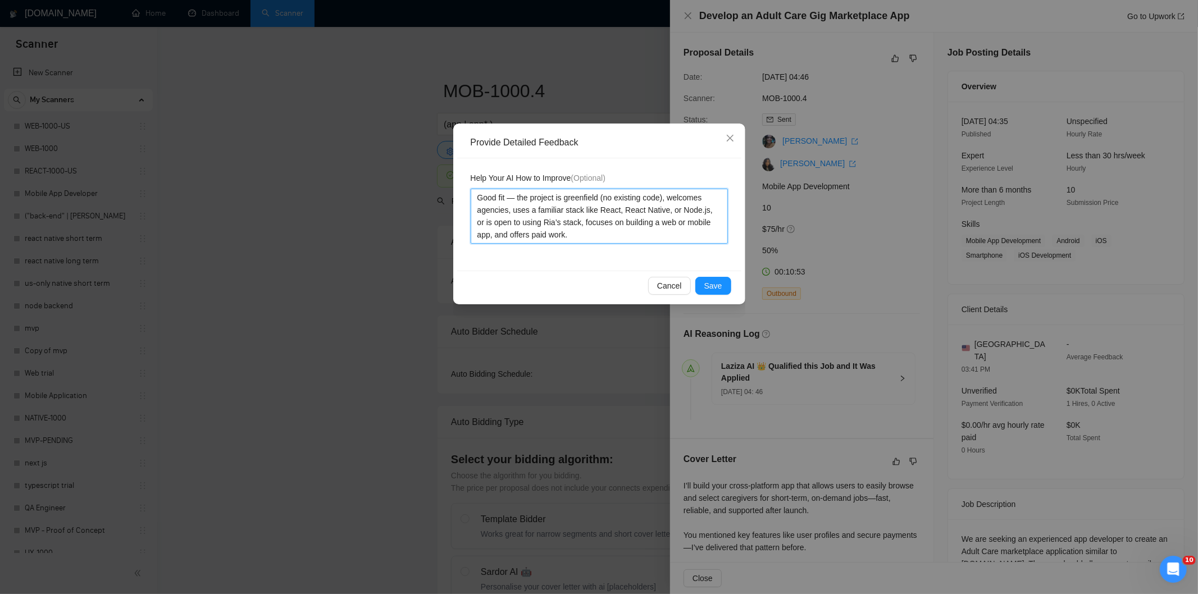
type textarea "Good fit — the project is greenfield (no existing code), welcomes agencies, use…"
click at [714, 287] on span "Save" at bounding box center [714, 286] width 18 height 12
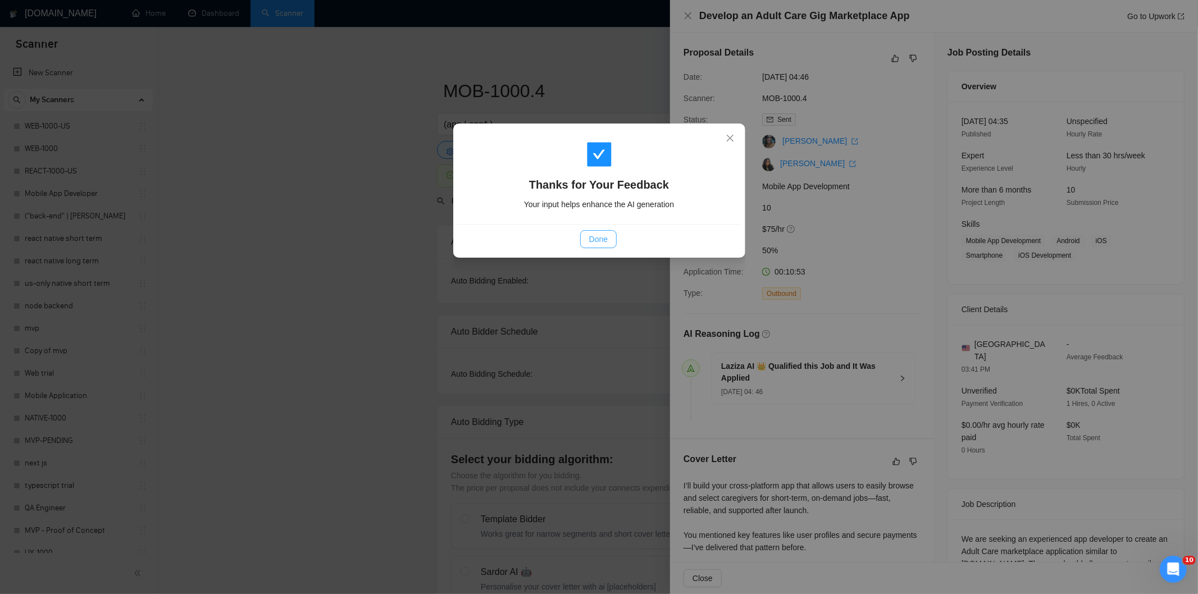
click at [604, 242] on span "Done" at bounding box center [598, 239] width 19 height 12
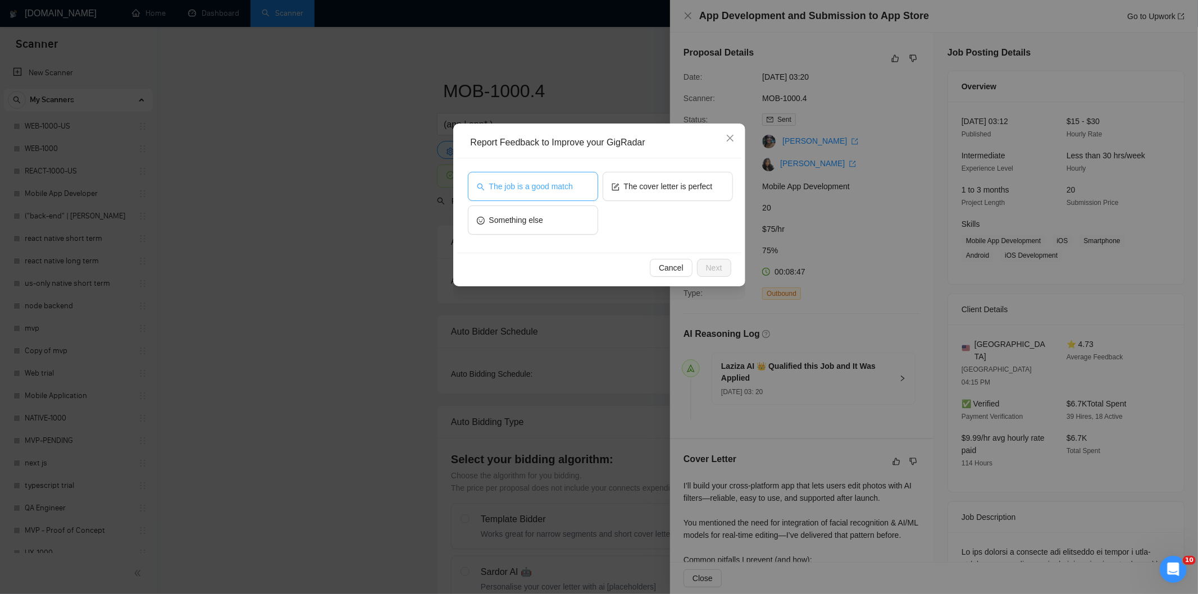
click at [564, 189] on span "The job is a good match" at bounding box center [531, 186] width 84 height 12
click at [708, 266] on span "Next" at bounding box center [714, 268] width 16 height 12
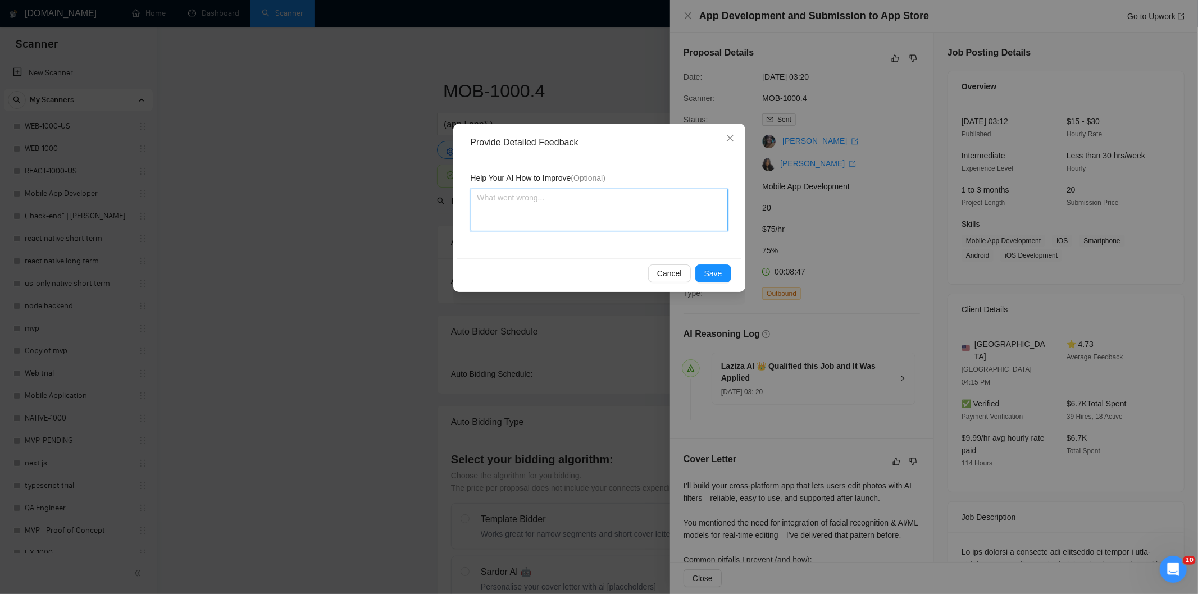
drag, startPoint x: 669, startPoint y: 235, endPoint x: 630, endPoint y: 208, distance: 46.9
click at [628, 206] on textarea at bounding box center [599, 210] width 257 height 43
paste textarea "Good fit — the project is greenfield (no existing code), welcomes agencies, use…"
type textarea "Good fit — the project is greenfield (no existing code), welcomes agencies, use…"
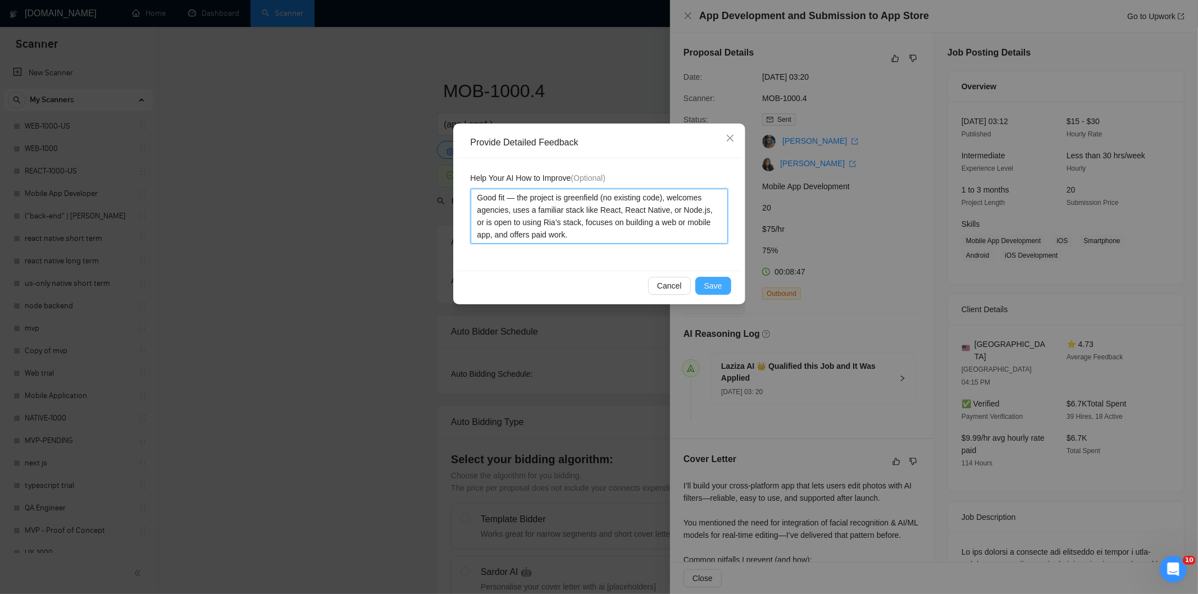
type textarea "Good fit — the project is greenfield (no existing code), welcomes agencies, use…"
click at [714, 284] on span "Save" at bounding box center [714, 286] width 18 height 12
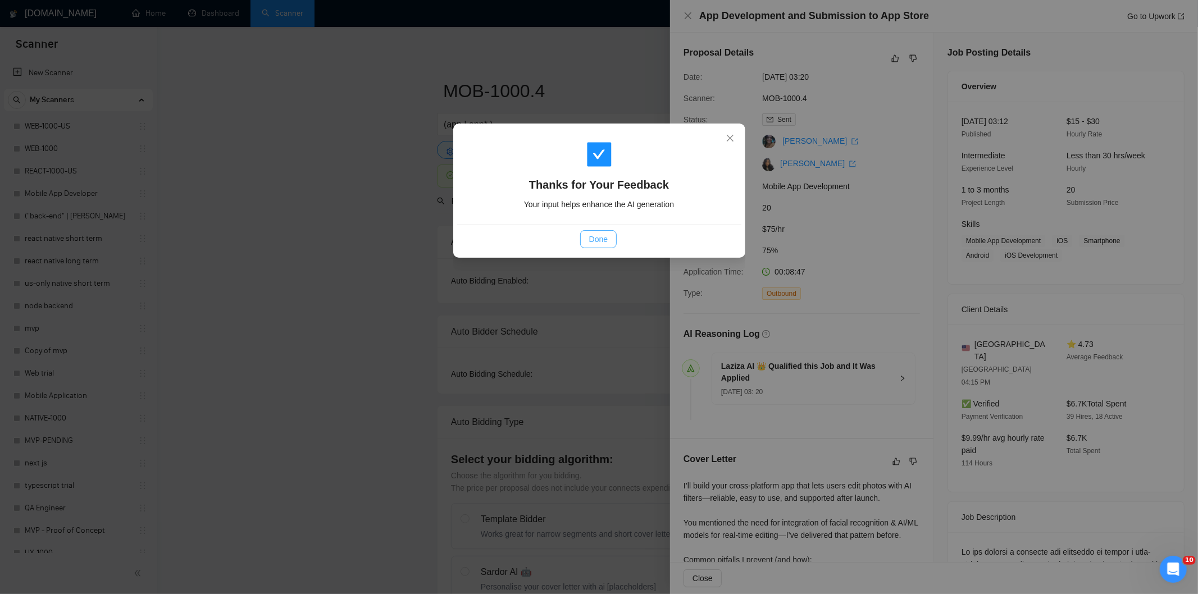
click at [603, 237] on span "Done" at bounding box center [598, 239] width 19 height 12
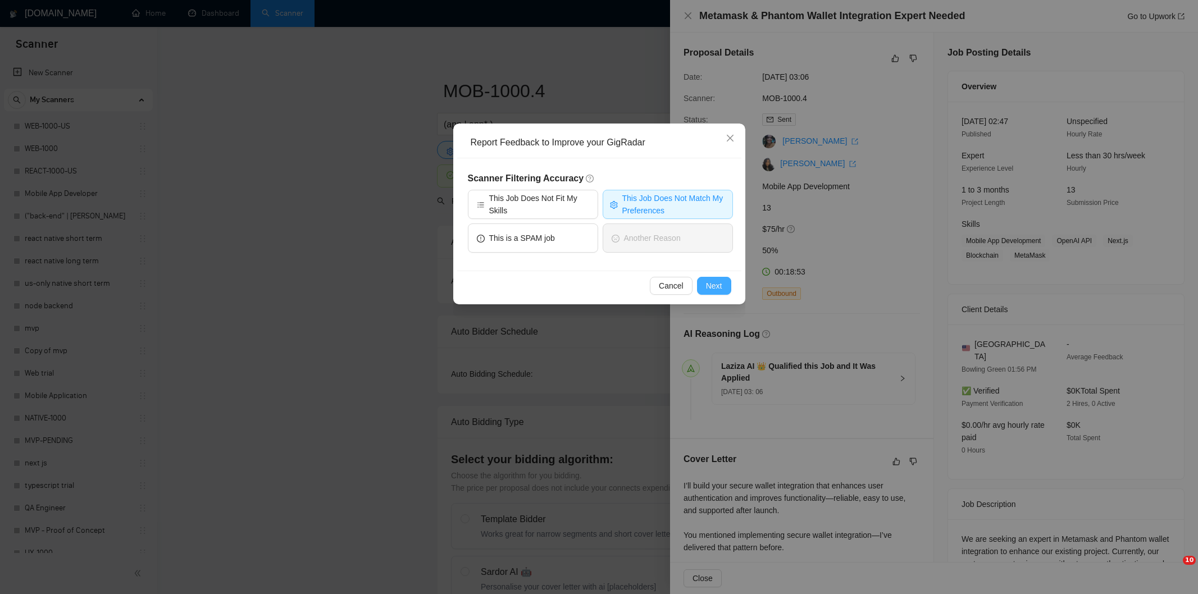
click at [715, 291] on span "Next" at bounding box center [714, 286] width 16 height 12
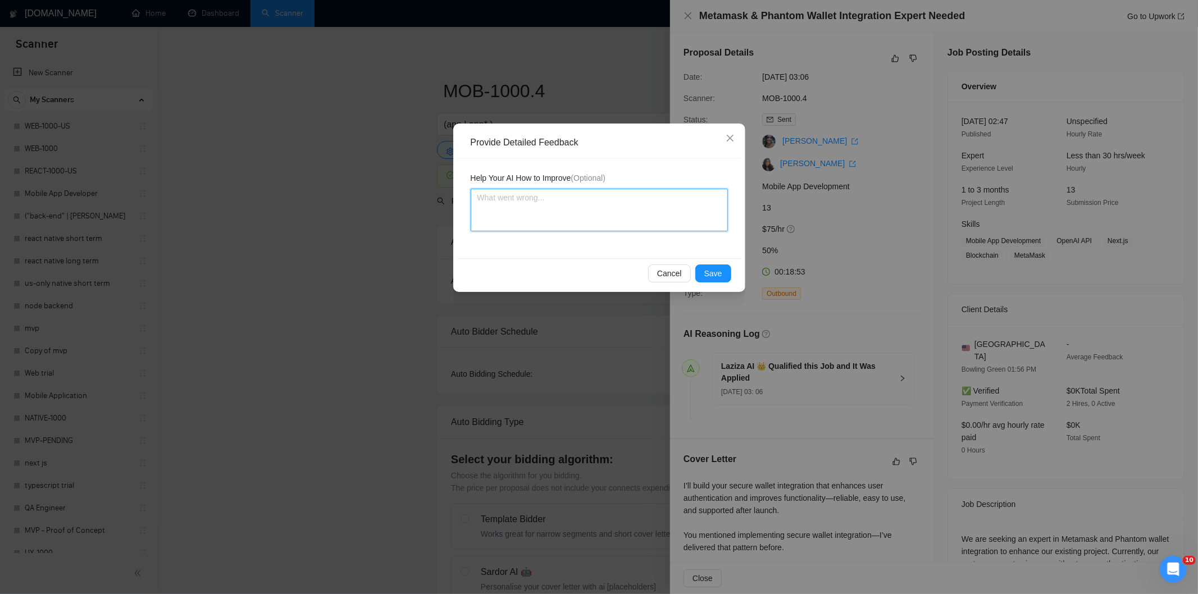
click at [616, 206] on textarea at bounding box center [599, 210] width 257 height 43
paste textarea "Not a fit — the description suggests an existing codebase, but Ria only works o…"
type textarea "Not a fit — the description suggests an existing codebase, but Ria only works o…"
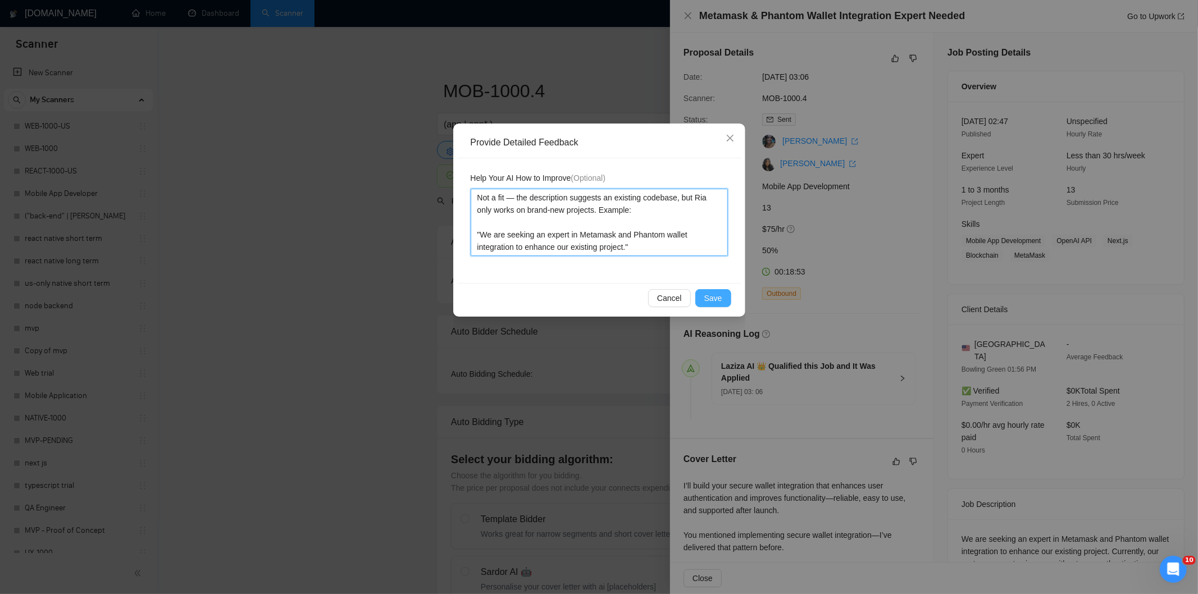
type textarea "Not a fit — the description suggests an existing codebase, but Ria only works o…"
click at [716, 294] on span "Save" at bounding box center [714, 298] width 18 height 12
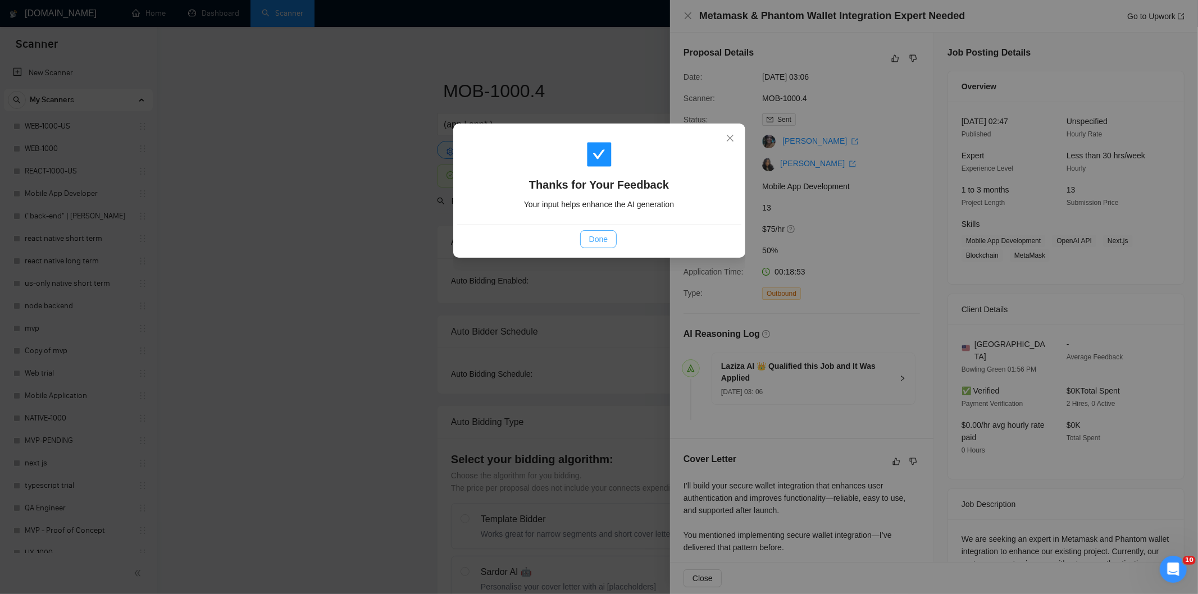
click at [605, 239] on span "Done" at bounding box center [598, 239] width 19 height 12
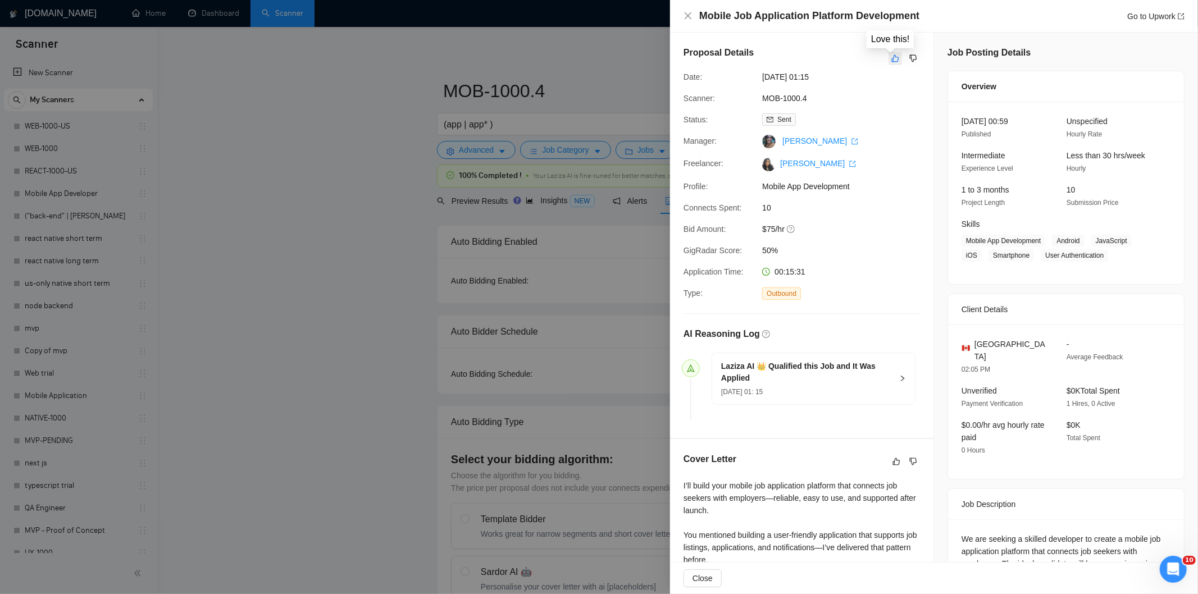
click at [892, 60] on icon "like" at bounding box center [896, 58] width 8 height 9
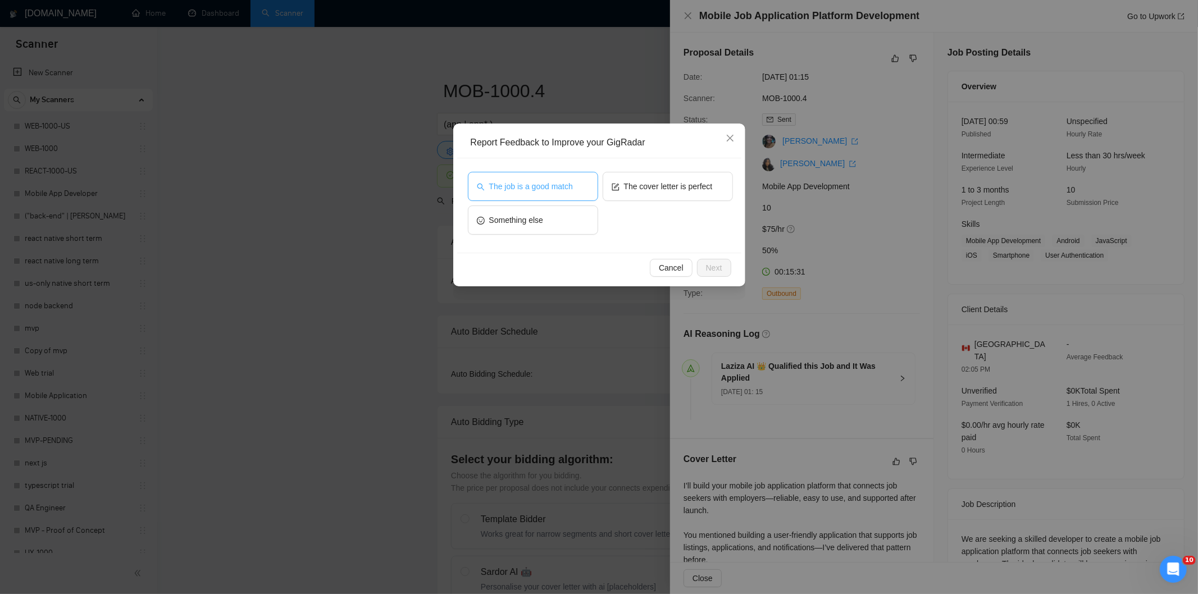
click at [527, 175] on button "The job is a good match" at bounding box center [533, 186] width 130 height 29
click at [716, 268] on span "Next" at bounding box center [714, 268] width 16 height 12
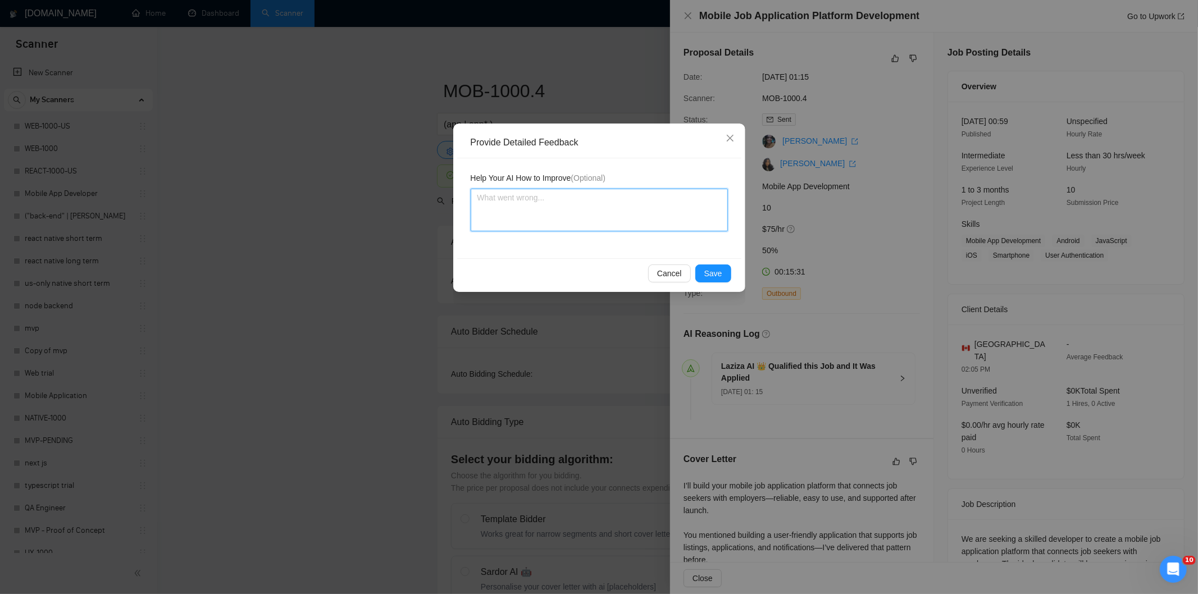
click at [627, 220] on textarea at bounding box center [599, 210] width 257 height 43
paste textarea "Good fit — the project is greenfield (no existing code), welcomes agencies, use…"
type textarea "Good fit — the project is greenfield (no existing code), welcomes agencies, use…"
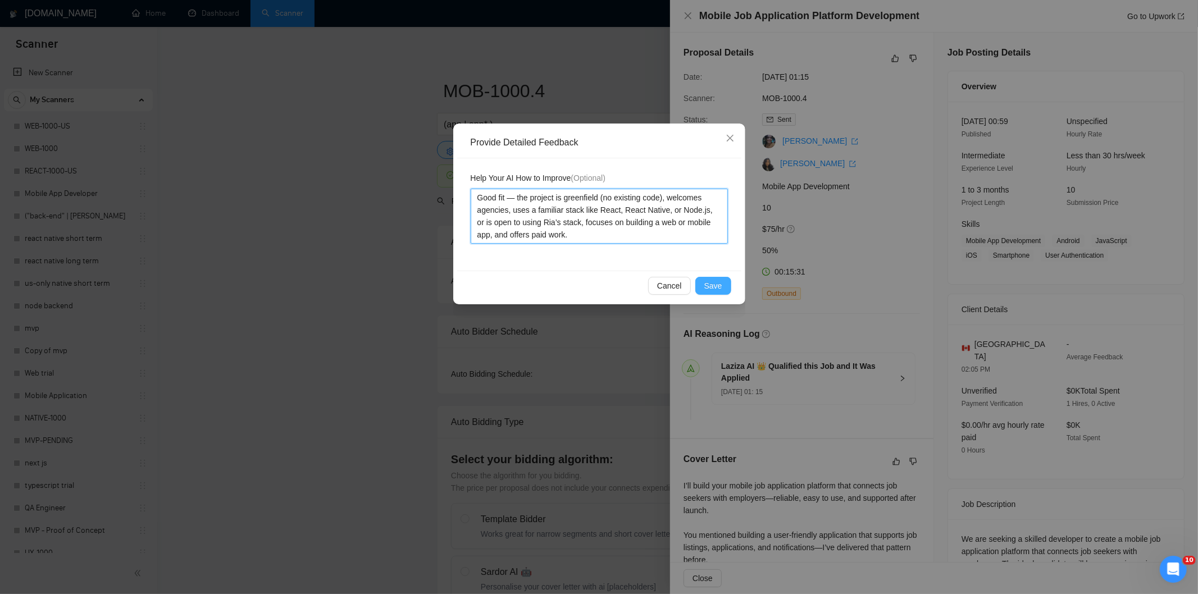
type textarea "Good fit — the project is greenfield (no existing code), welcomes agencies, use…"
click at [718, 288] on span "Save" at bounding box center [714, 286] width 18 height 12
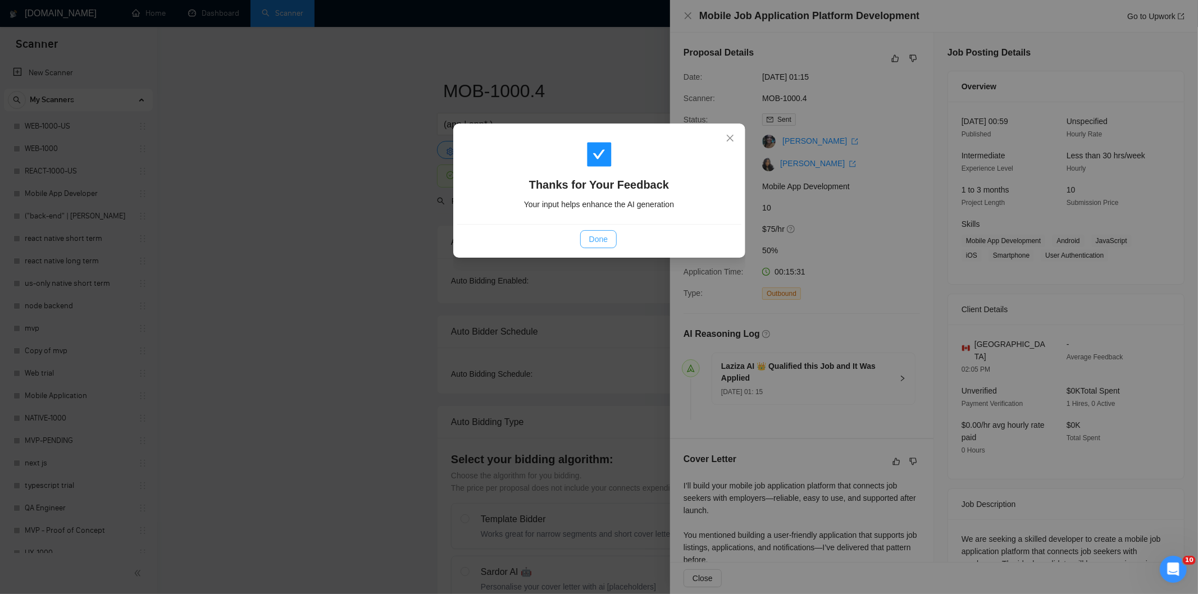
click at [603, 239] on span "Done" at bounding box center [598, 239] width 19 height 12
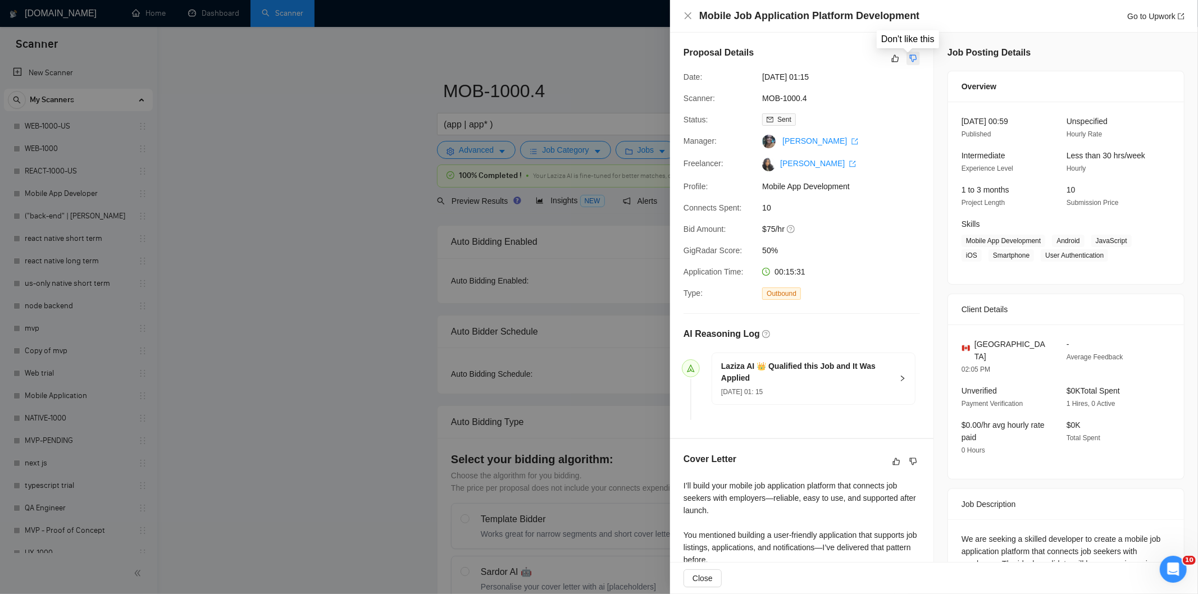
click at [911, 60] on icon "dislike" at bounding box center [913, 58] width 7 height 7
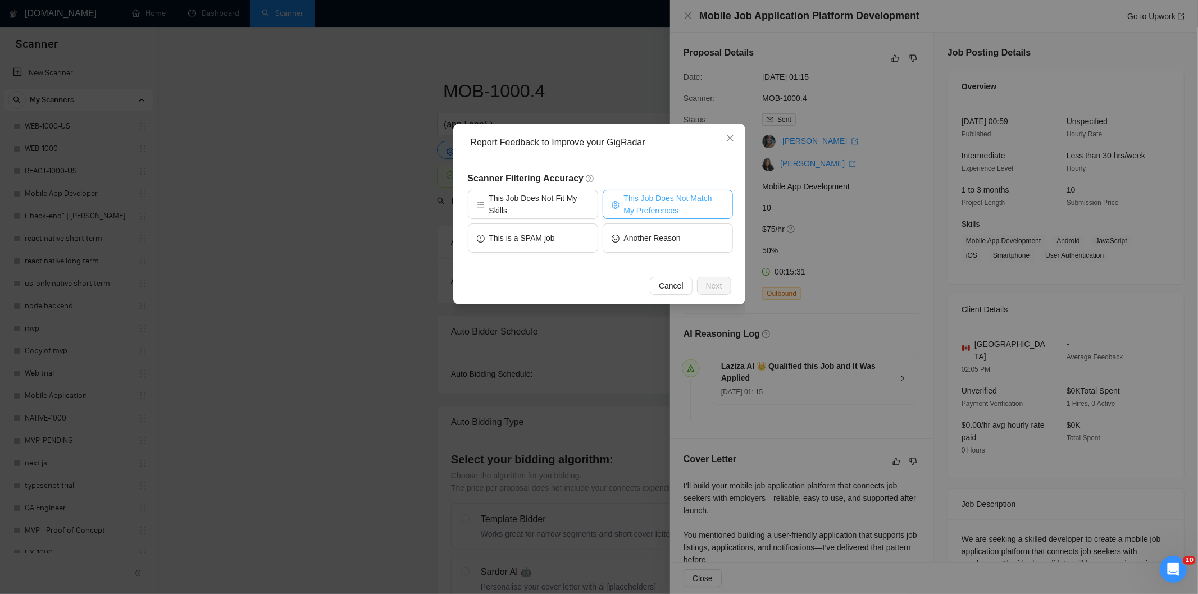
click at [669, 205] on span "This Job Does Not Match My Preferences" at bounding box center [674, 204] width 100 height 25
drag, startPoint x: 720, startPoint y: 284, endPoint x: 695, endPoint y: 259, distance: 35.0
click at [718, 284] on span "Next" at bounding box center [714, 286] width 16 height 12
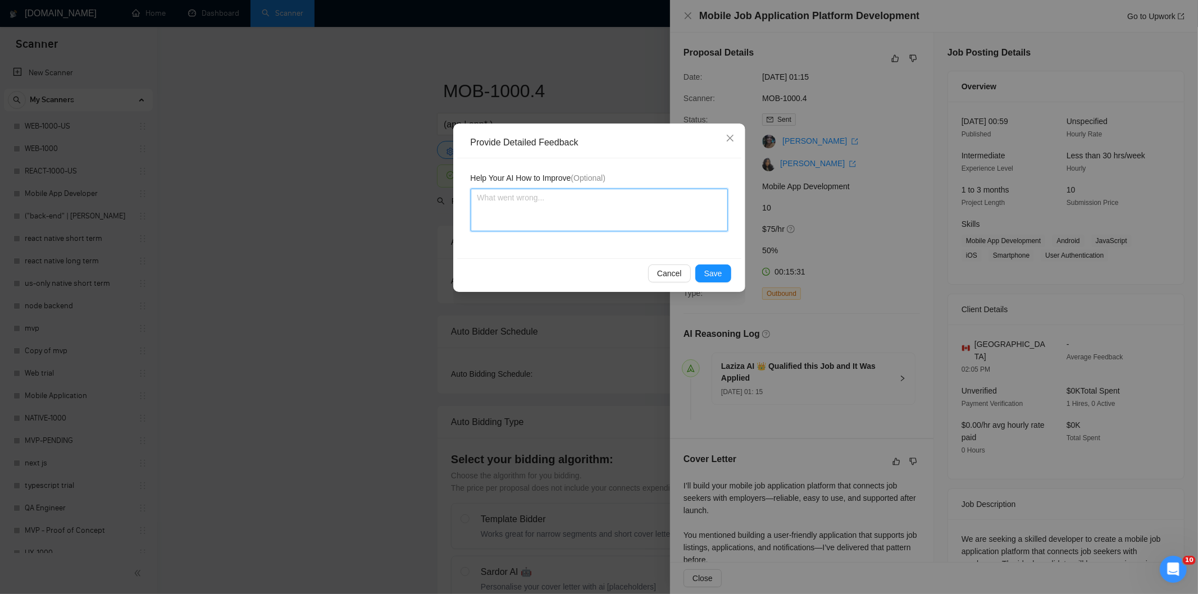
click at [674, 223] on textarea at bounding box center [599, 210] width 257 height 43
paste textarea "Not a fit — the project isn't for a web or mobile app, which is Ria's focus. Ex…"
type textarea "Not a fit — the project isn't for a web or mobile app, which is Ria's focus. Ex…"
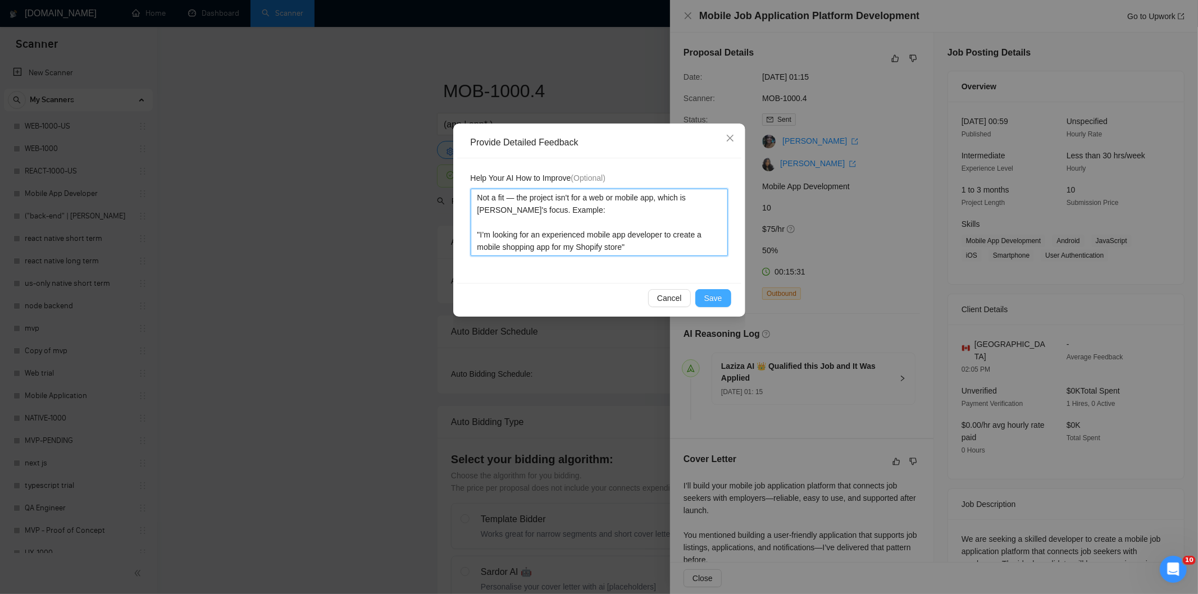
type textarea "Not a fit — the project isn't for a web or mobile app, which is Ria's focus. Ex…"
click at [710, 299] on span "Save" at bounding box center [714, 298] width 18 height 12
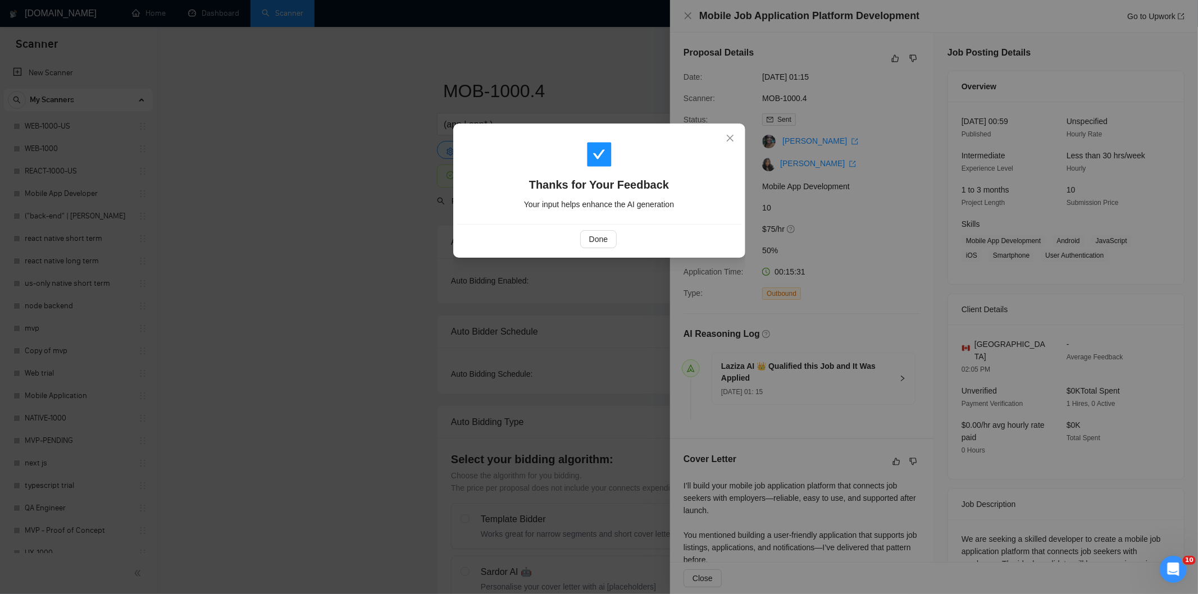
click at [620, 238] on div "Done" at bounding box center [598, 239] width 265 height 18
click at [603, 238] on span "Done" at bounding box center [598, 239] width 19 height 12
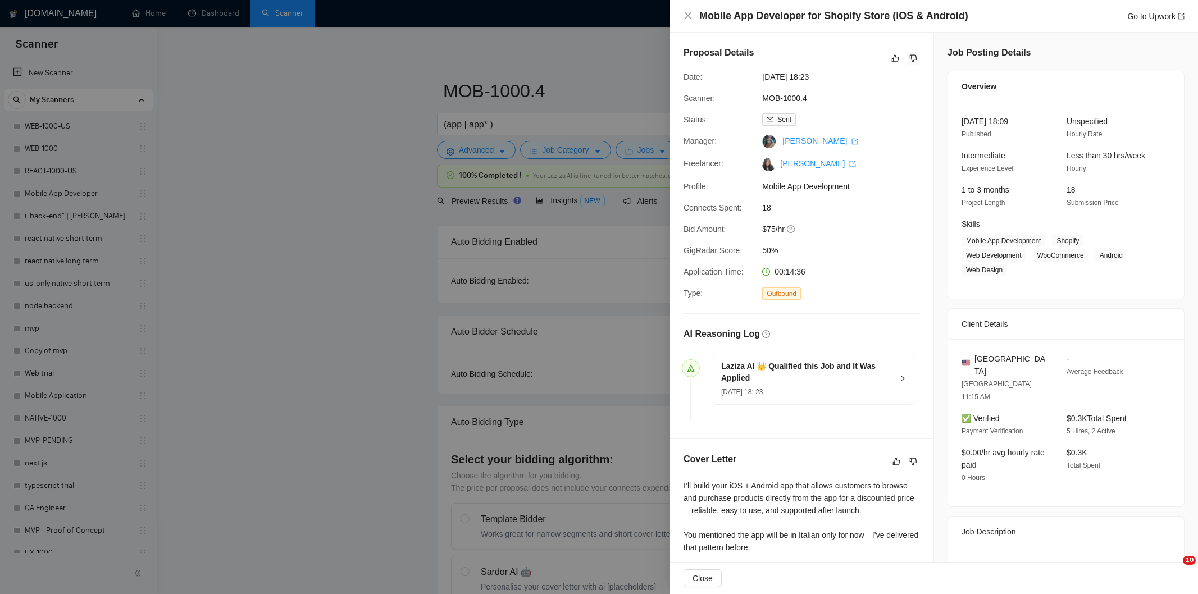
click at [910, 58] on icon "dislike" at bounding box center [914, 58] width 8 height 9
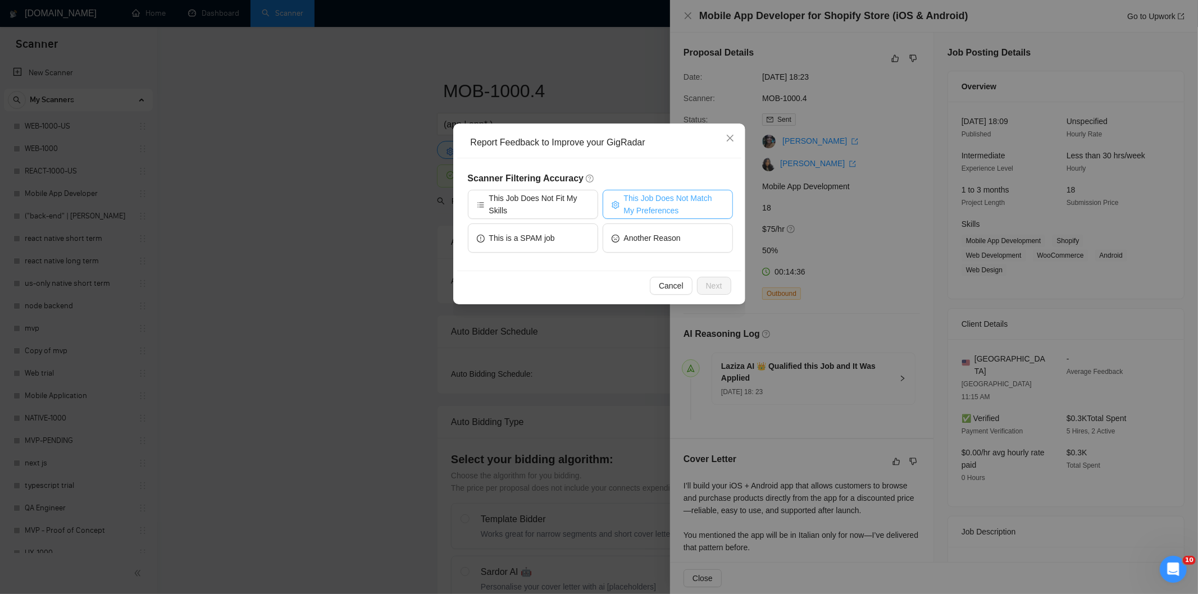
click at [661, 199] on span "This Job Does Not Match My Preferences" at bounding box center [674, 204] width 100 height 25
click at [718, 280] on span "Next" at bounding box center [714, 286] width 16 height 12
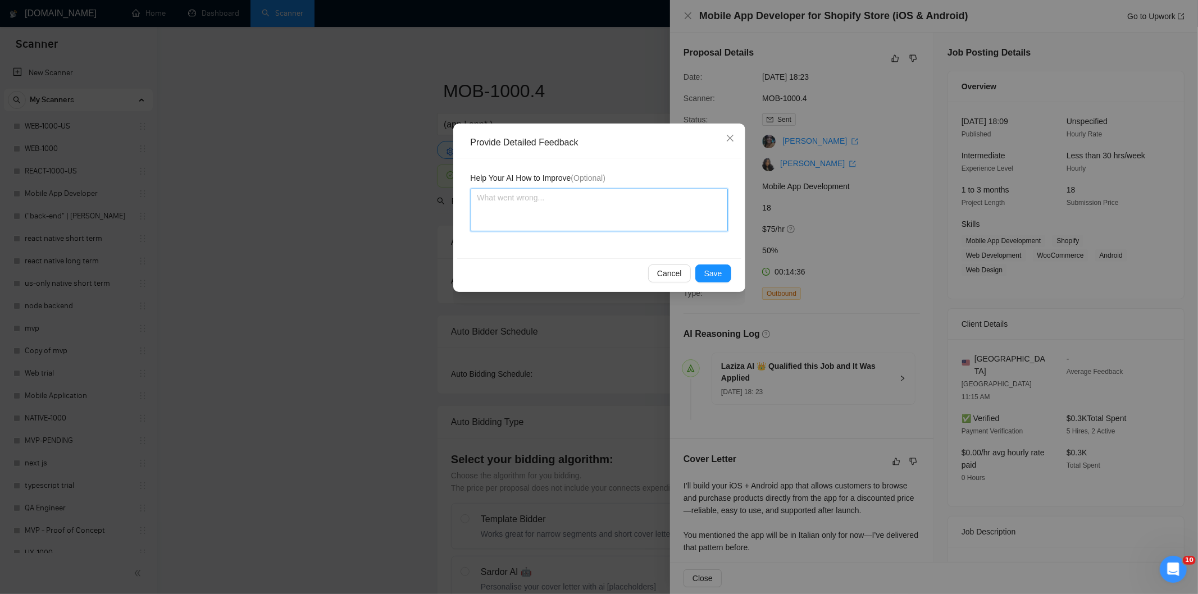
click at [630, 196] on textarea at bounding box center [599, 210] width 257 height 43
paste textarea "Not a fit — the project isn't for a web or mobile app, which is [PERSON_NAME]'s…"
type textarea "Not a fit — the project isn't for a web or mobile app, which is [PERSON_NAME]'s…"
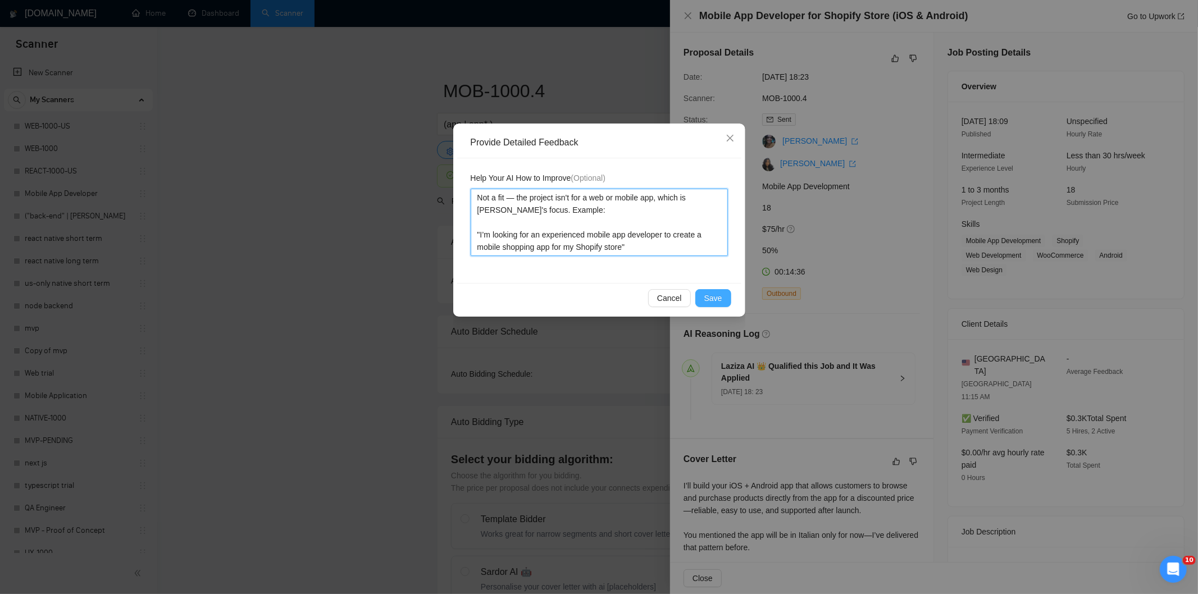
type textarea "Not a fit — the project isn't for a web or mobile app, which is [PERSON_NAME]'s…"
drag, startPoint x: 718, startPoint y: 293, endPoint x: 705, endPoint y: 293, distance: 12.4
click at [714, 294] on span "Save" at bounding box center [714, 298] width 18 height 12
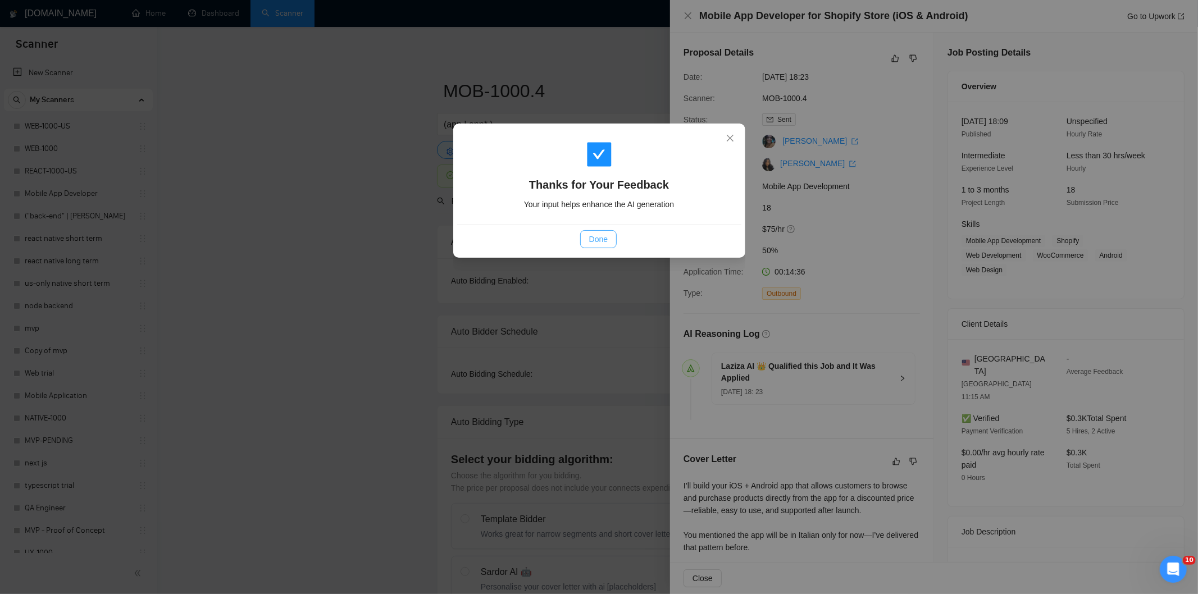
click at [602, 239] on span "Done" at bounding box center [598, 239] width 19 height 12
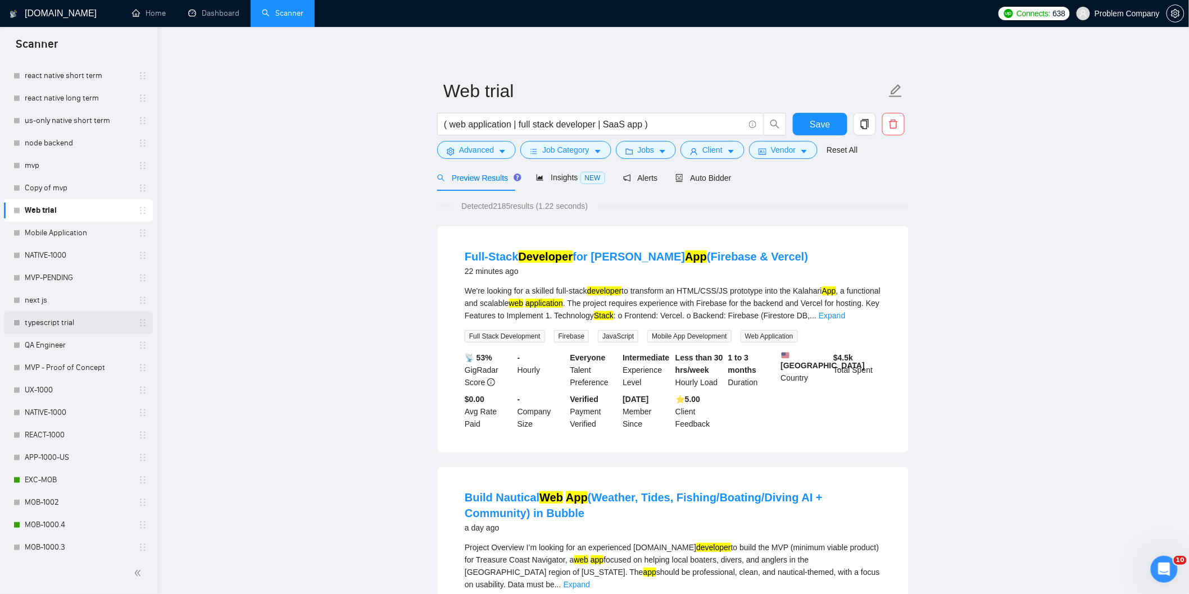
scroll to position [187, 0]
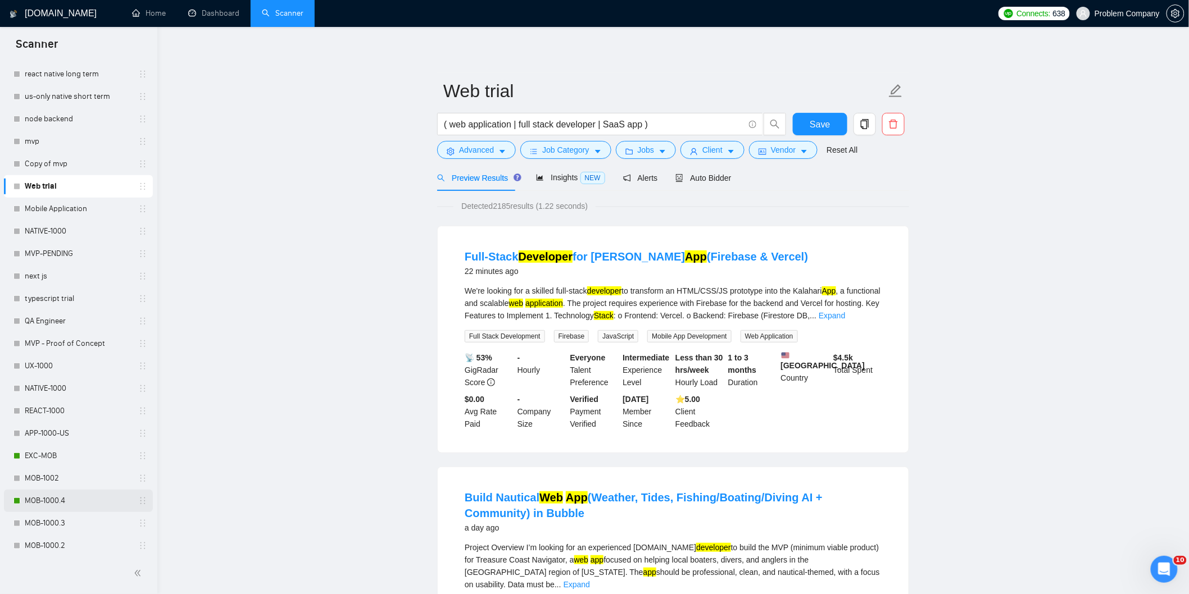
click at [69, 498] on link "MOB-1000.4" at bounding box center [78, 501] width 107 height 22
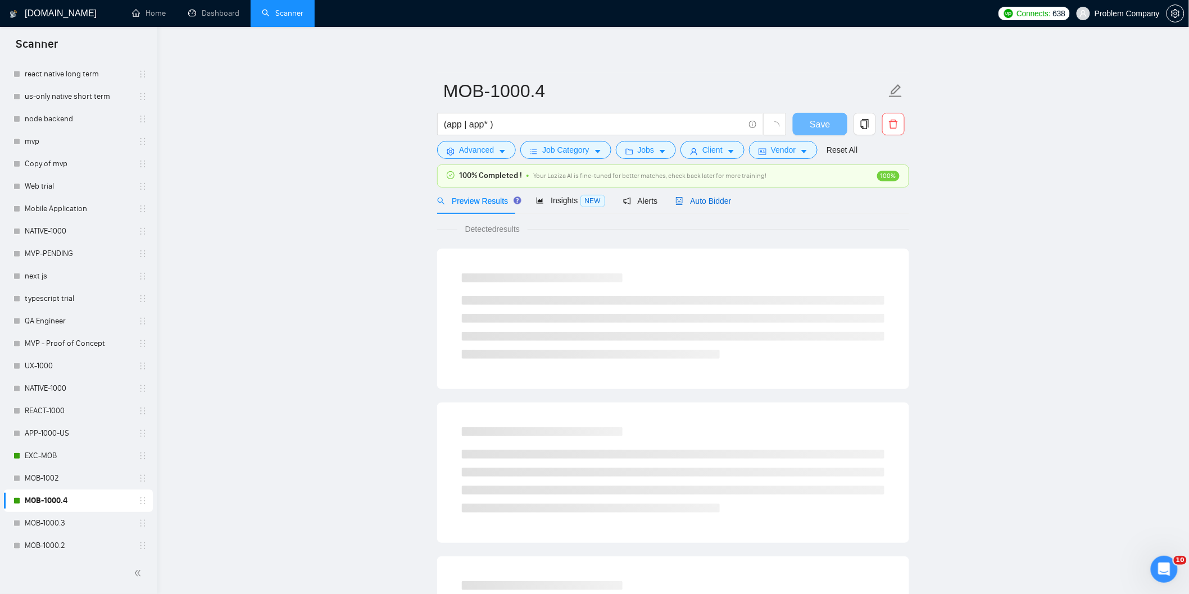
click at [709, 201] on span "Auto Bidder" at bounding box center [703, 201] width 56 height 9
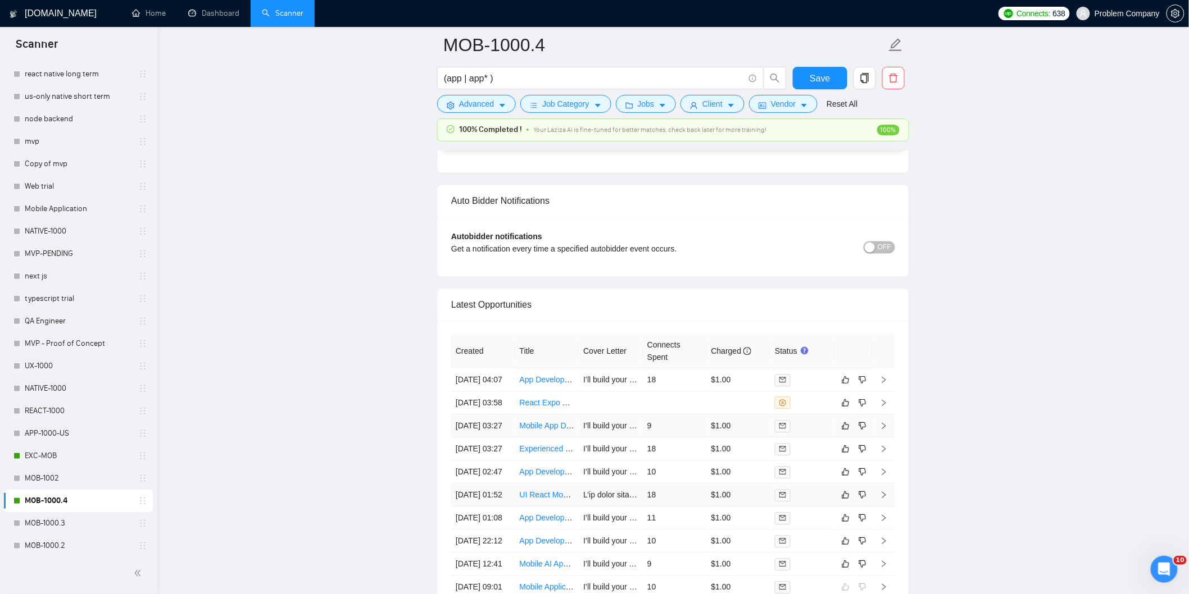
scroll to position [2858, 0]
